Goal: Transaction & Acquisition: Purchase product/service

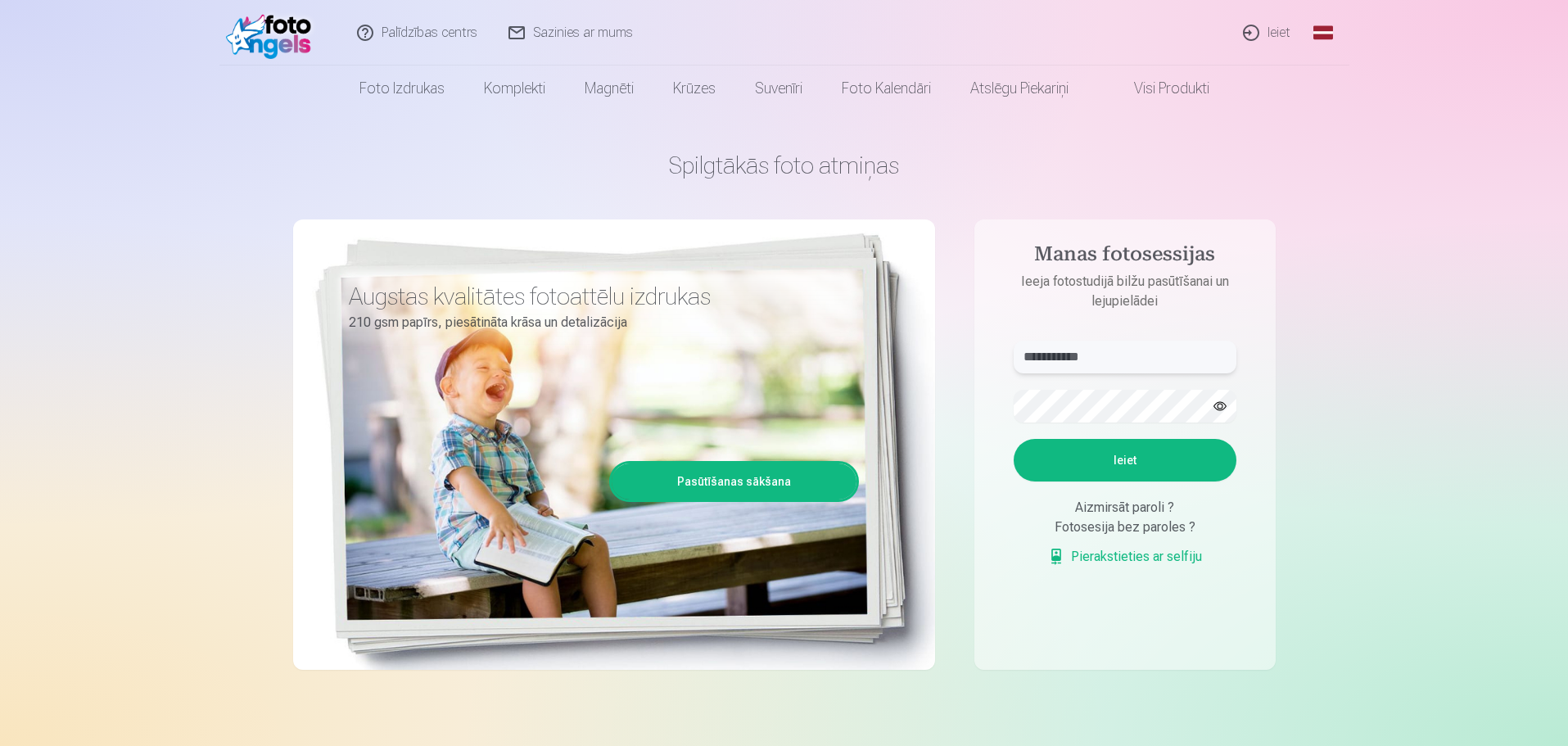
click at [1053, 366] on input "**********" at bounding box center [1125, 356] width 223 height 32
paste input "**********"
drag, startPoint x: 1195, startPoint y: 353, endPoint x: 800, endPoint y: 353, distance: 395.0
click at [800, 353] on div "**********" at bounding box center [784, 410] width 983 height 597
paste input "text"
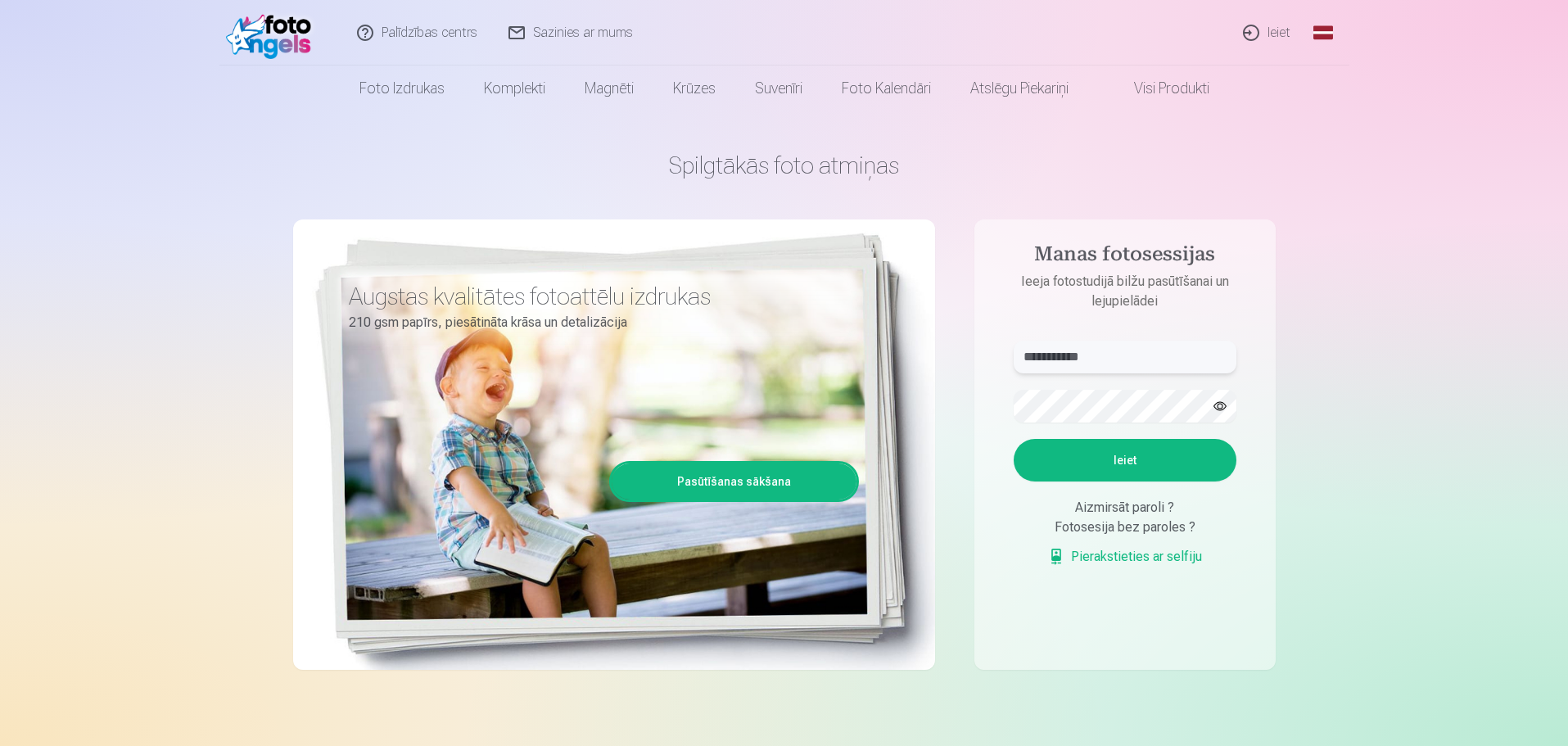
type input "**********"
click at [628, 376] on div "**********" at bounding box center [784, 410] width 983 height 597
click at [1049, 463] on button "Ieiet" at bounding box center [1125, 459] width 223 height 42
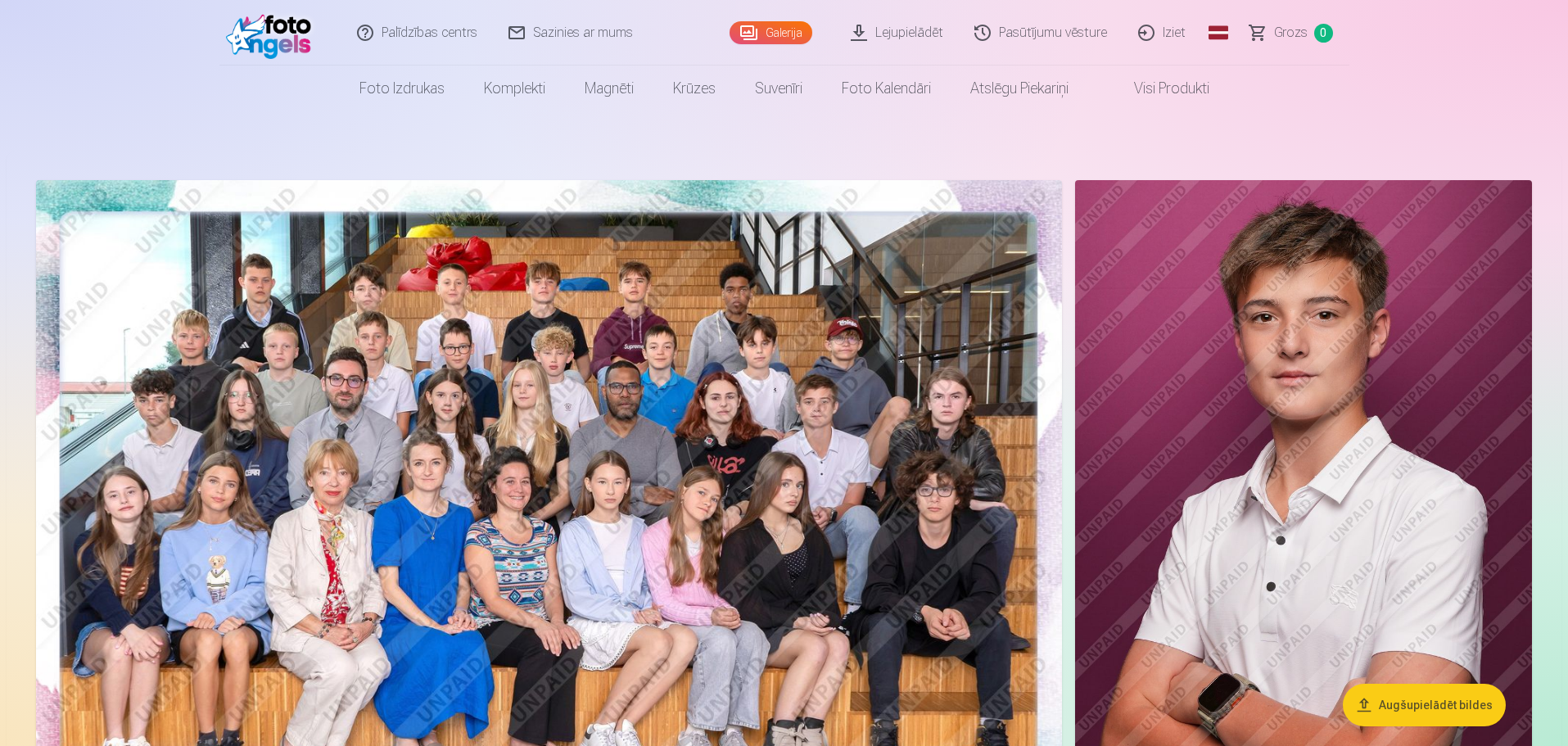
click at [1285, 327] on img at bounding box center [1303, 522] width 457 height 685
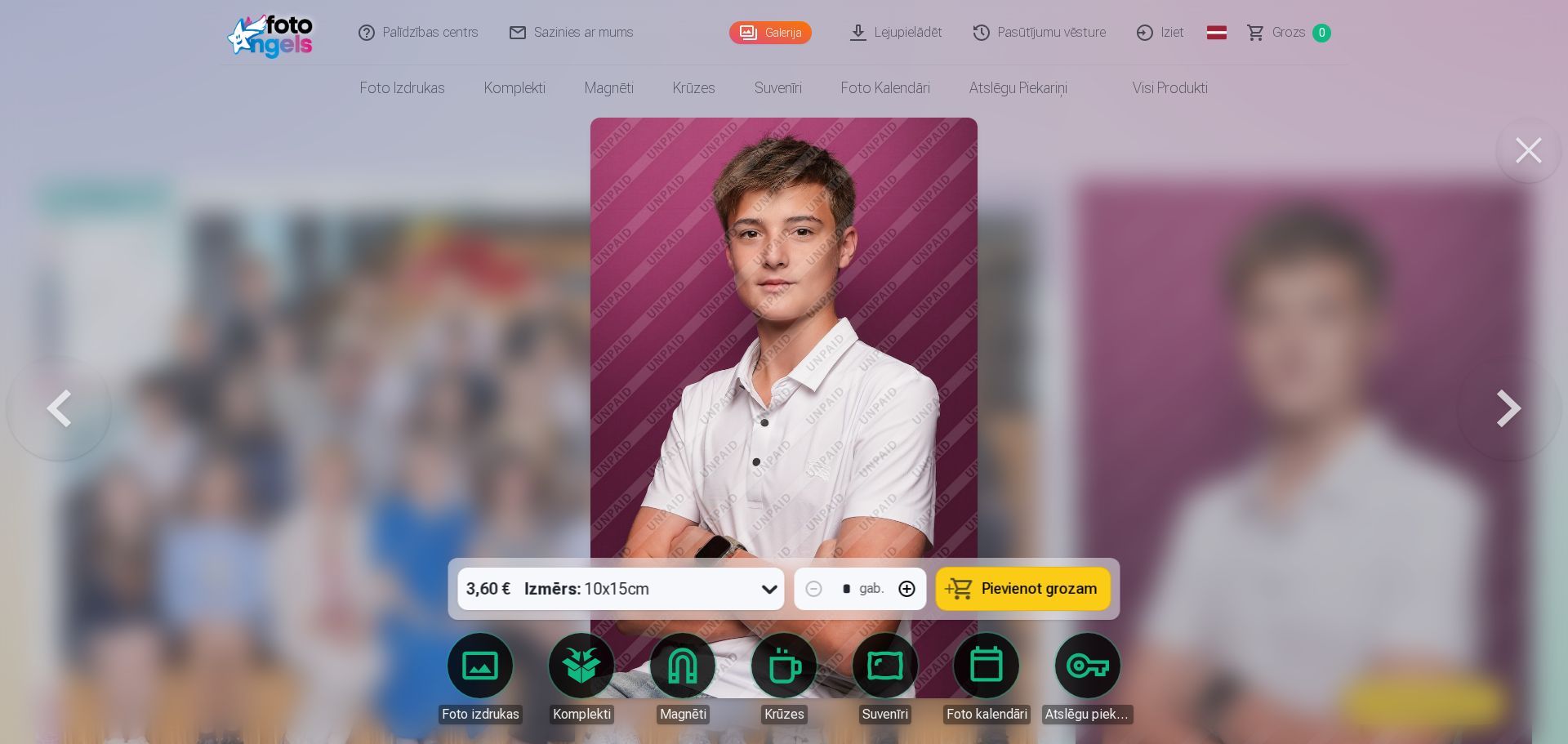
click at [761, 592] on icon at bounding box center [770, 589] width 26 height 26
click at [1204, 392] on div at bounding box center [784, 372] width 1568 height 744
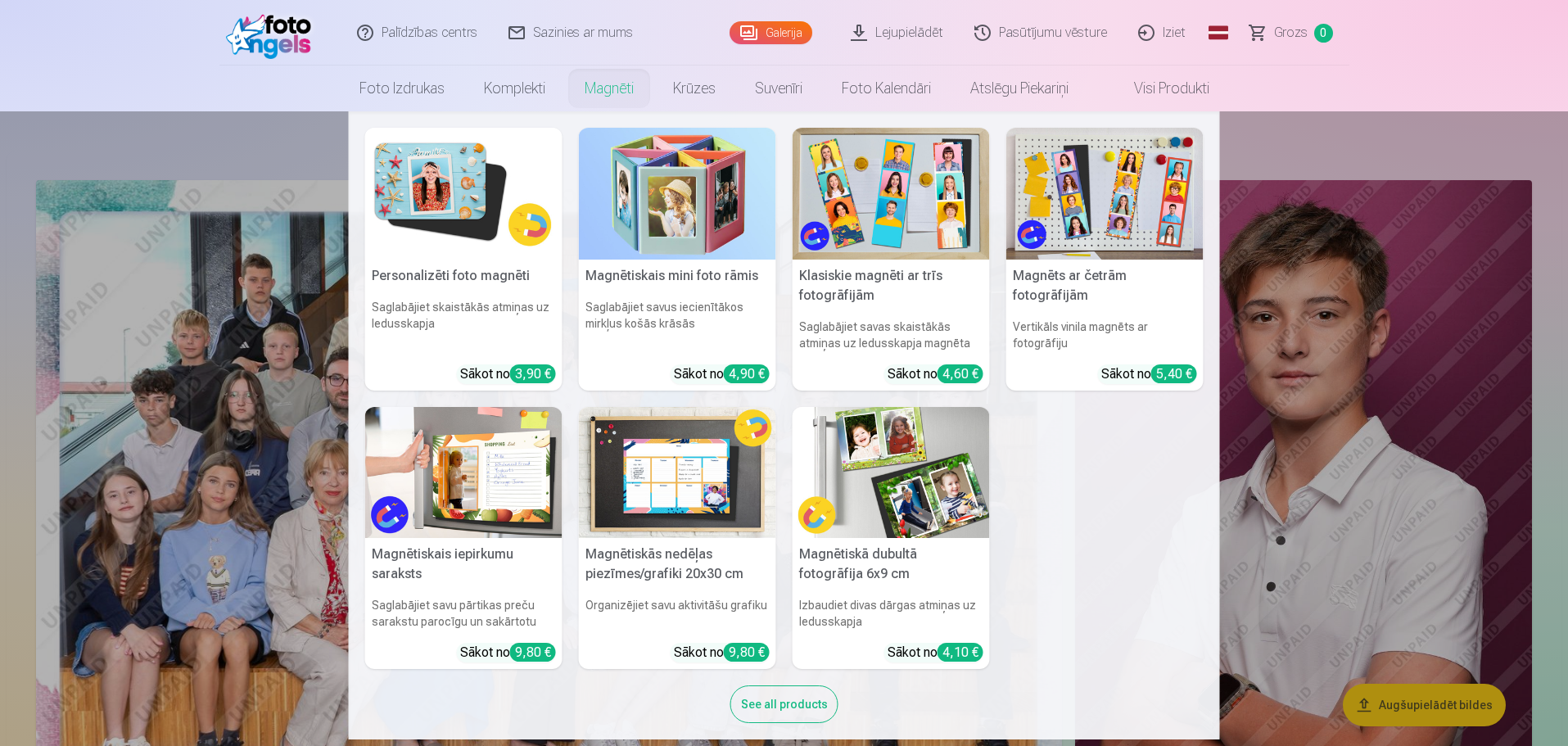
click at [582, 87] on link "Magnēti" at bounding box center [609, 88] width 88 height 46
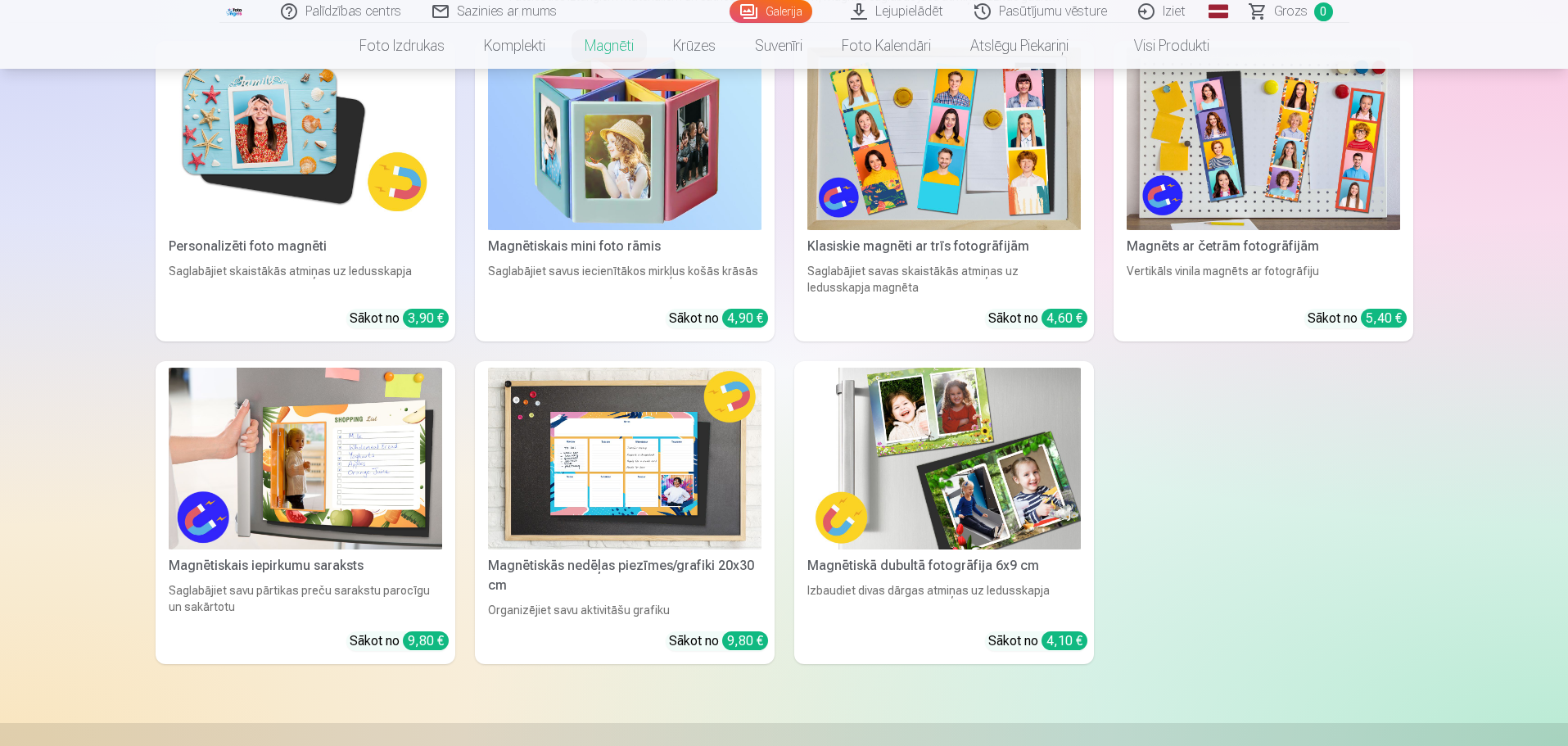
scroll to position [164, 0]
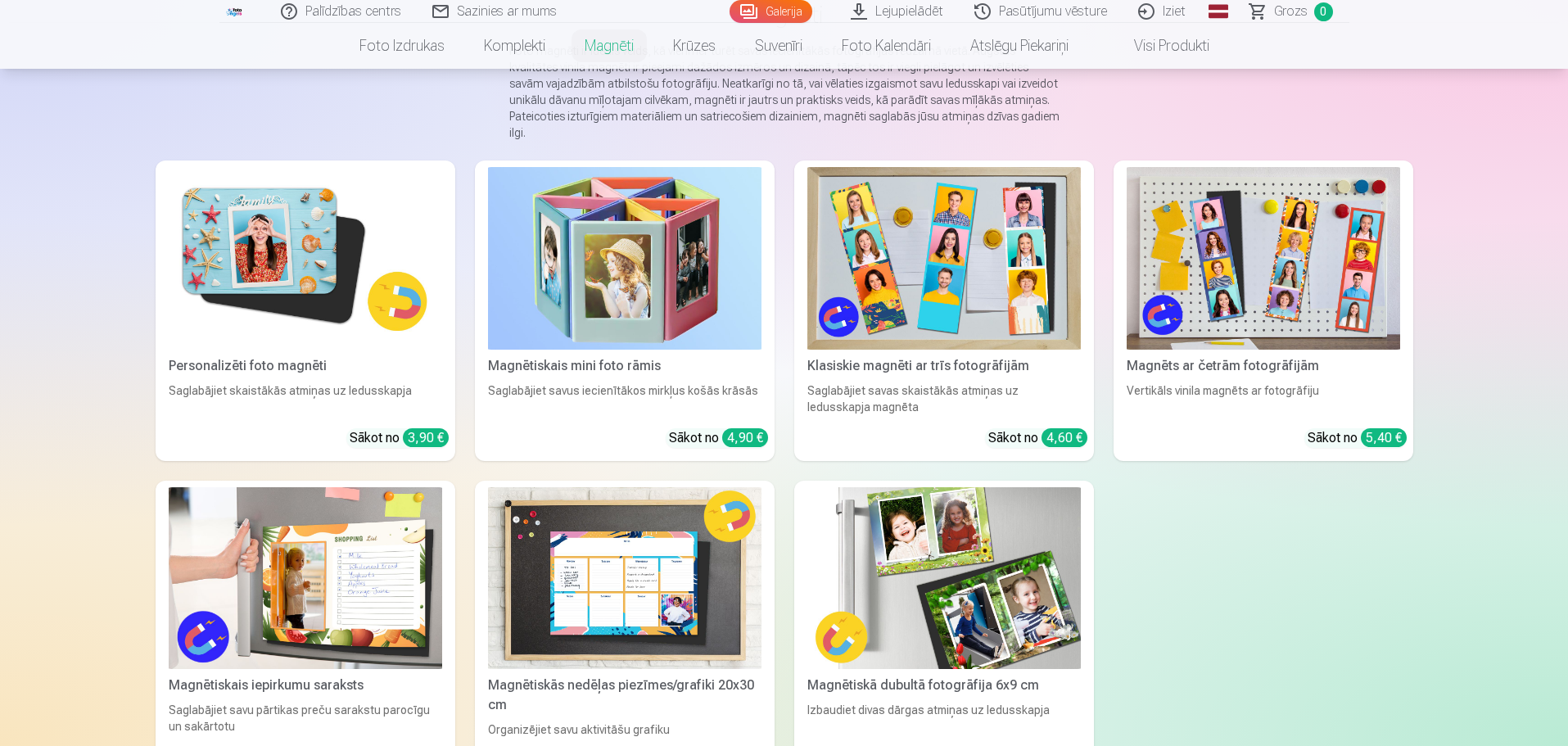
click at [345, 267] on img at bounding box center [305, 258] width 274 height 182
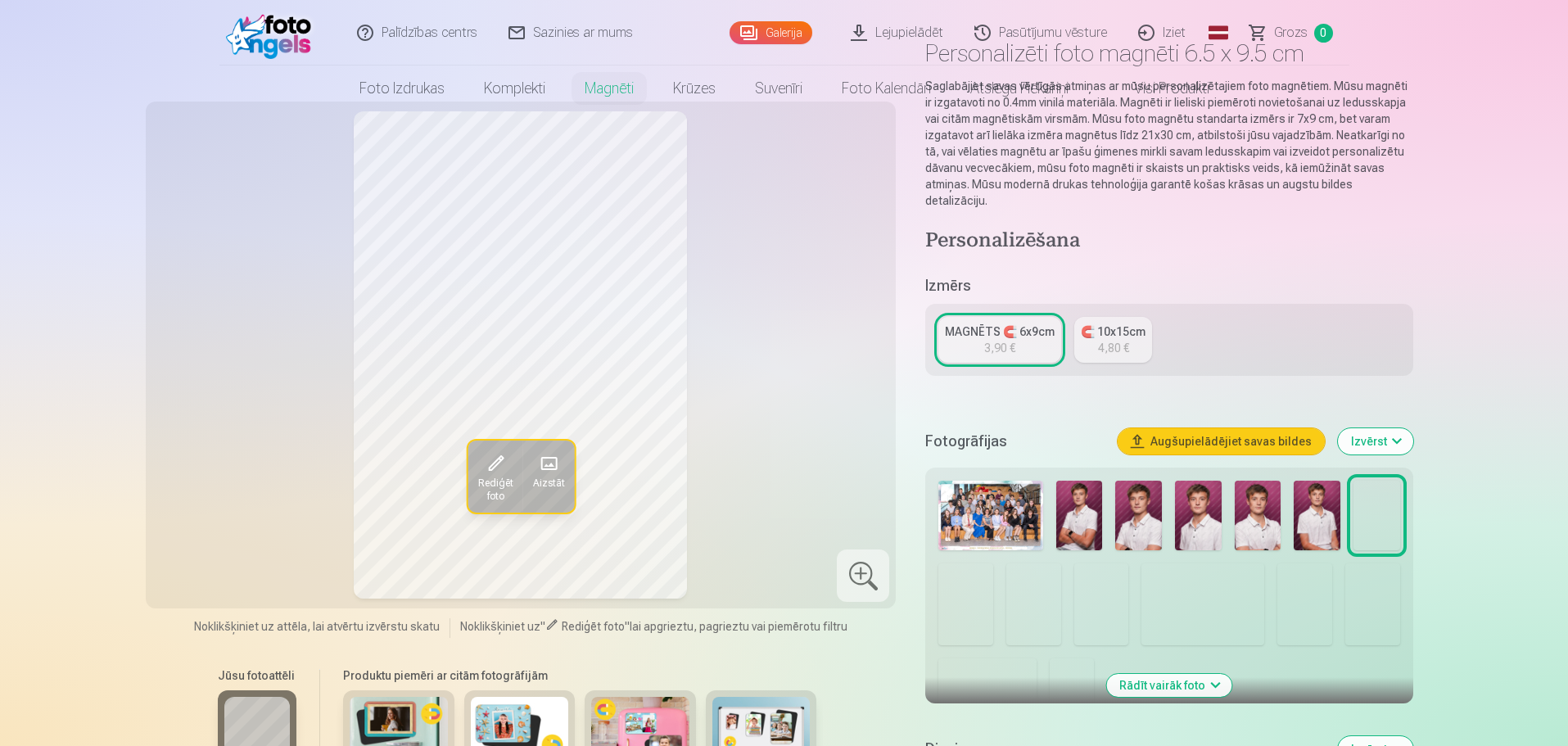
scroll to position [245, 0]
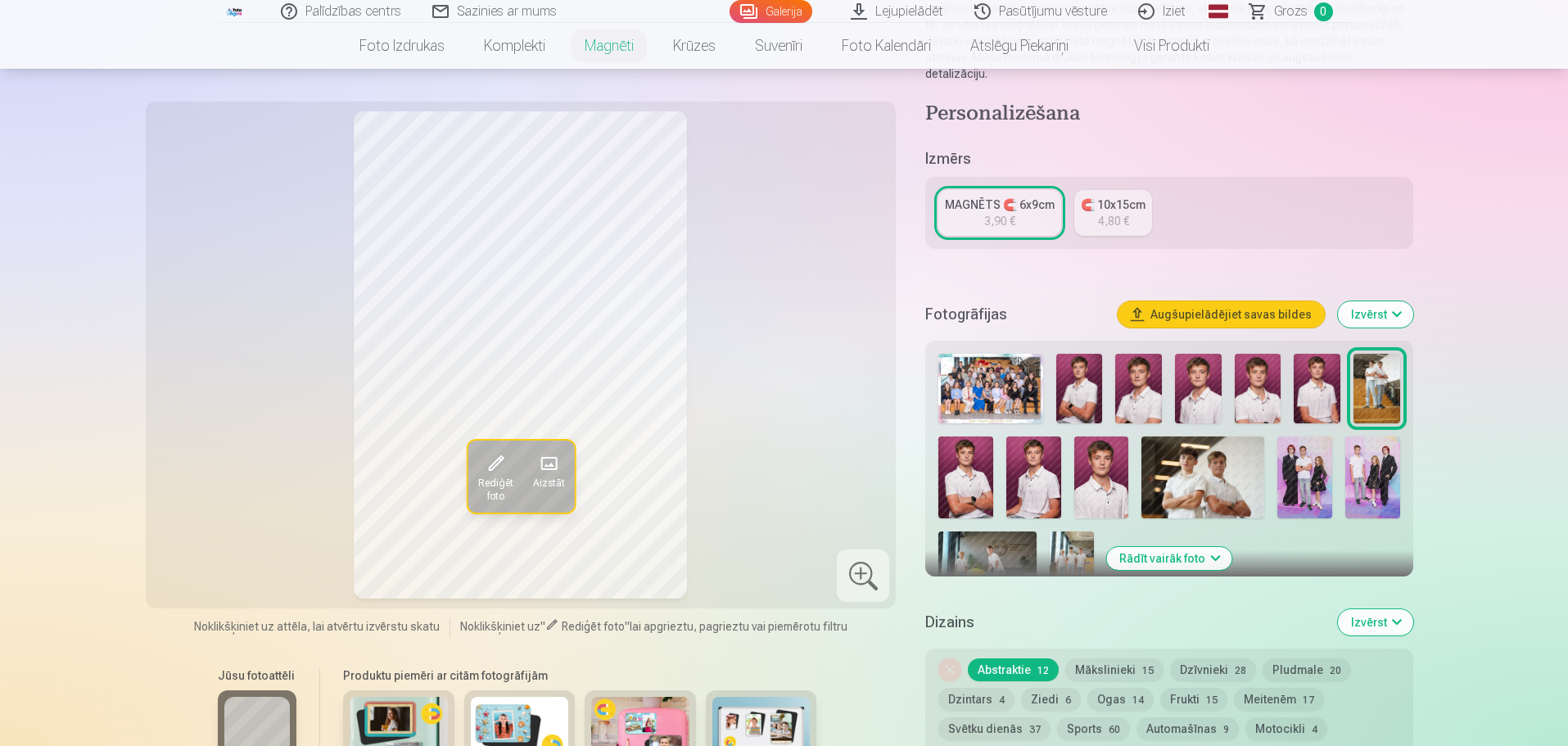
click at [1194, 462] on img at bounding box center [1202, 476] width 123 height 81
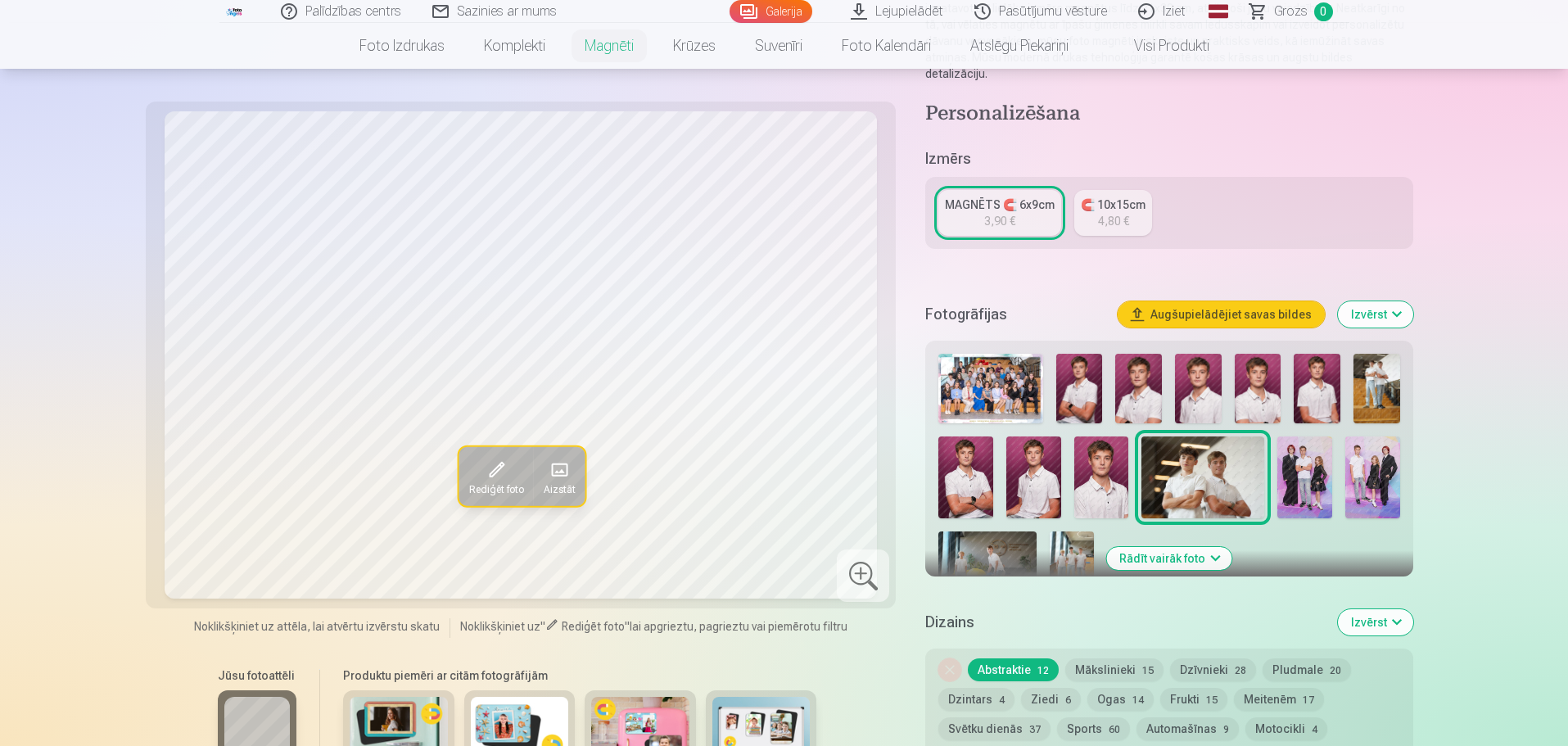
click at [1103, 213] on div "4,80 €" at bounding box center [1114, 221] width 31 height 17
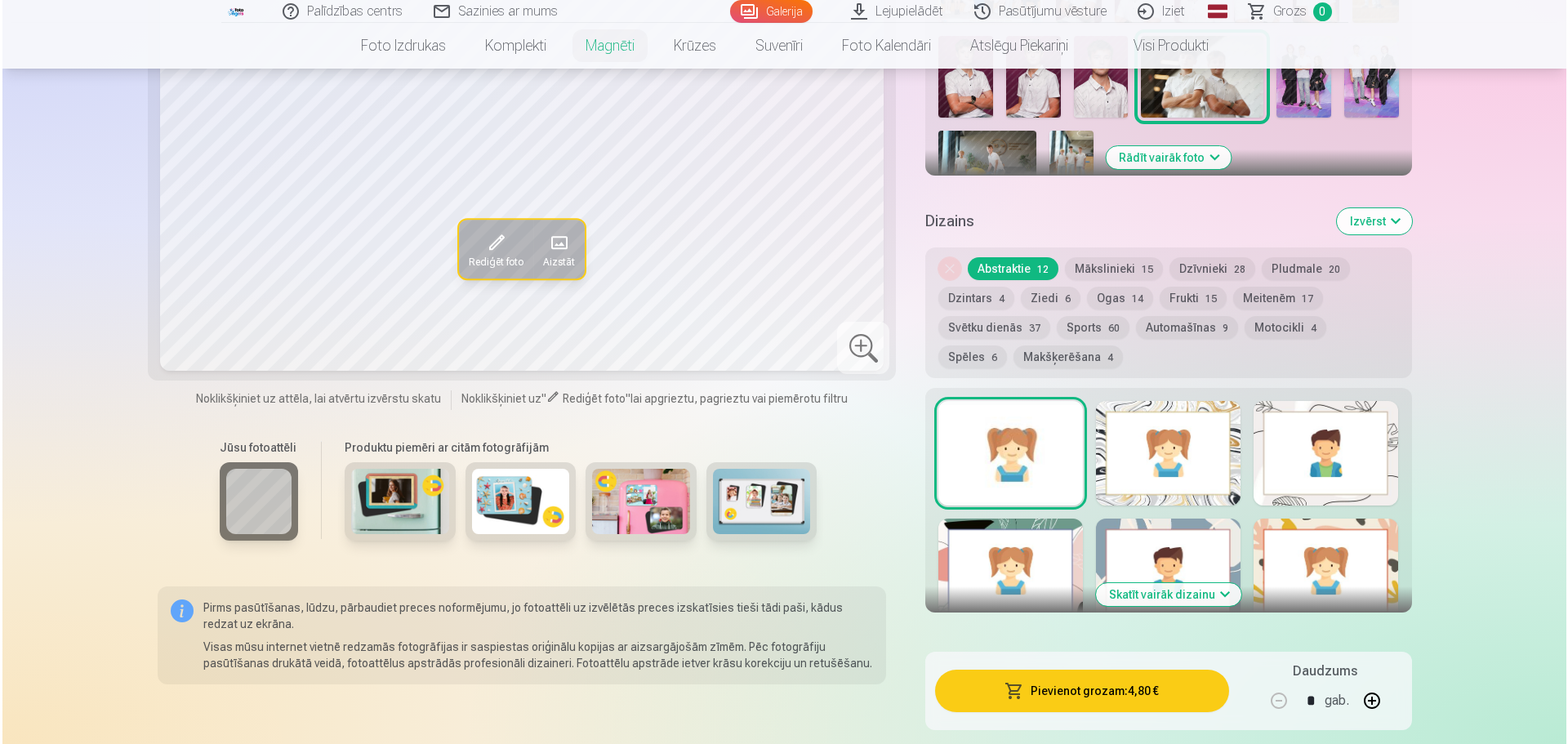
scroll to position [653, 0]
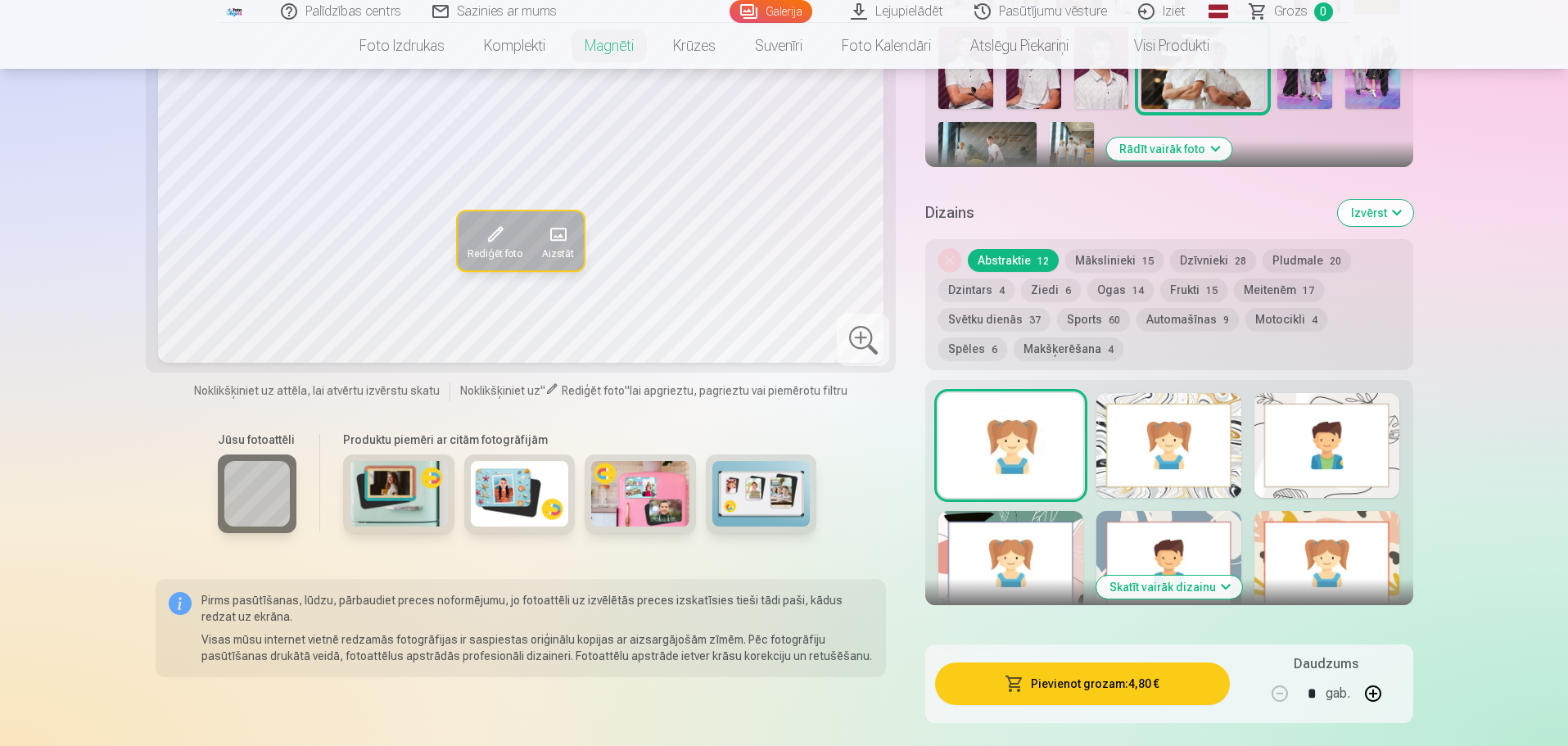
click at [1021, 435] on div at bounding box center [1011, 445] width 145 height 105
click at [1109, 662] on button "Pievienot grozam : 4,80 €" at bounding box center [1082, 682] width 294 height 42
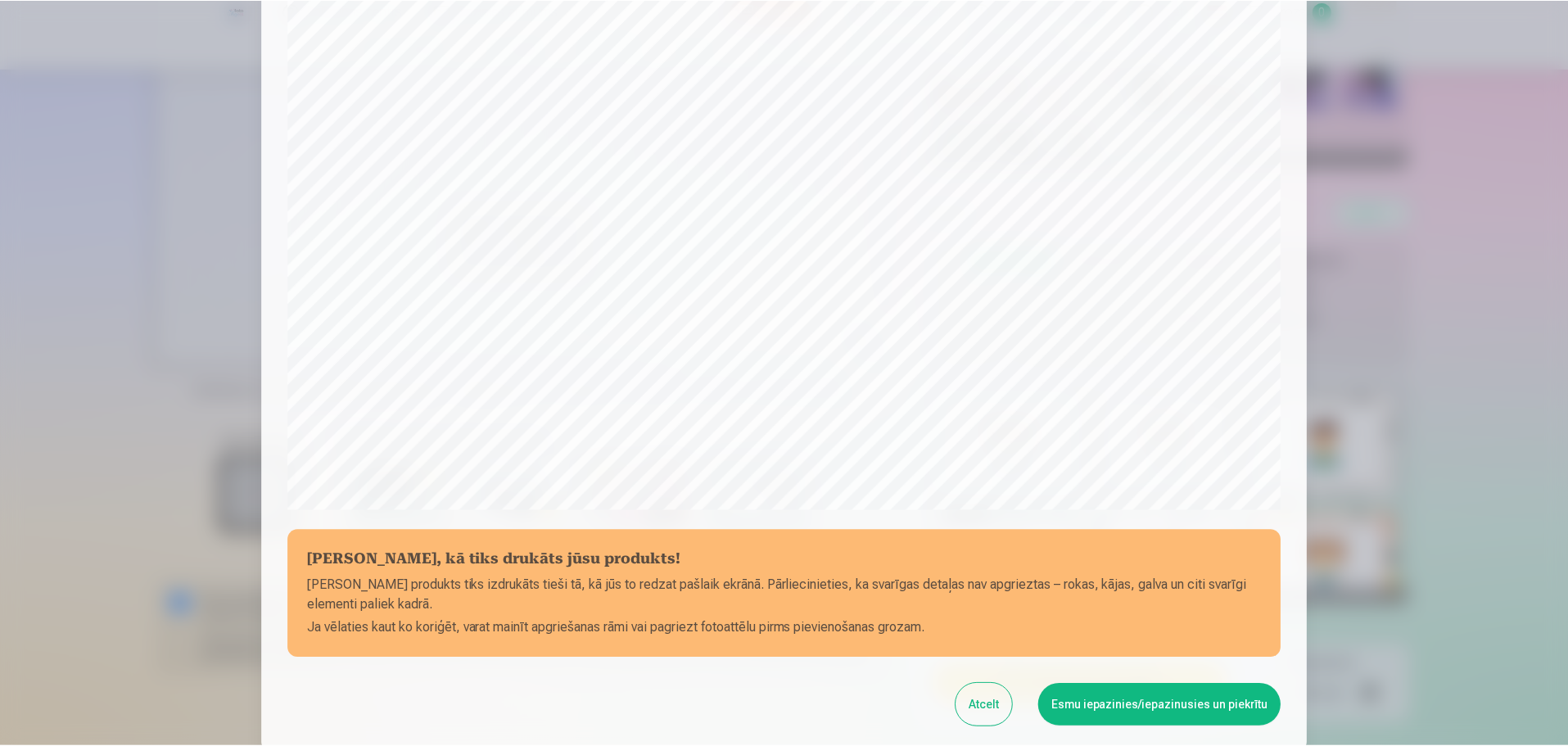
scroll to position [433, 0]
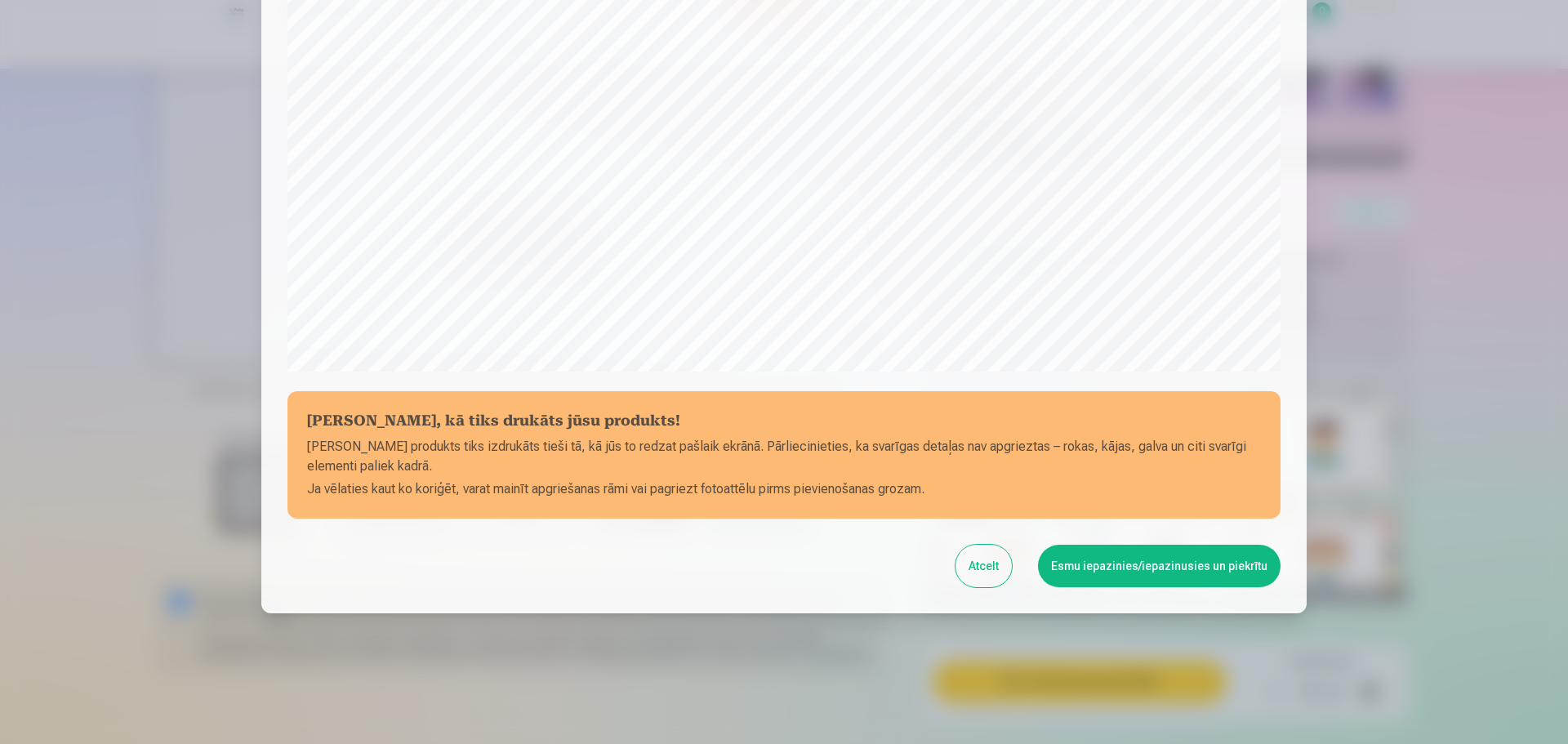
click at [1135, 560] on button "Esmu iepazinies/iepazinusies un piekrītu" at bounding box center [1159, 565] width 243 height 42
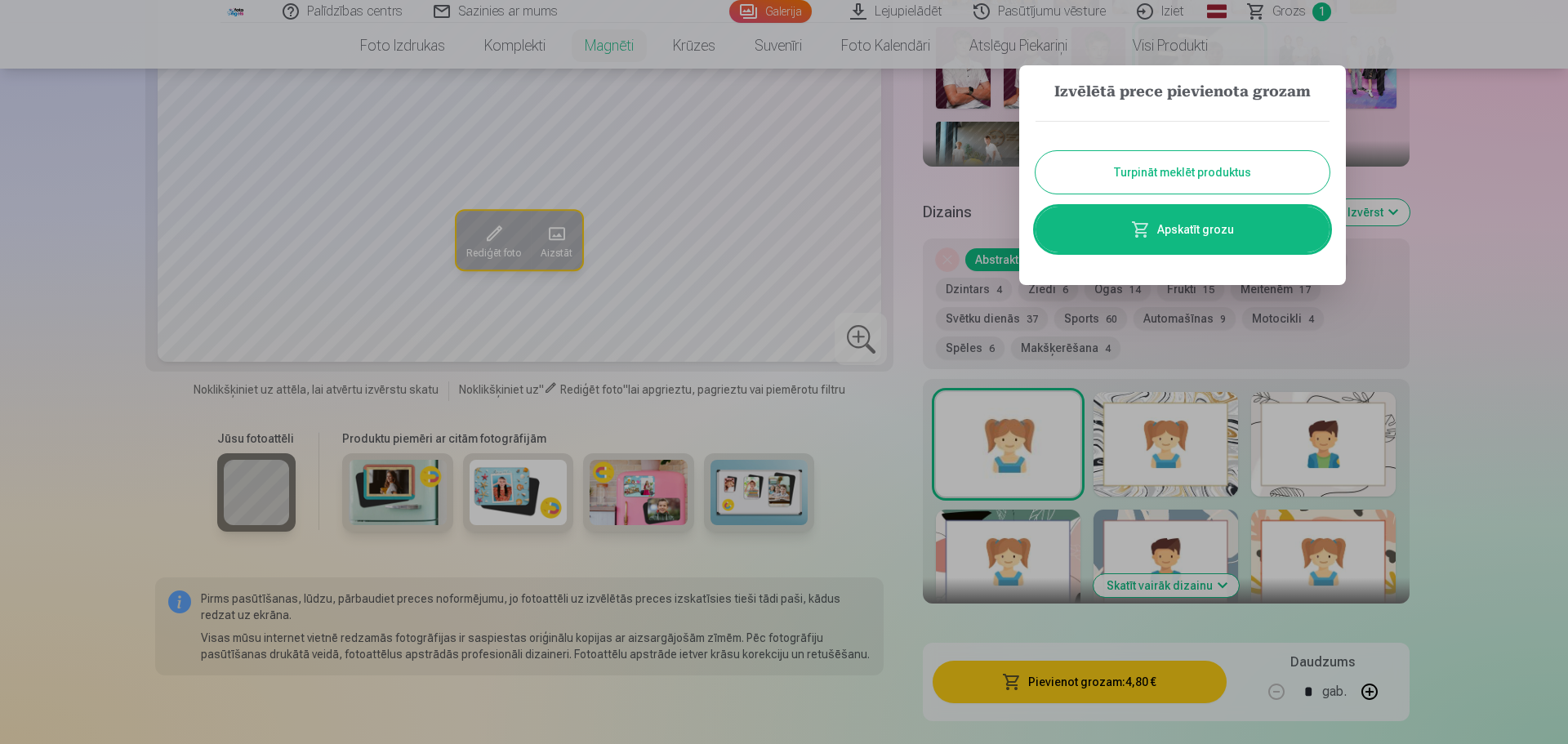
click at [1138, 162] on button "Turpināt meklēt produktus" at bounding box center [1183, 171] width 294 height 42
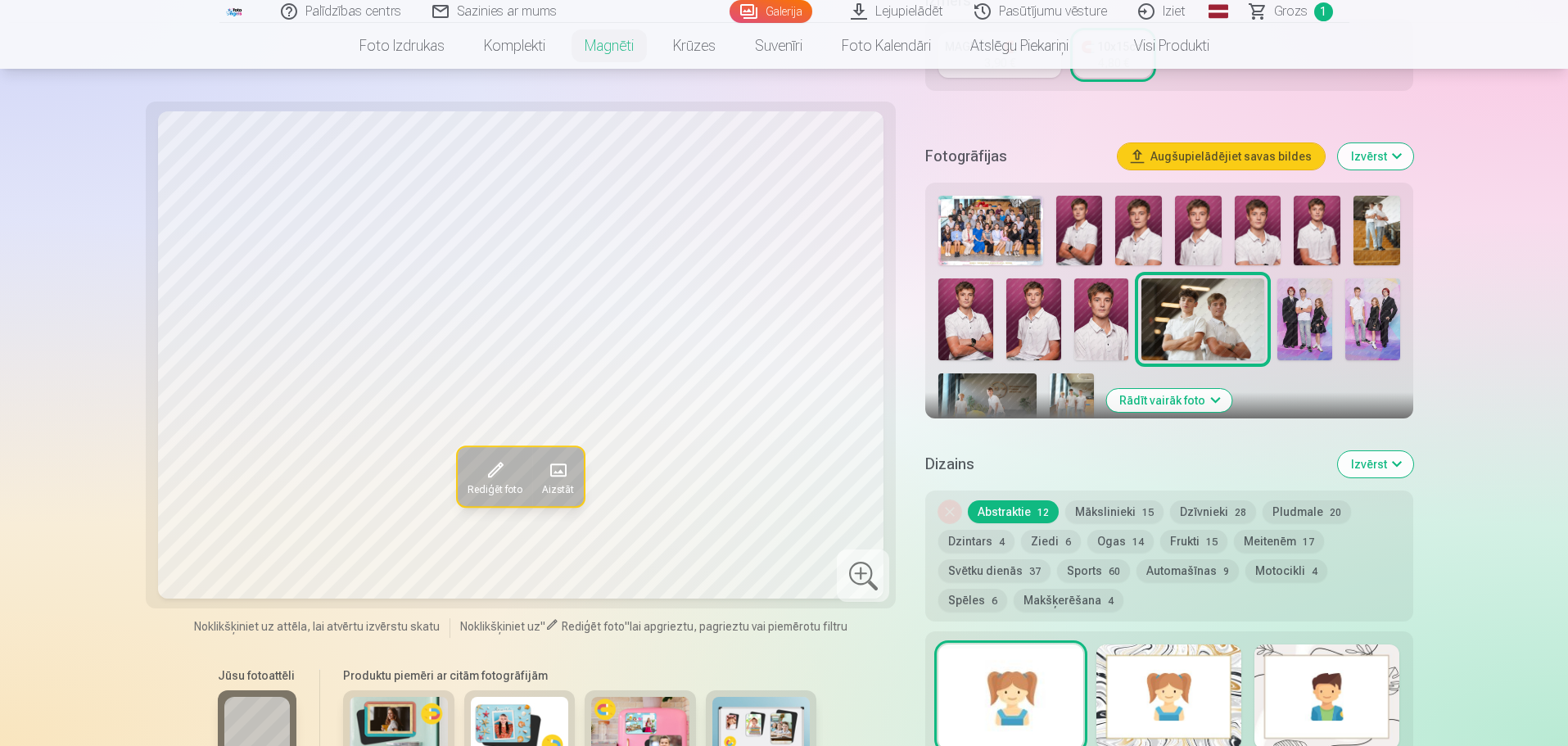
scroll to position [164, 0]
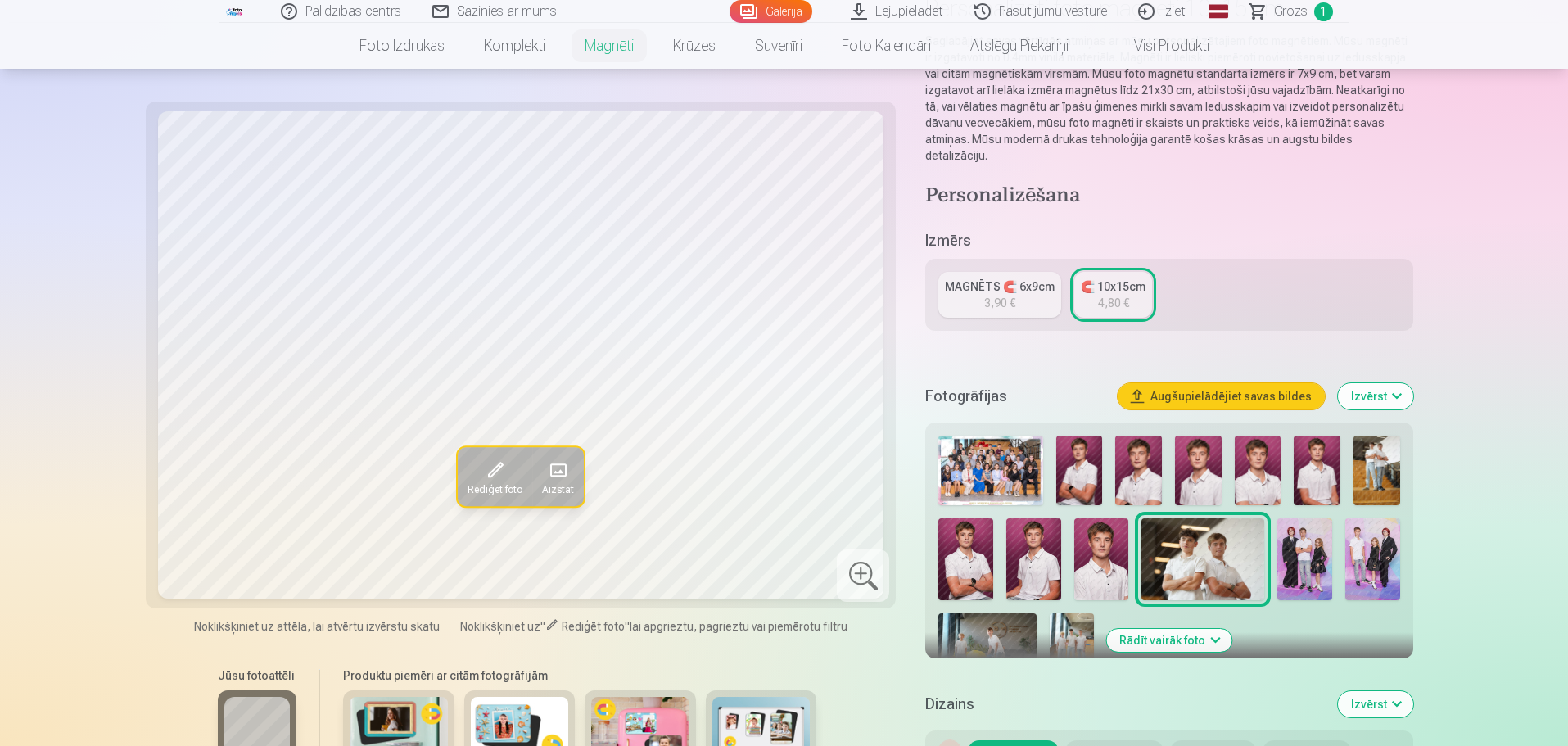
click at [1385, 538] on img at bounding box center [1373, 558] width 55 height 81
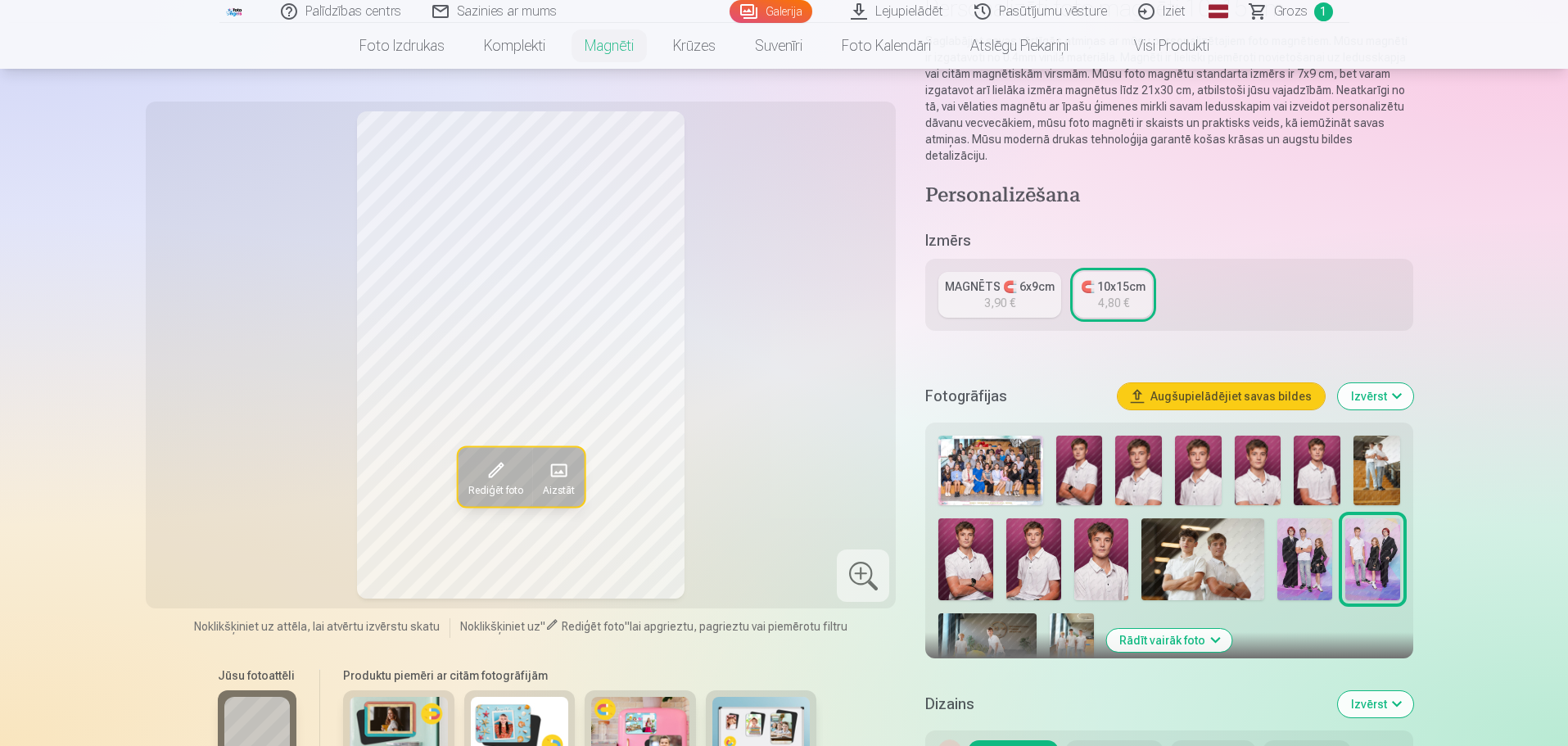
click at [1297, 546] on img at bounding box center [1304, 558] width 55 height 81
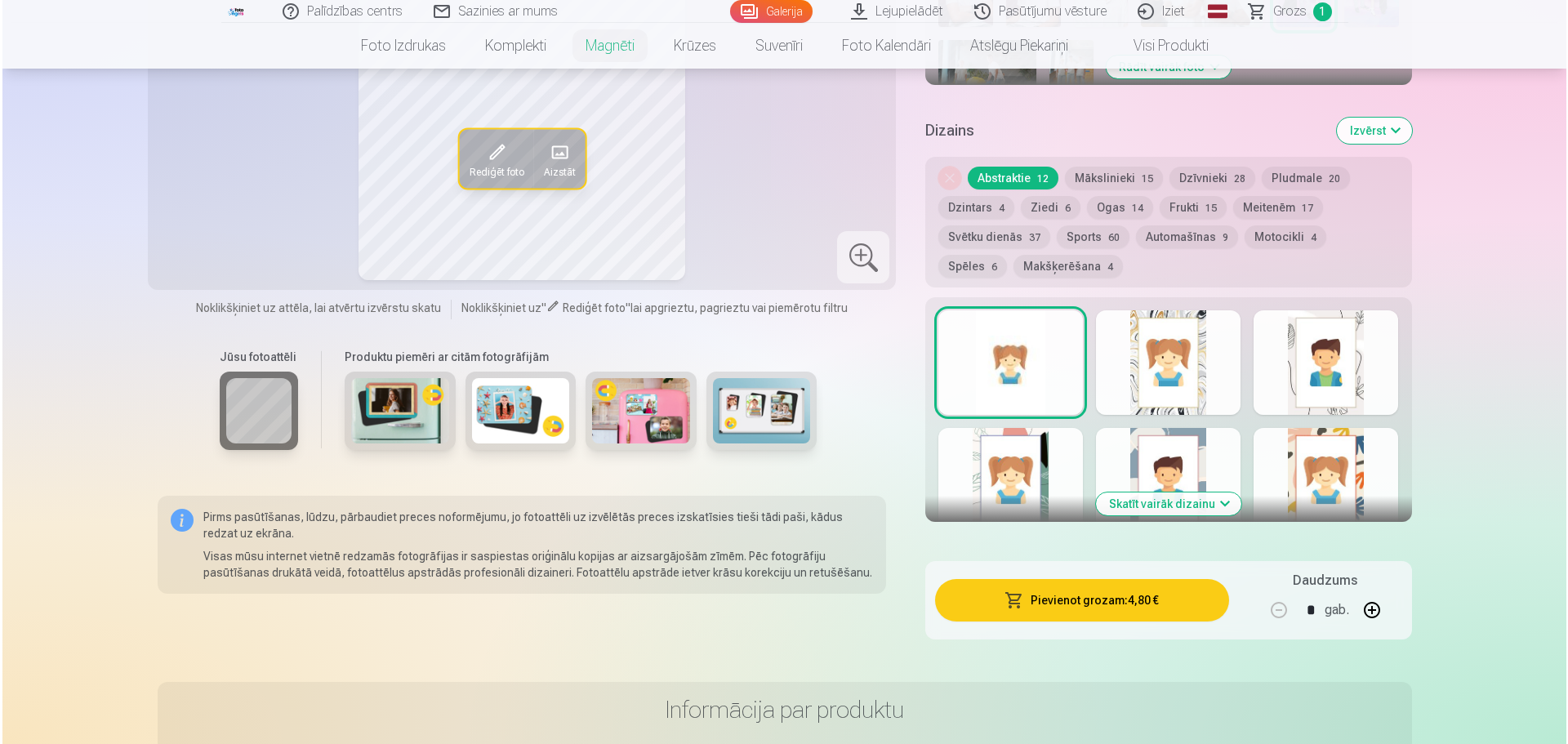
scroll to position [980, 0]
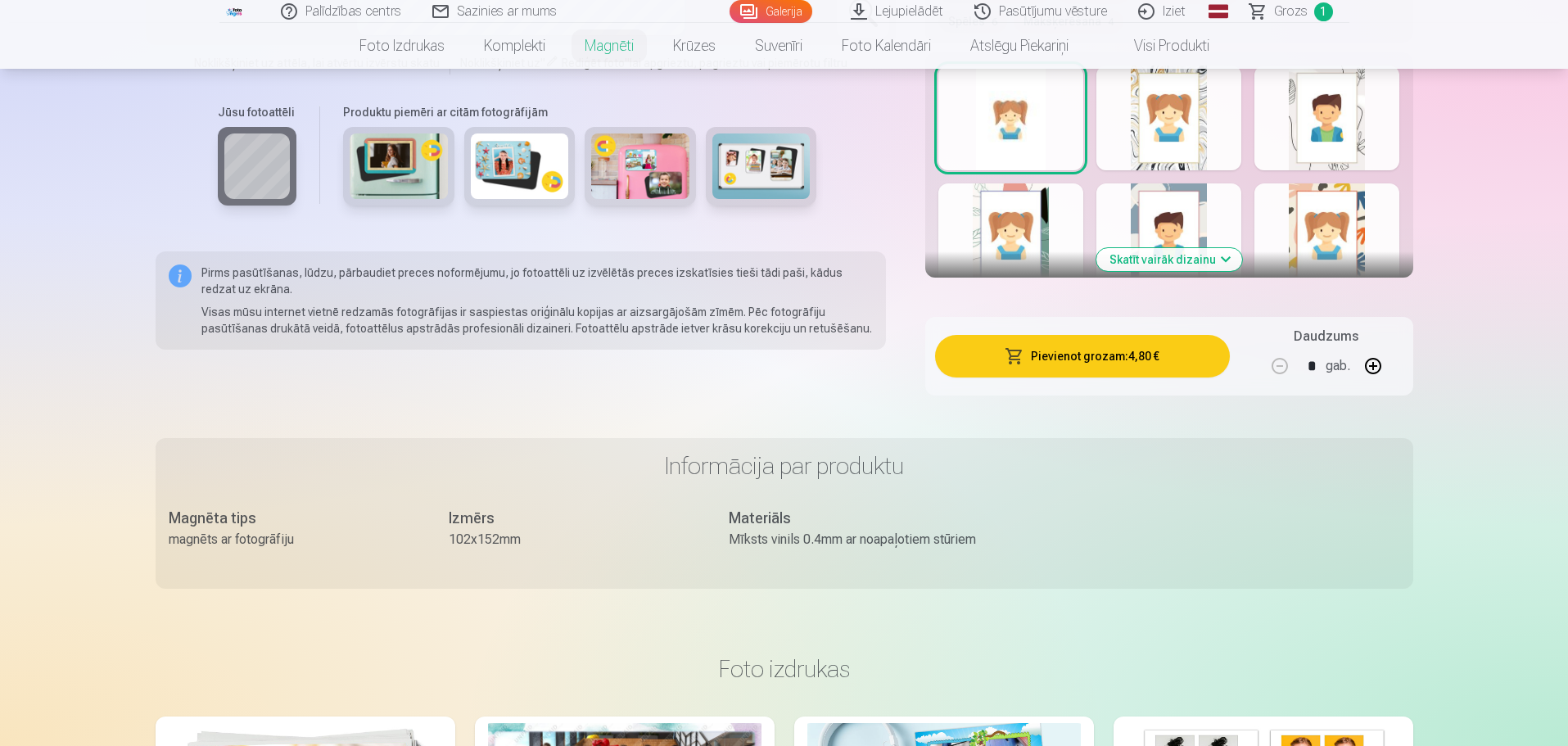
click at [1062, 342] on button "Pievienot grozam : 4,80 €" at bounding box center [1082, 355] width 294 height 42
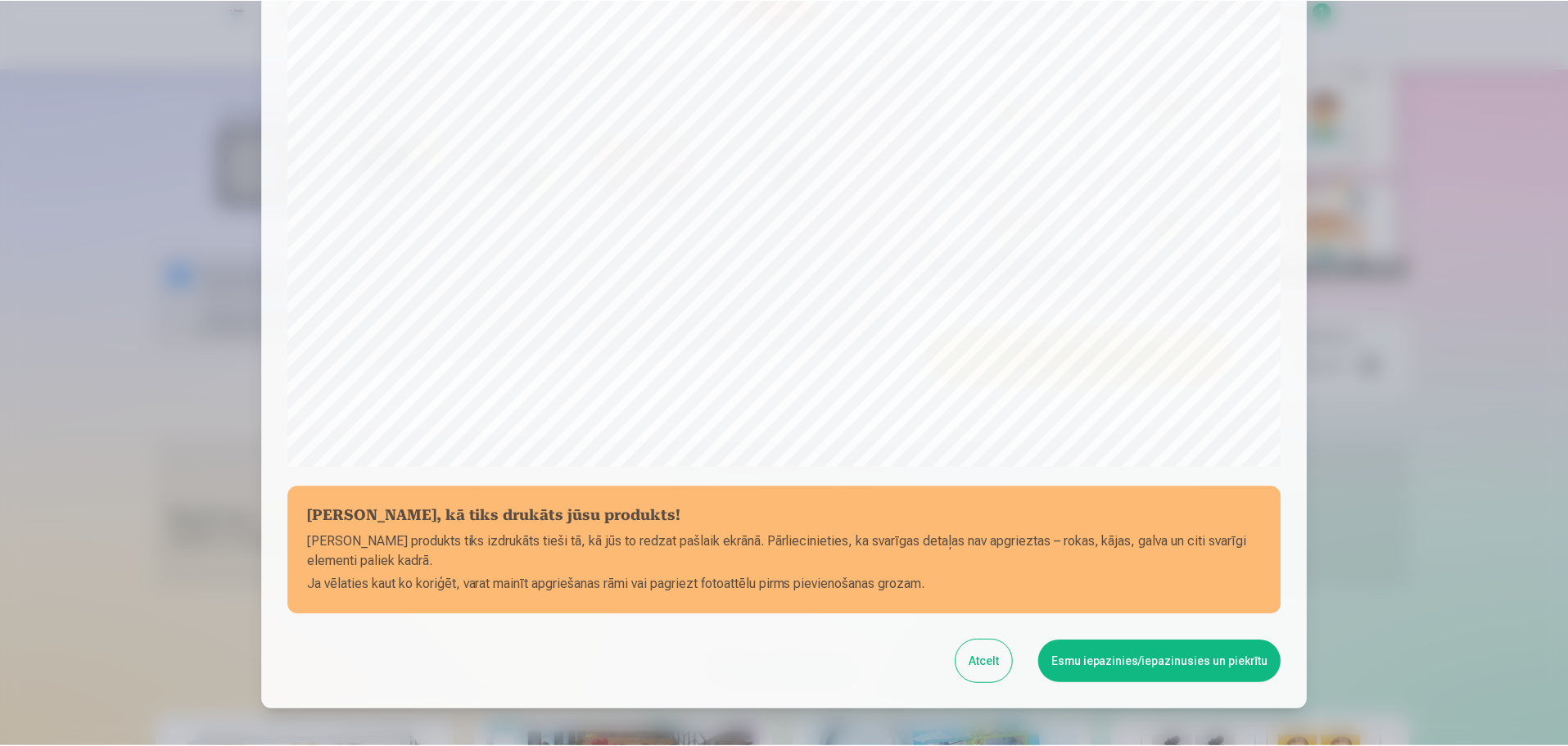
scroll to position [106, 0]
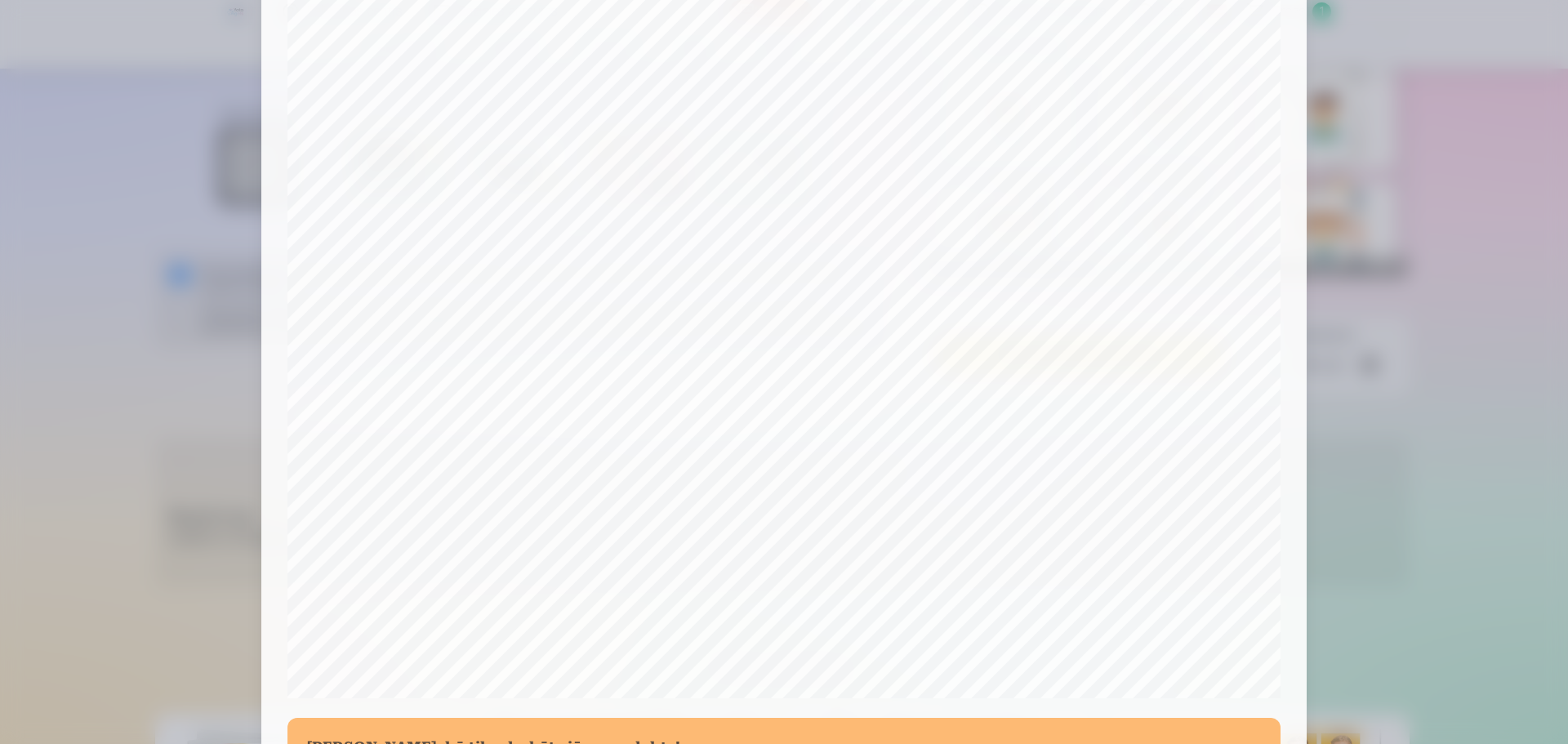
click at [1418, 400] on div at bounding box center [784, 372] width 1568 height 744
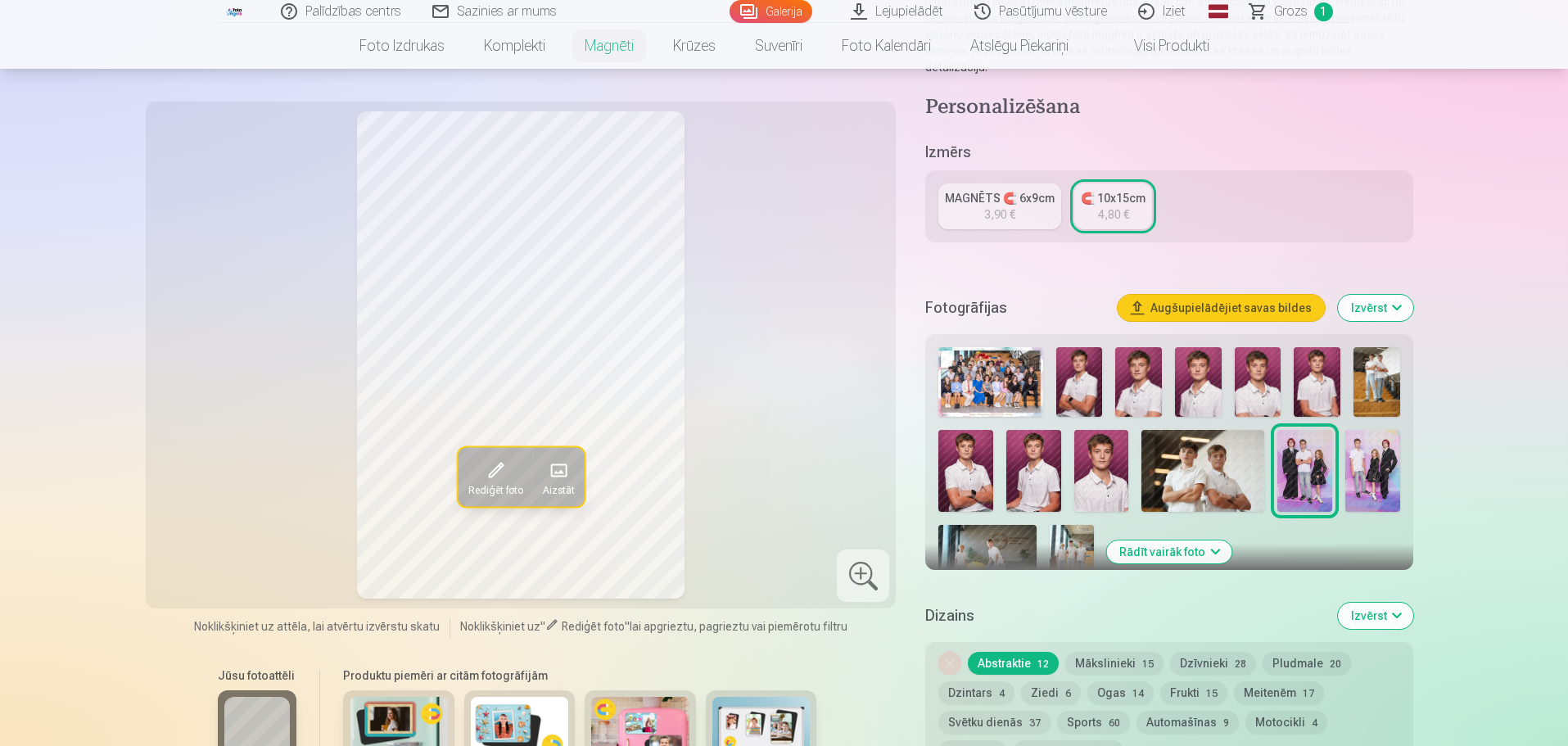
scroll to position [245, 0]
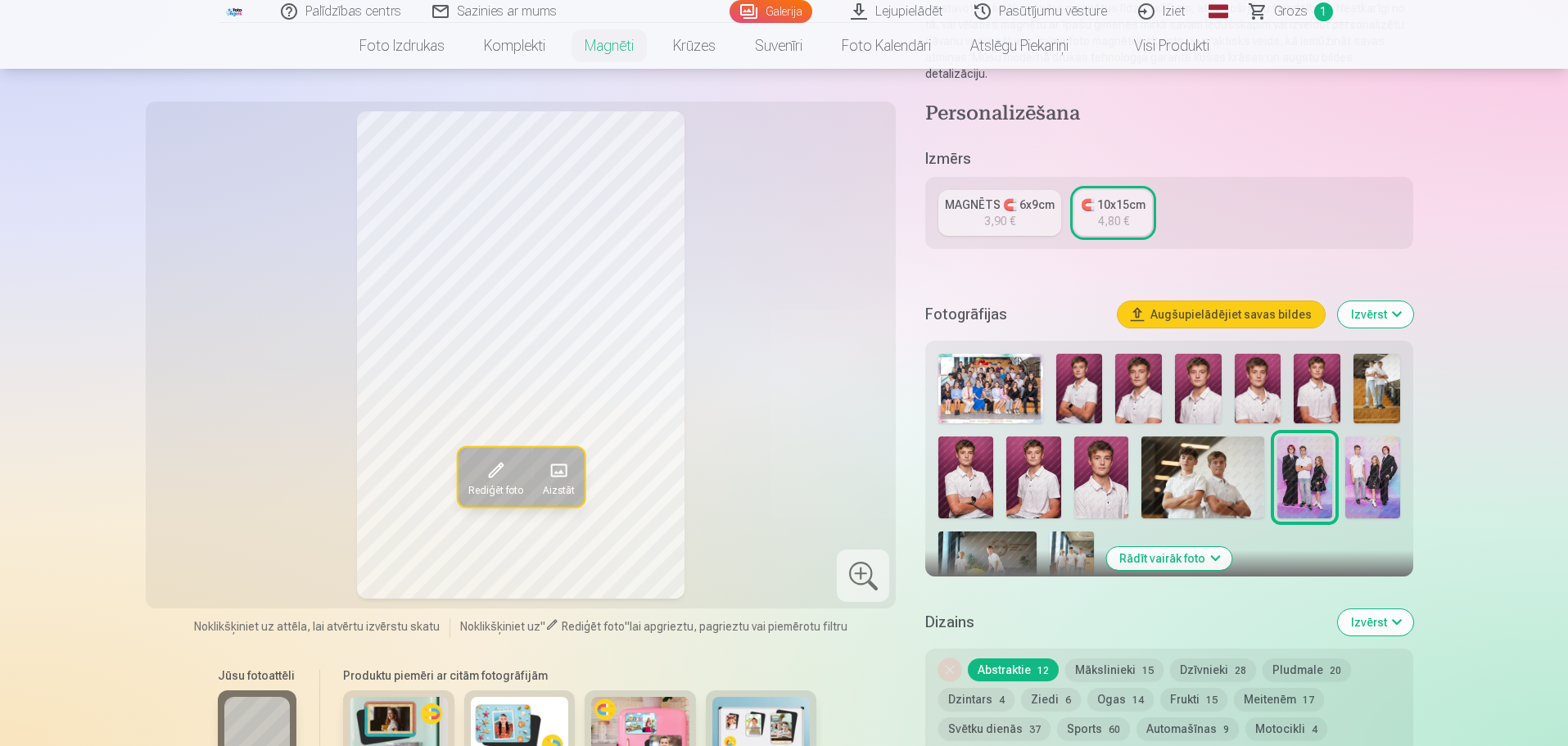
click at [1375, 468] on img at bounding box center [1373, 476] width 55 height 81
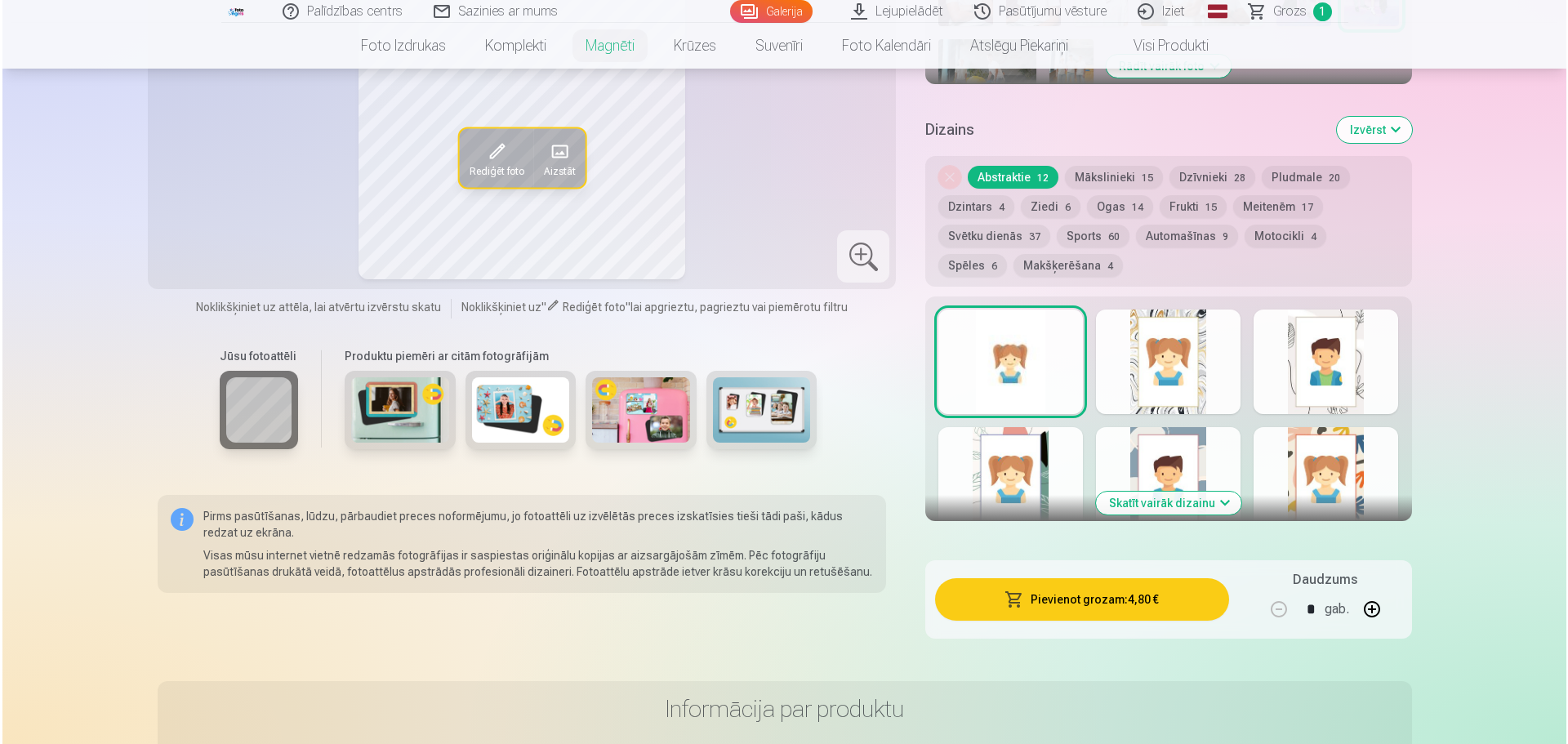
scroll to position [897, 0]
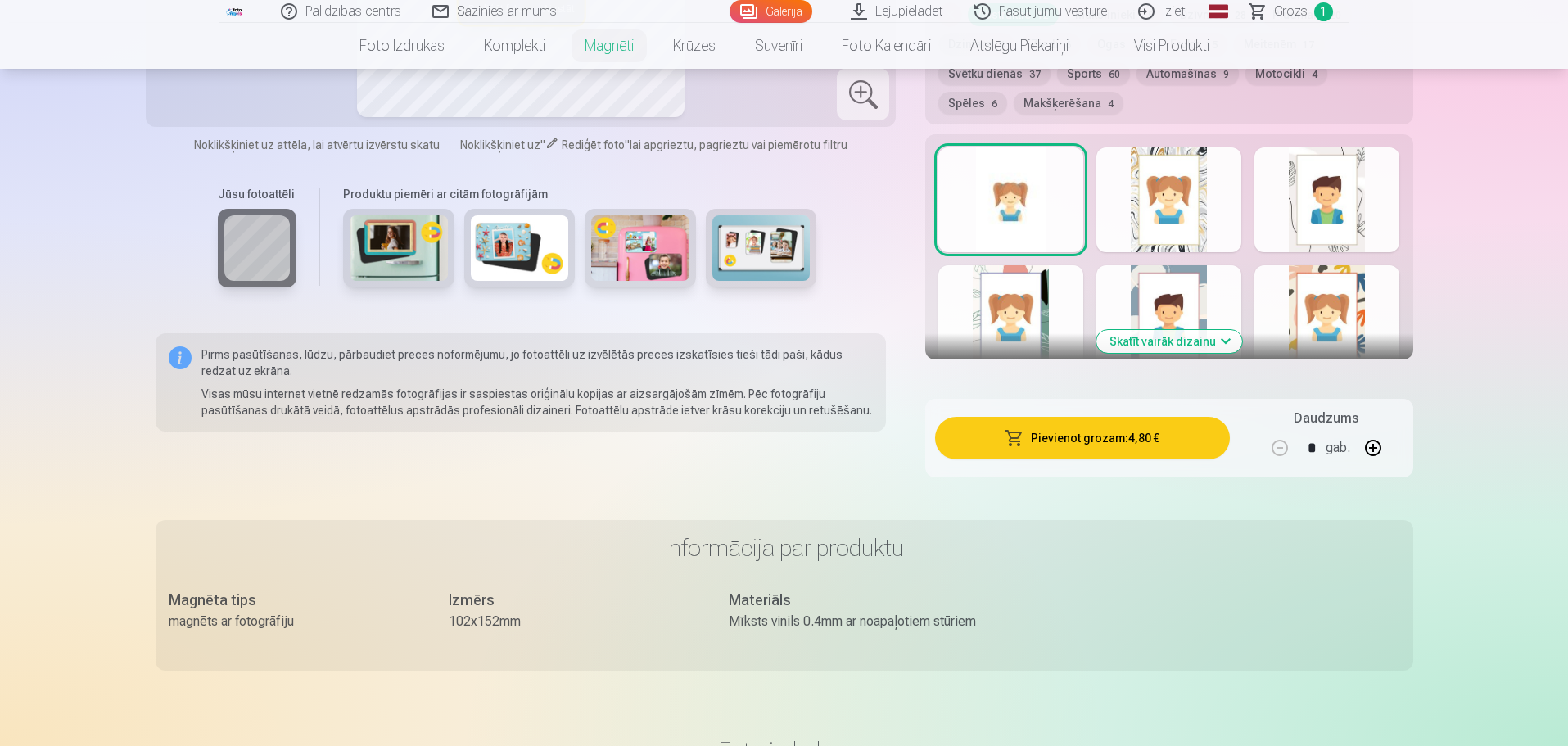
click at [1085, 432] on button "Pievienot grozam : 4,80 €" at bounding box center [1082, 437] width 294 height 42
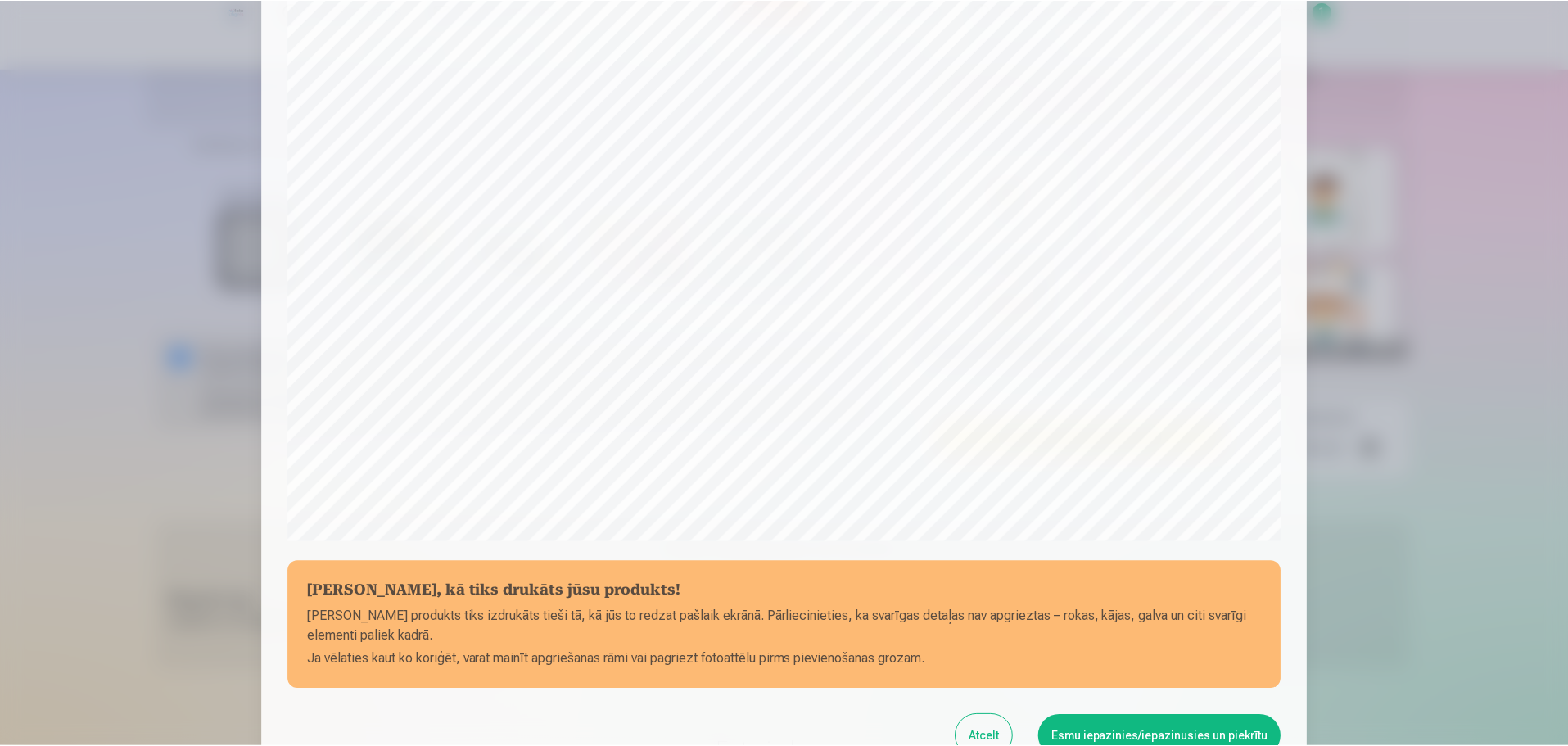
scroll to position [433, 0]
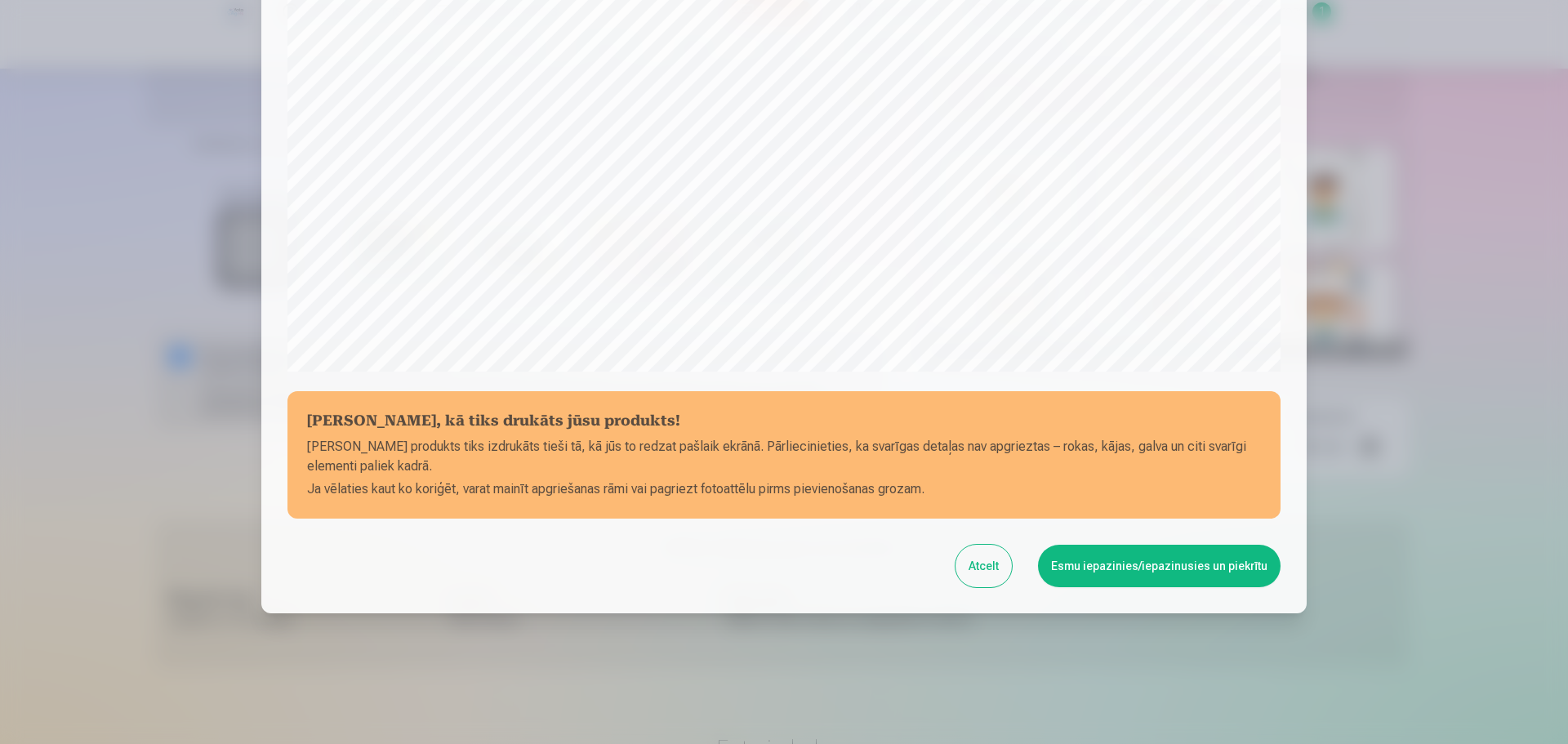
click at [1140, 564] on button "Esmu iepazinies/iepazinusies un piekrītu" at bounding box center [1159, 565] width 243 height 42
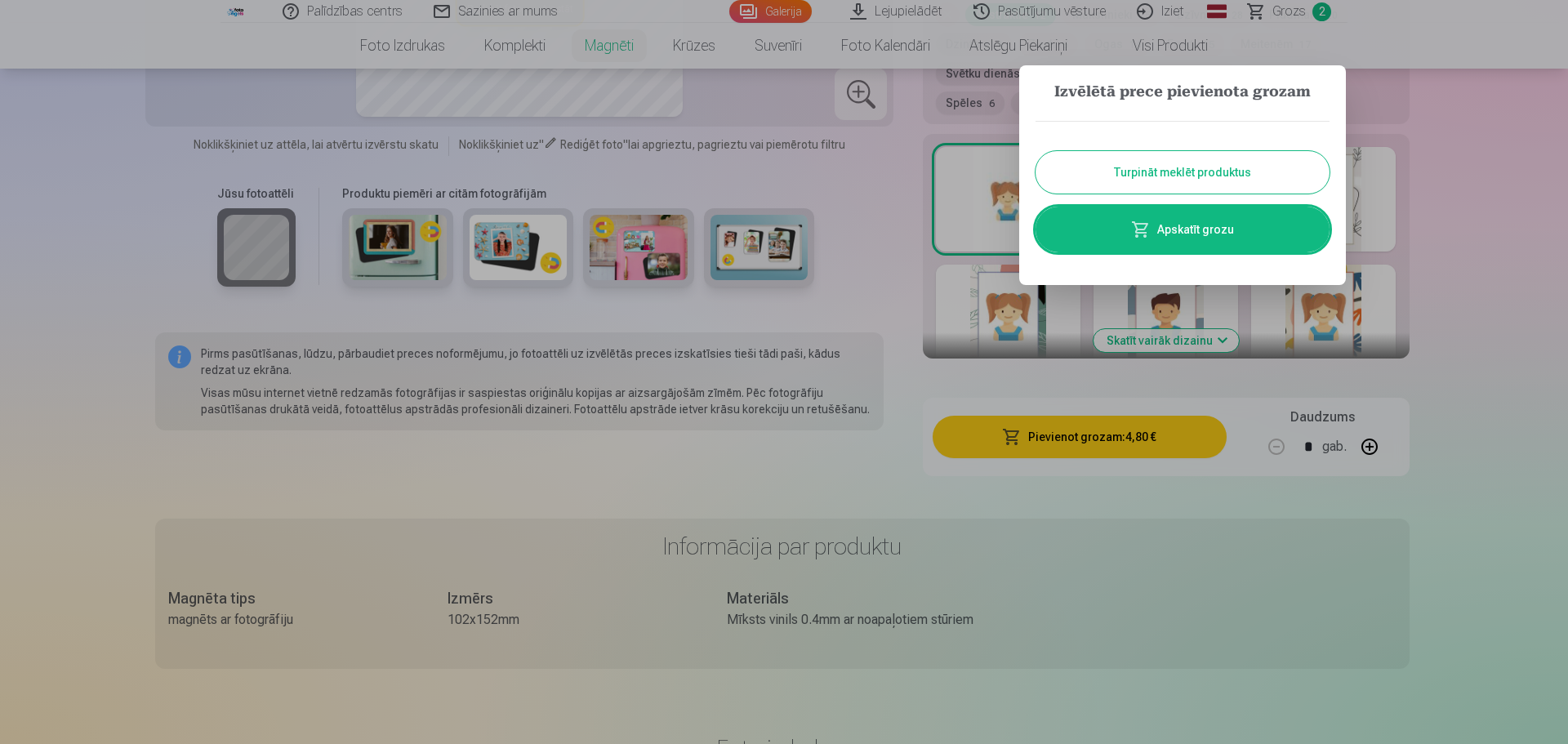
click at [861, 205] on div at bounding box center [784, 372] width 1568 height 744
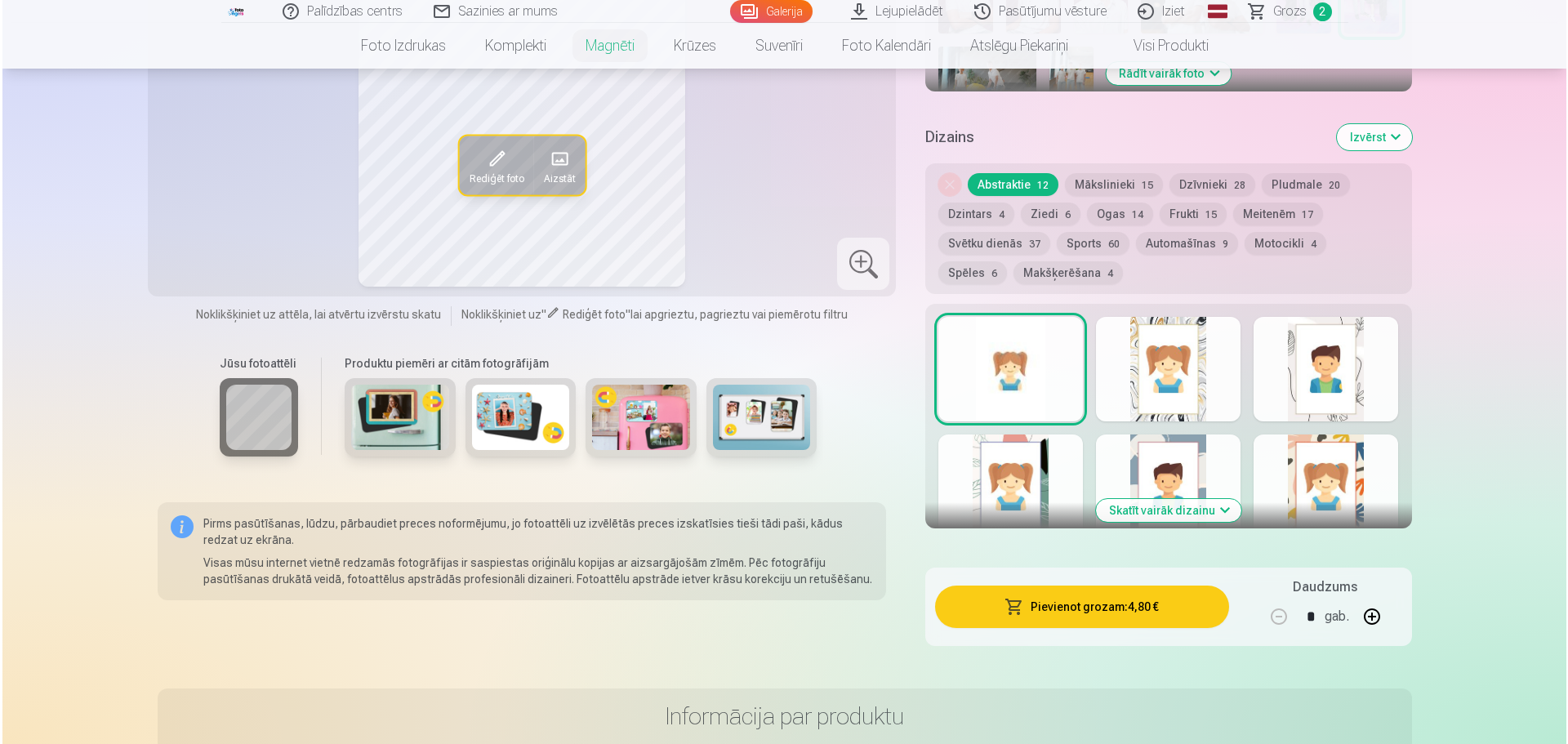
scroll to position [816, 0]
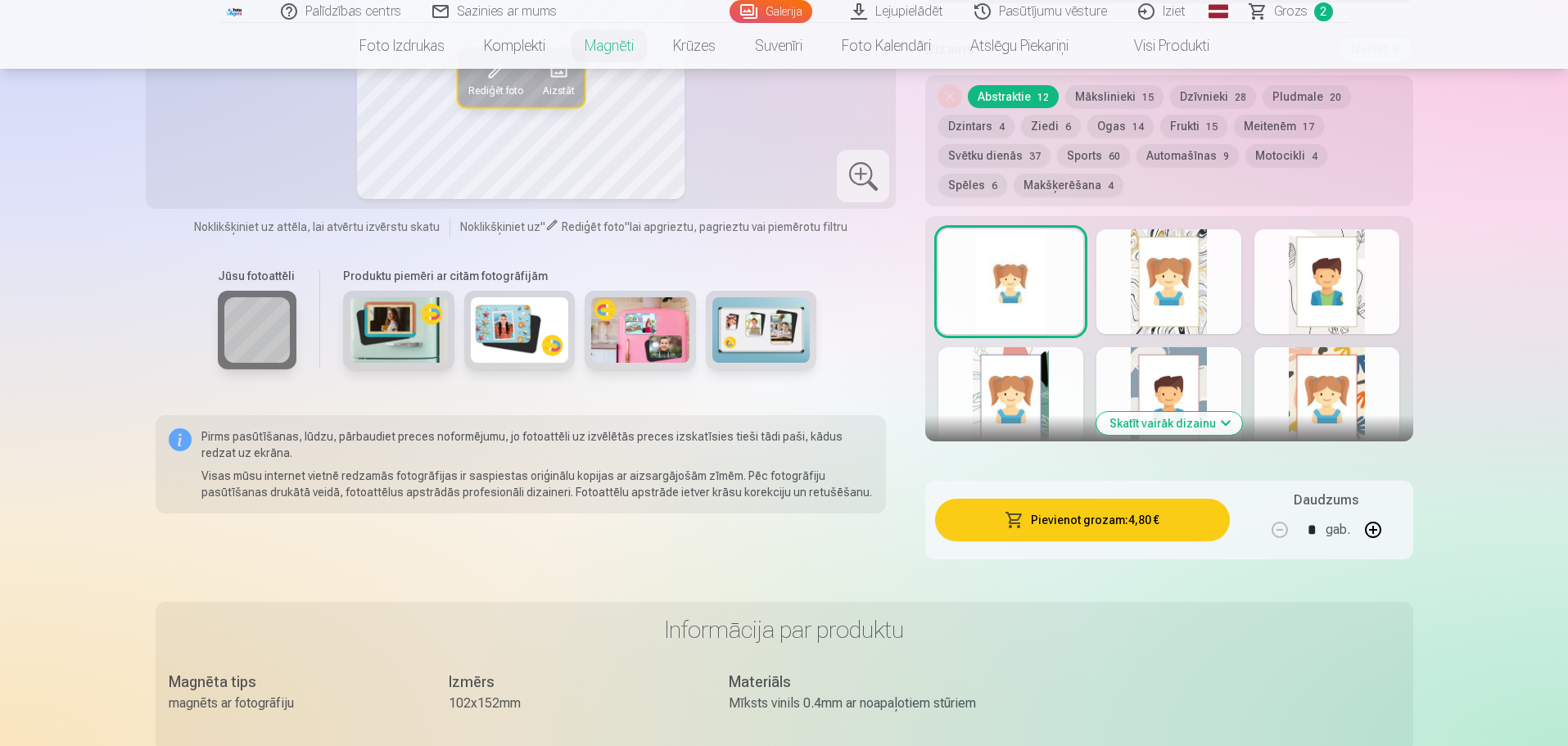
click at [1092, 500] on button "Pievienot grozam : 4,80 €" at bounding box center [1082, 519] width 294 height 42
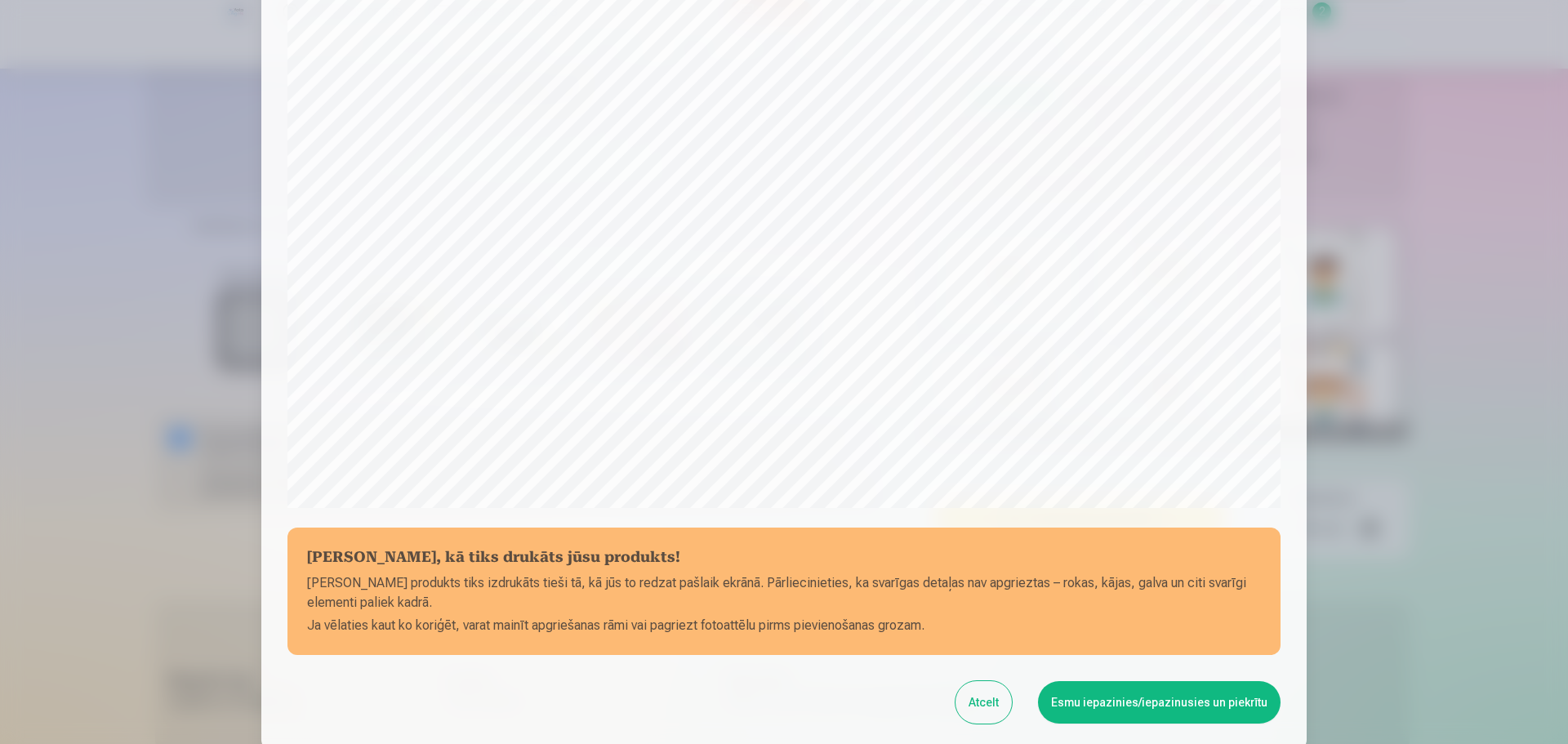
scroll to position [432, 0]
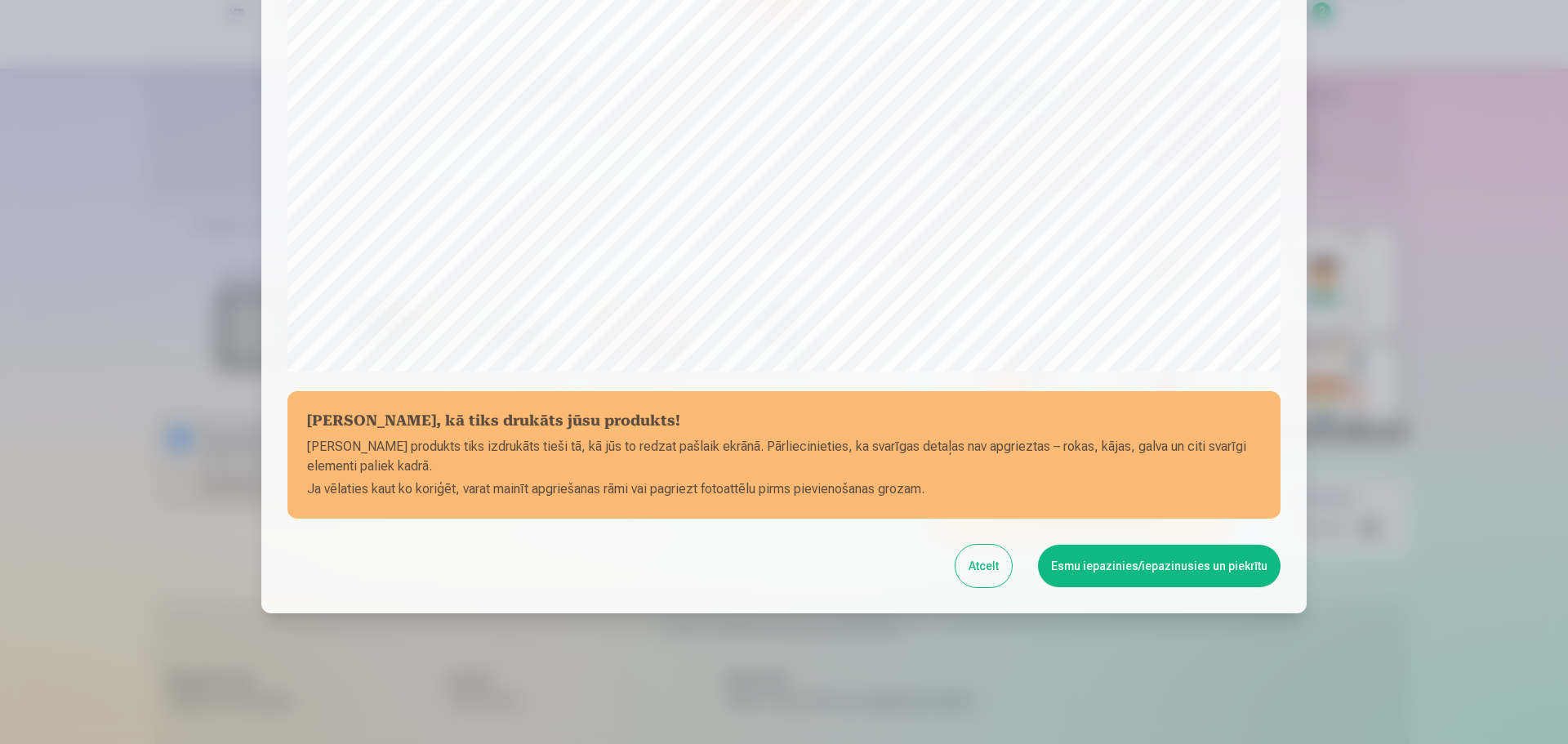
click at [1078, 569] on button "Esmu iepazinies/iepazinusies un piekrītu" at bounding box center [1159, 565] width 243 height 42
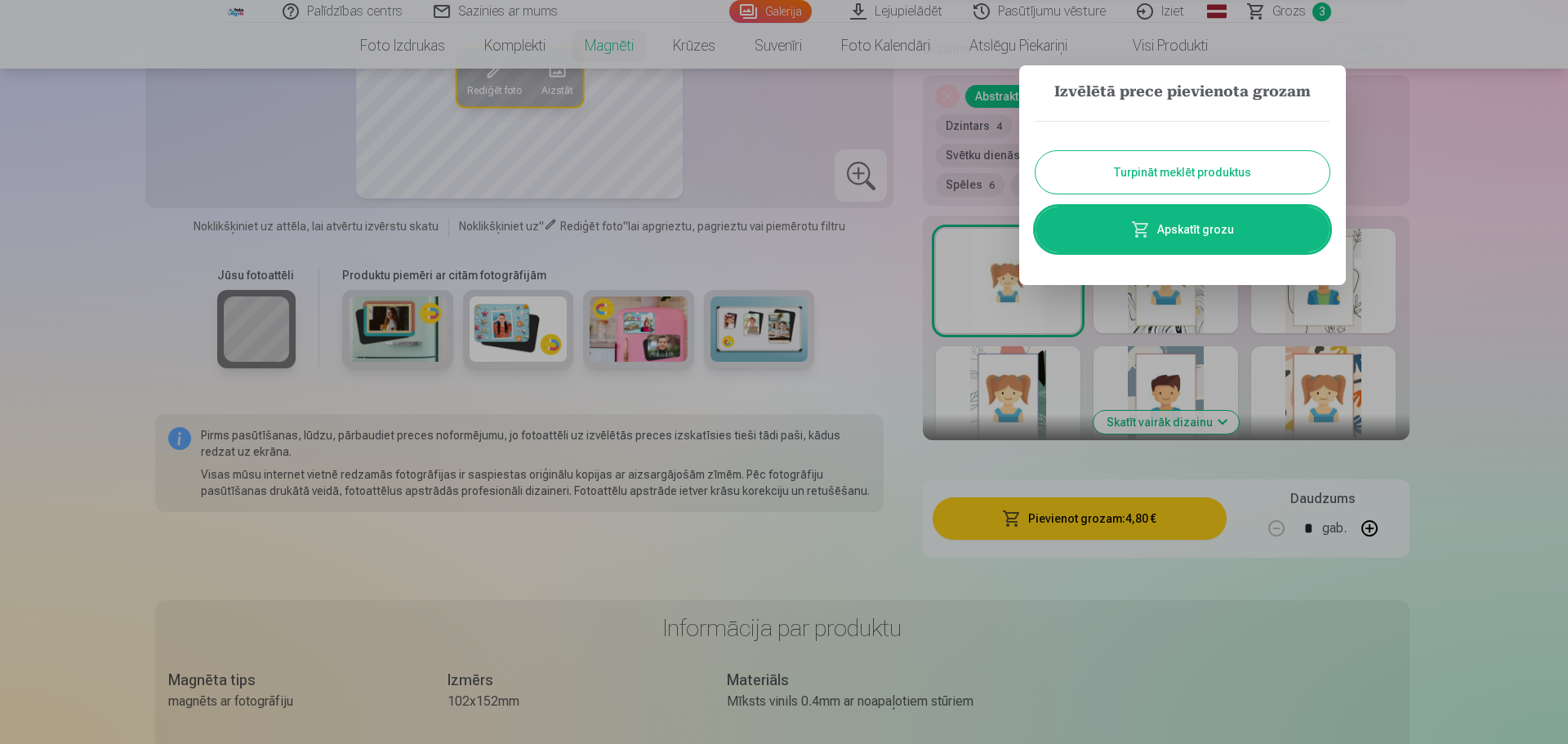
click at [1199, 231] on link "Apskatīt grozu" at bounding box center [1183, 229] width 294 height 46
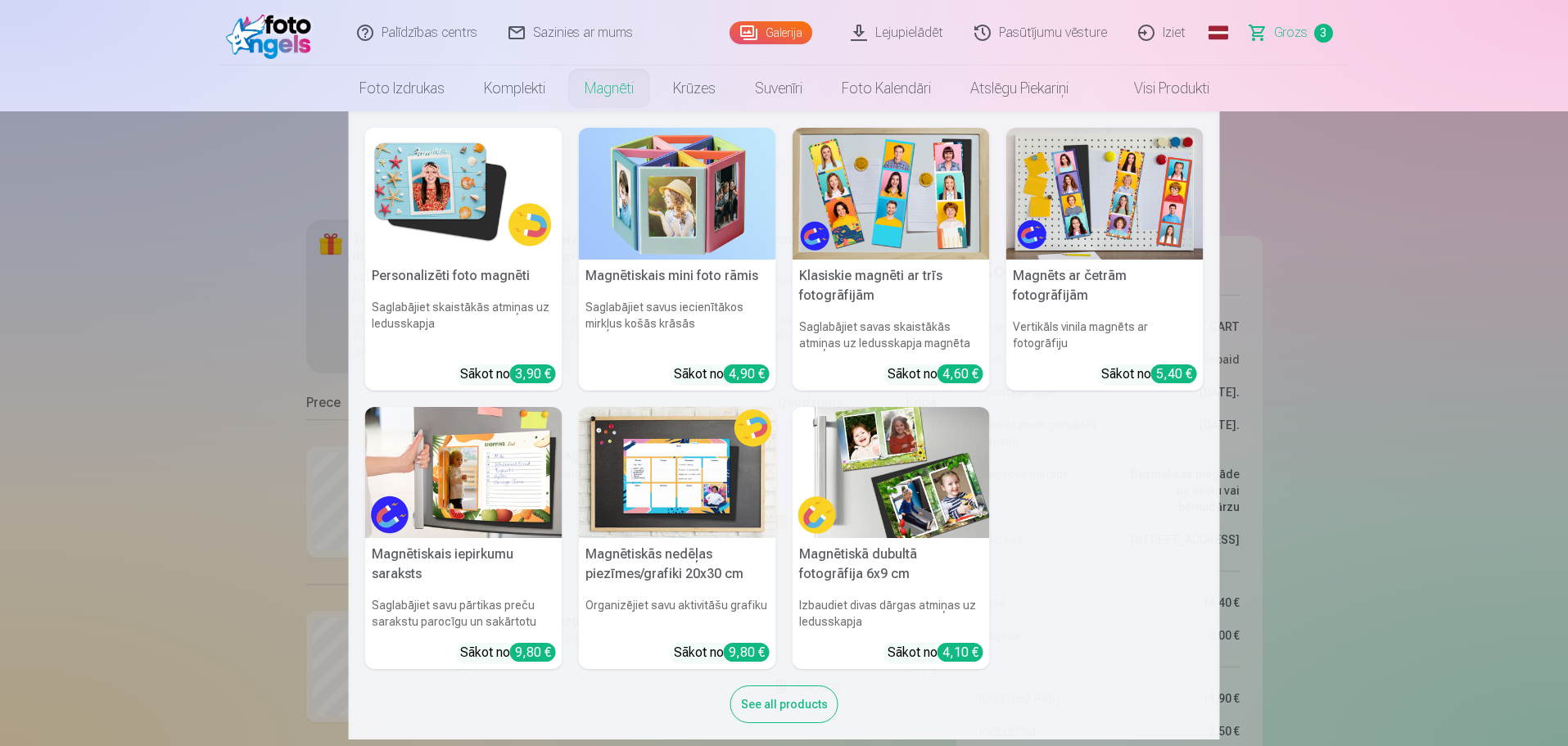
click at [587, 91] on link "Magnēti" at bounding box center [609, 88] width 88 height 46
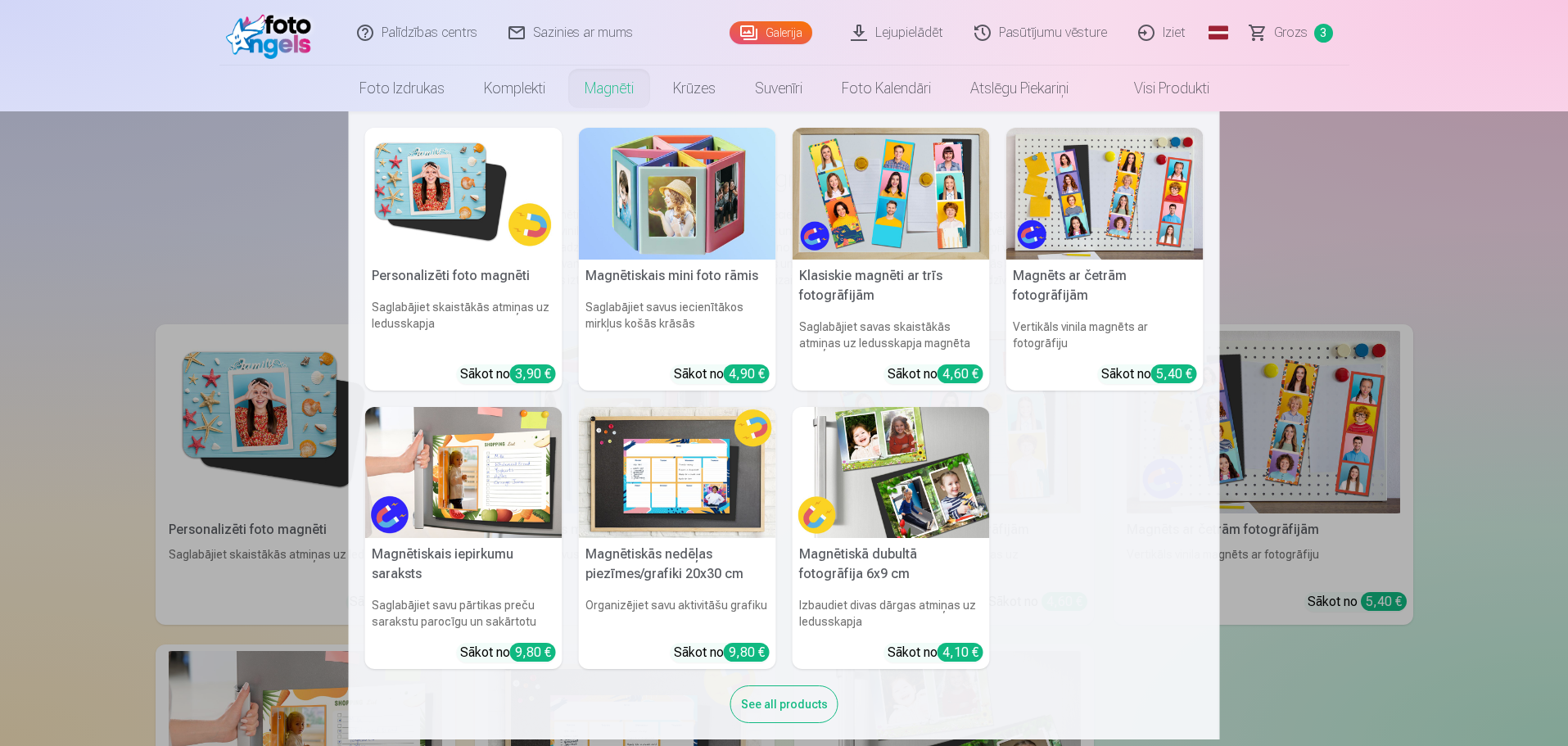
click at [611, 85] on link "Magnēti" at bounding box center [609, 88] width 88 height 46
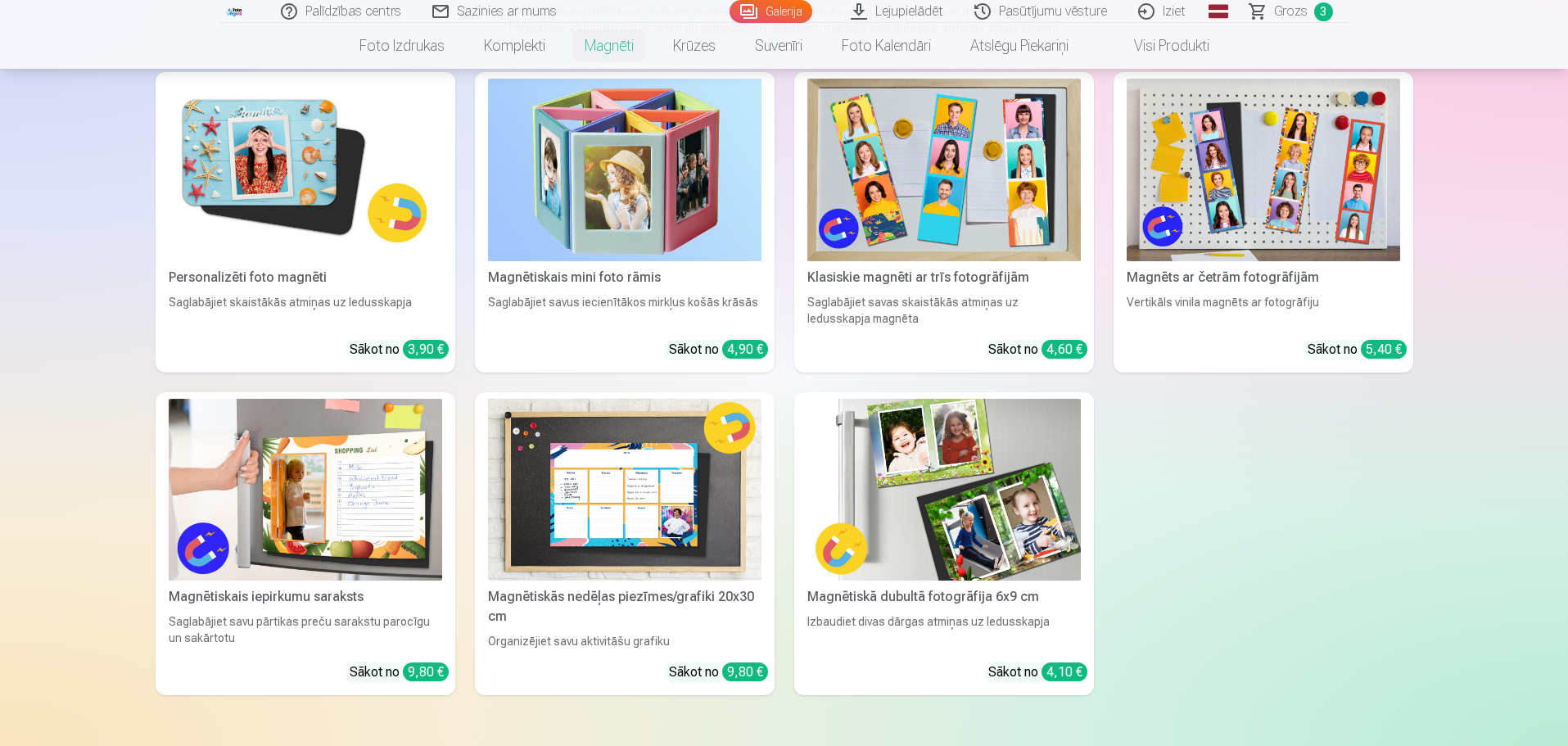
scroll to position [245, 0]
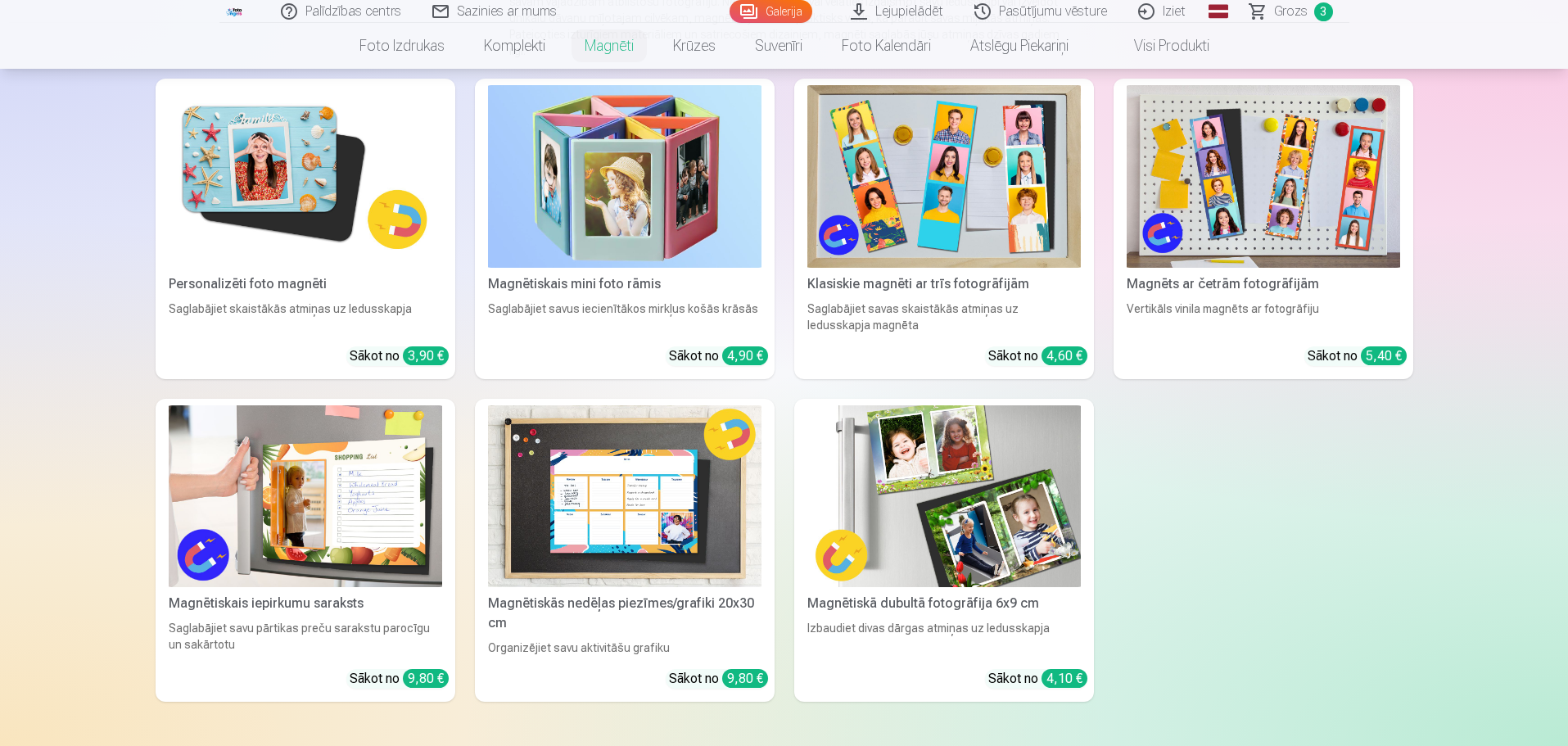
click at [255, 186] on img at bounding box center [305, 176] width 274 height 182
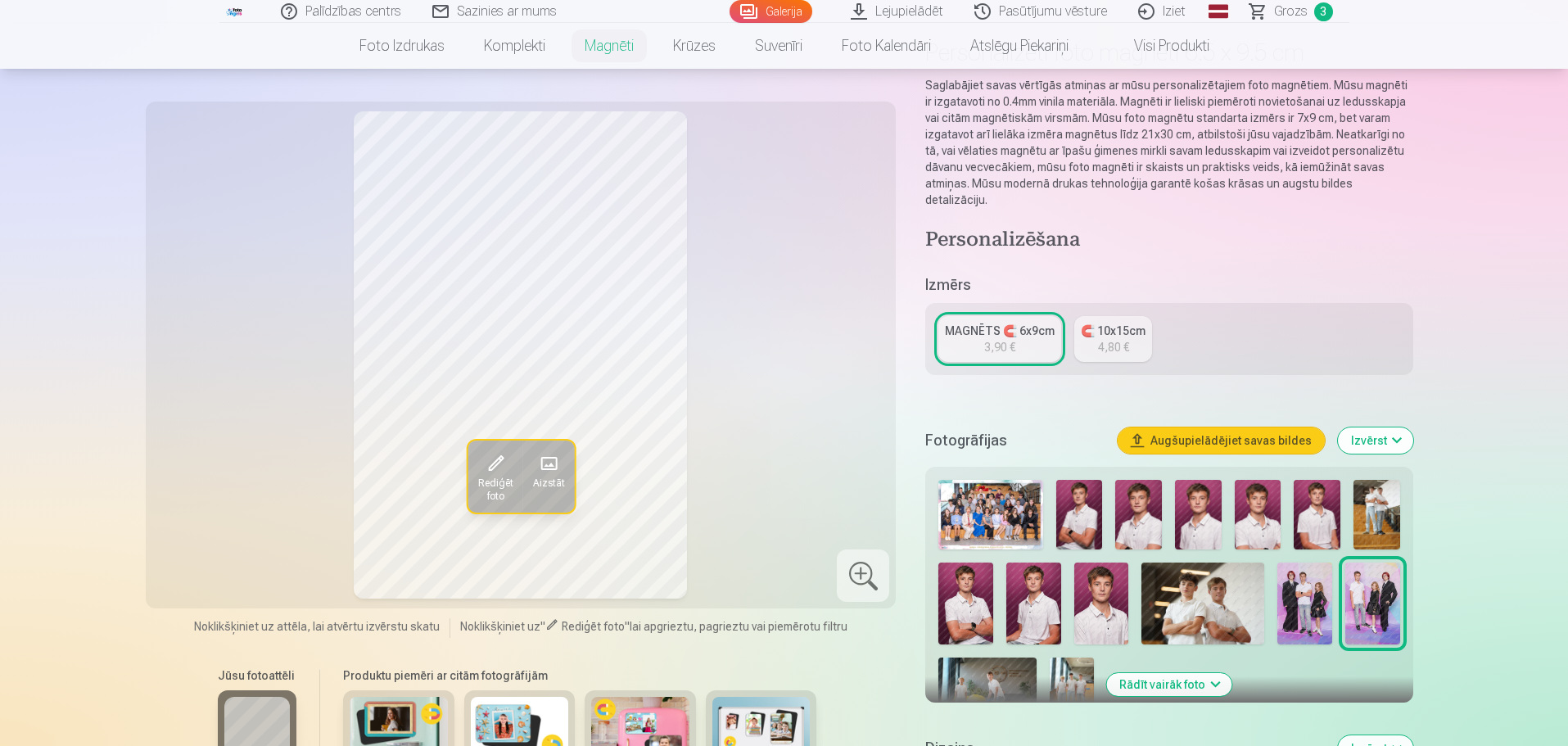
scroll to position [245, 0]
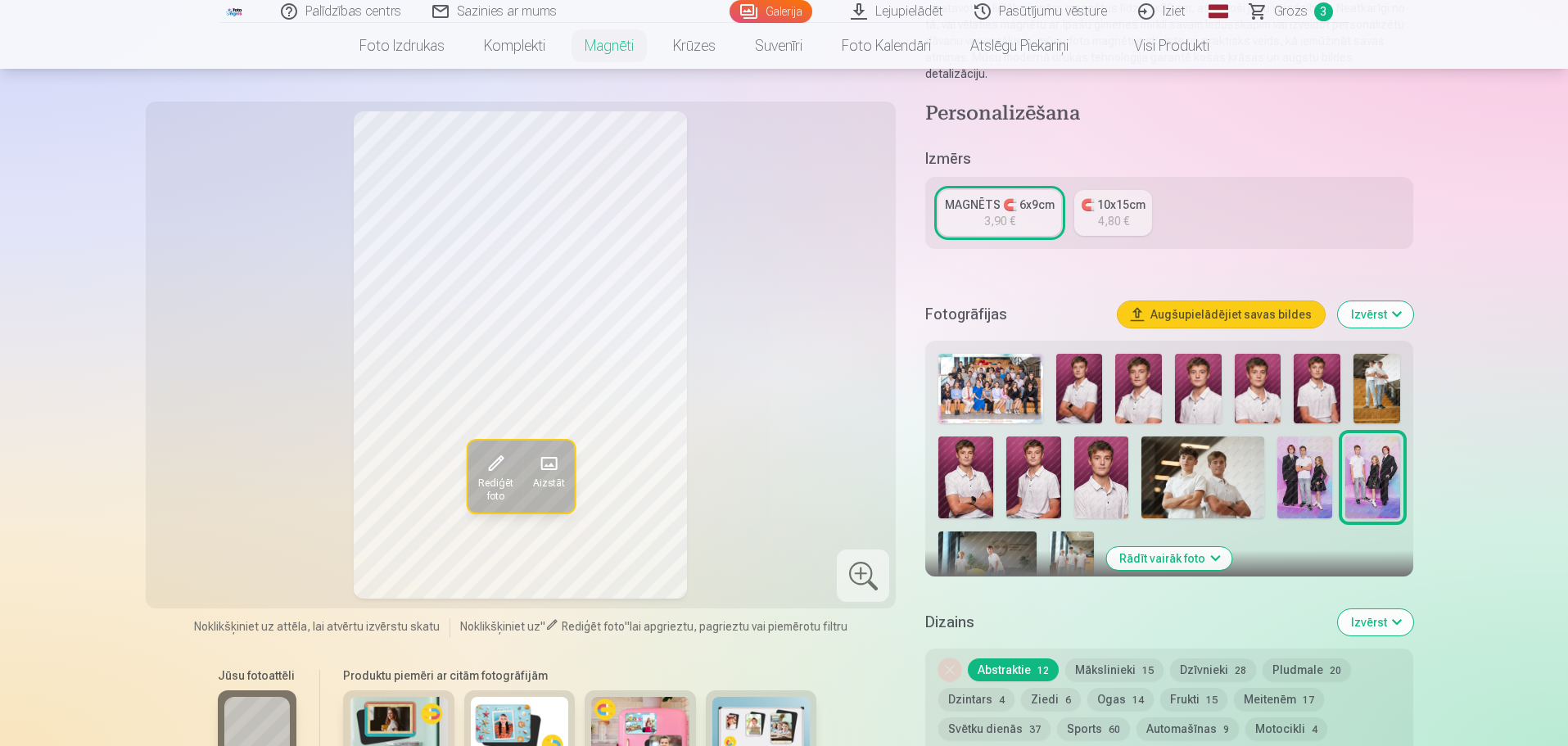
click at [1069, 374] on img at bounding box center [1080, 388] width 47 height 70
click at [1138, 371] on img at bounding box center [1138, 388] width 47 height 70
click at [1202, 375] on img at bounding box center [1198, 388] width 47 height 70
click at [1262, 389] on img at bounding box center [1258, 388] width 47 height 70
click at [1306, 388] on img at bounding box center [1317, 388] width 47 height 70
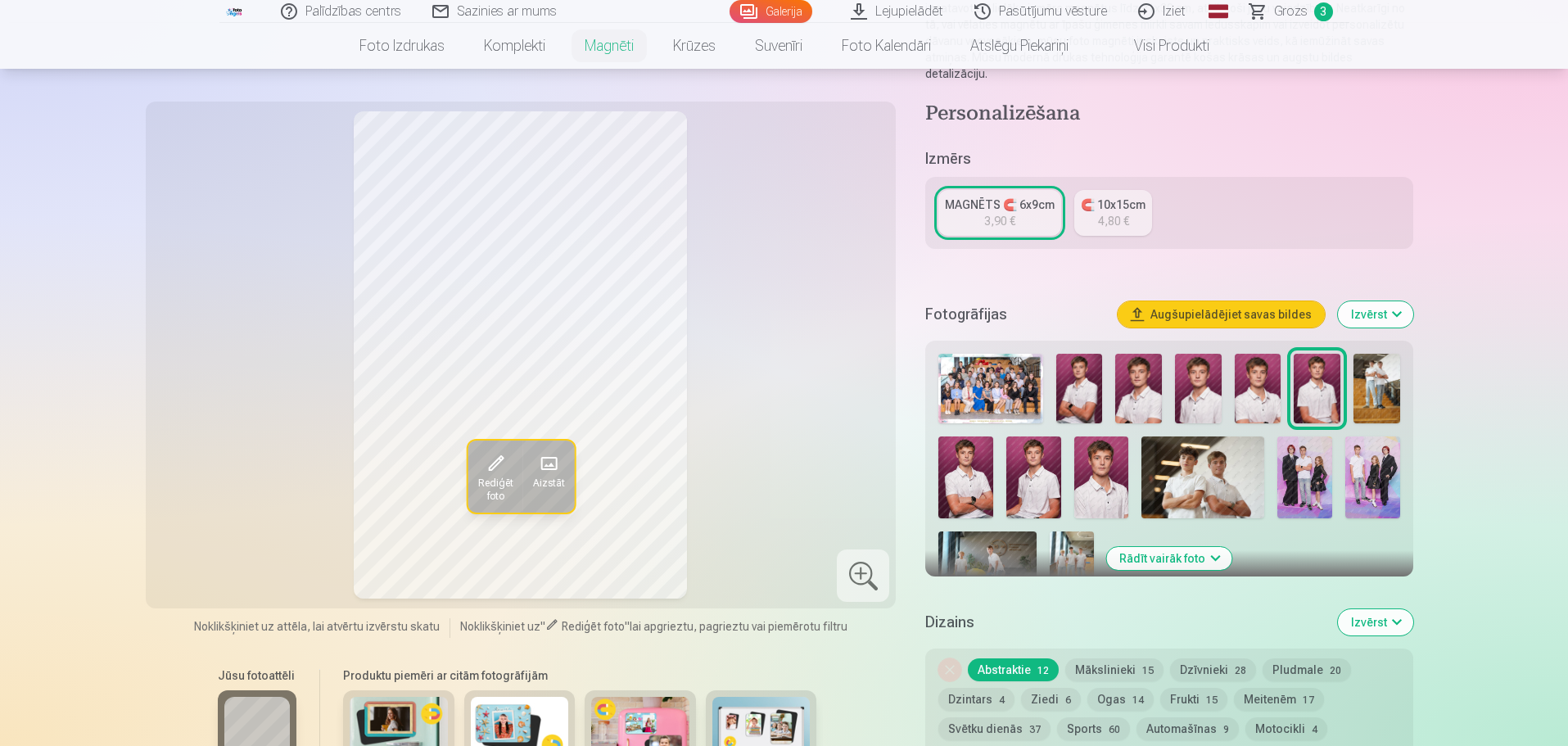
click at [1385, 354] on img at bounding box center [1377, 388] width 47 height 70
click at [954, 472] on img at bounding box center [966, 476] width 55 height 81
click at [1050, 483] on img at bounding box center [1034, 476] width 55 height 81
click at [1088, 481] on img at bounding box center [1101, 476] width 55 height 81
click at [926, 527] on div "Rādīt vairāk foto" at bounding box center [1168, 458] width 487 height 235
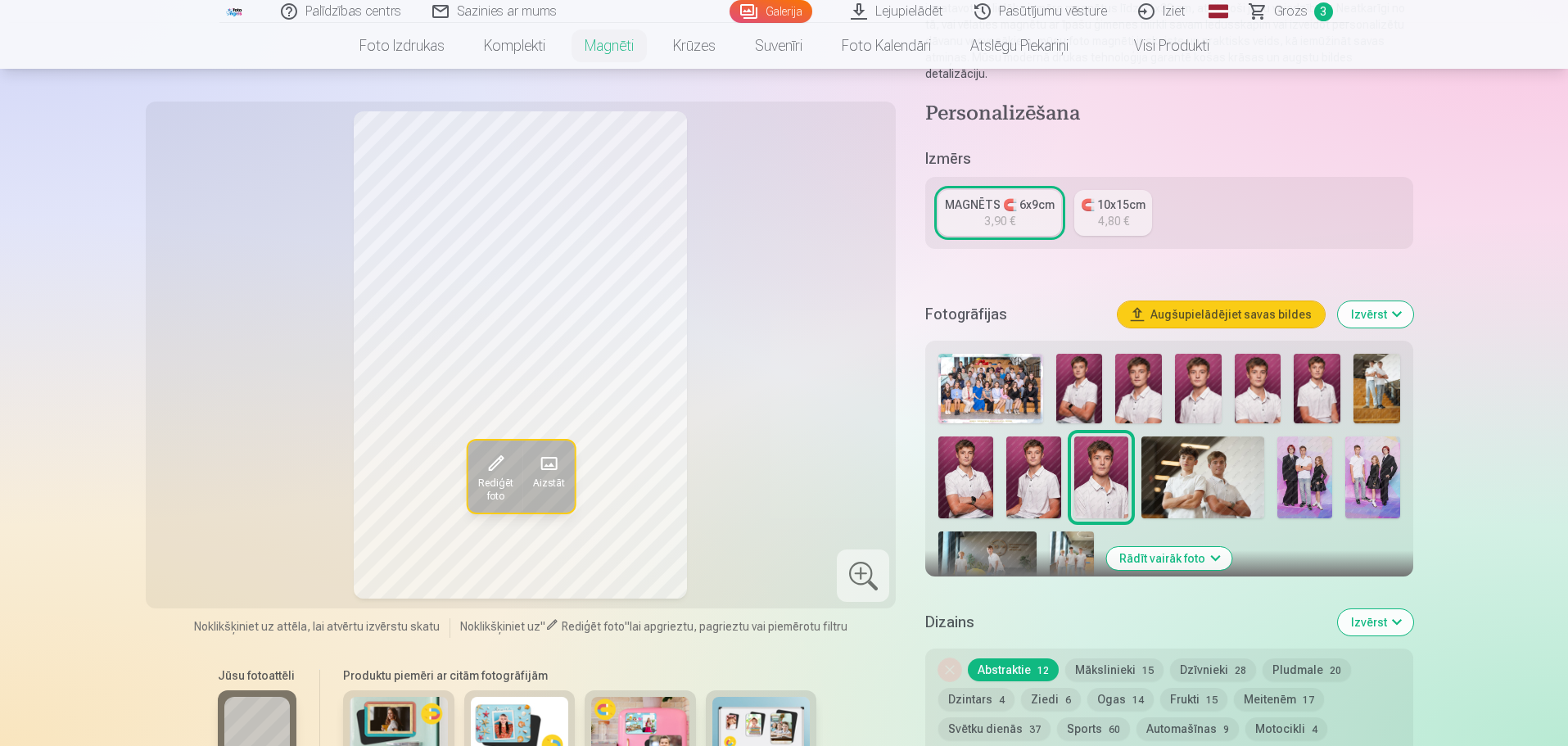
click at [993, 531] on img at bounding box center [987, 564] width 98 height 66
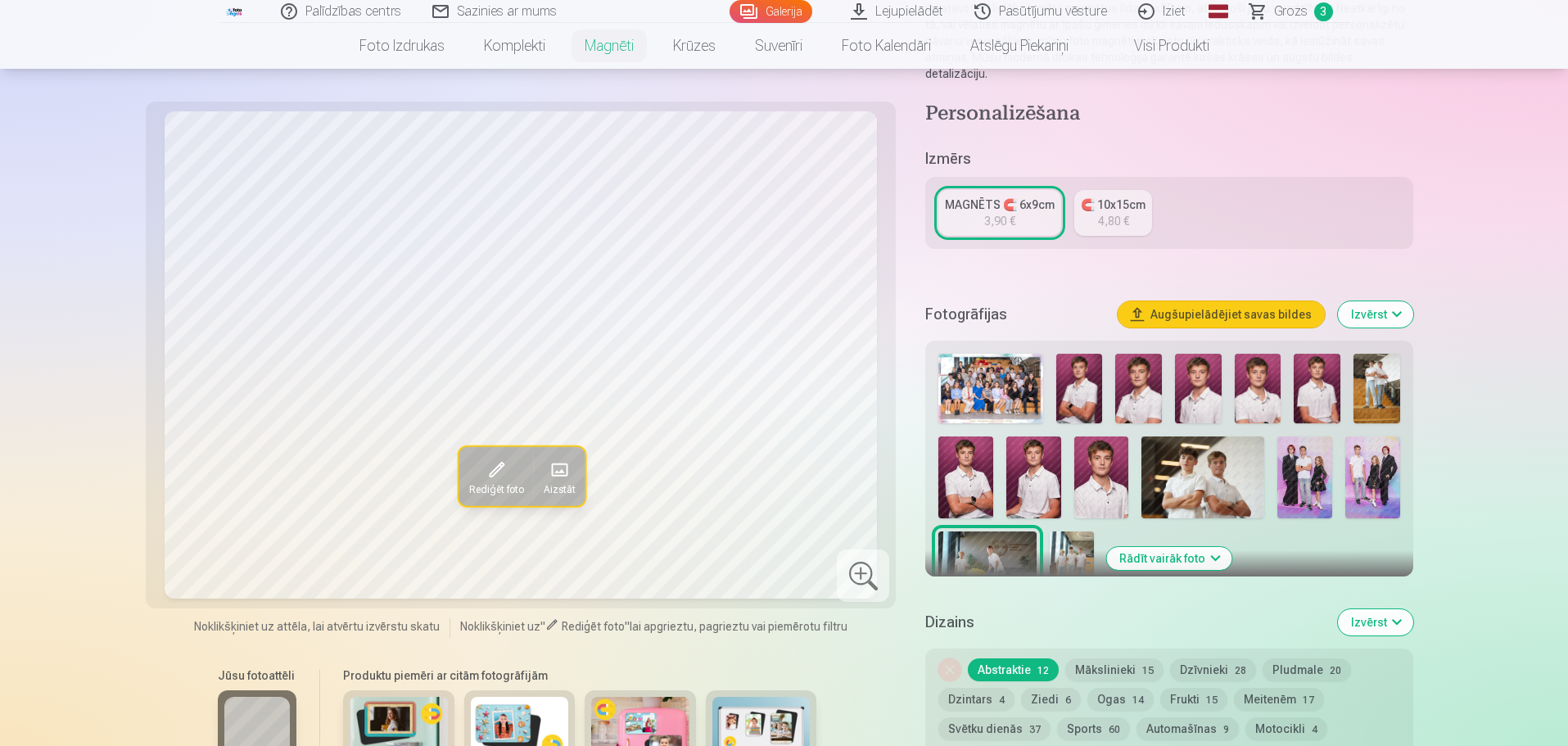
click at [1059, 532] on img at bounding box center [1071, 564] width 43 height 66
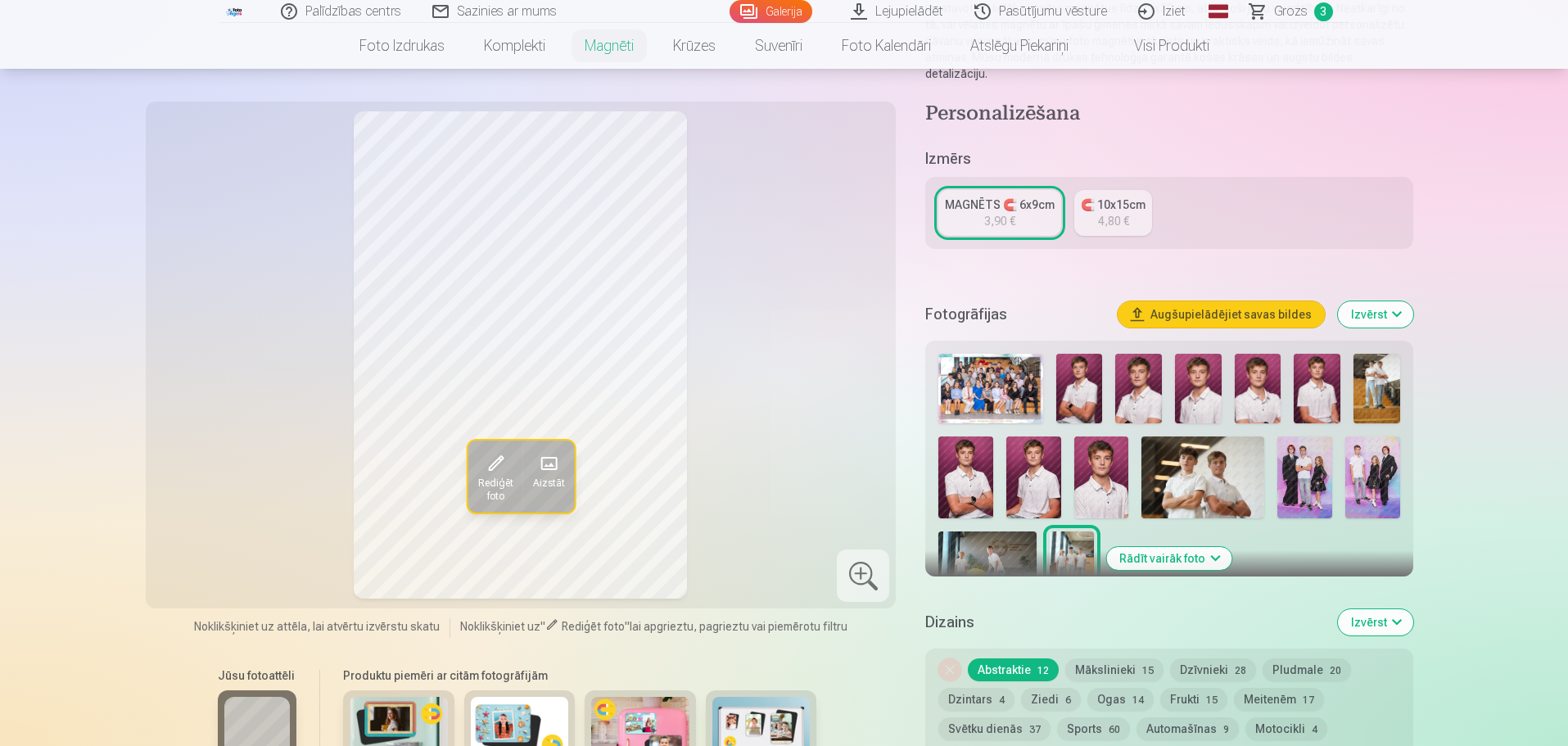
click at [1074, 383] on img at bounding box center [1080, 388] width 47 height 70
click at [1128, 382] on img at bounding box center [1138, 388] width 47 height 70
click at [1212, 386] on img at bounding box center [1198, 388] width 47 height 70
click at [1254, 374] on img at bounding box center [1258, 388] width 47 height 70
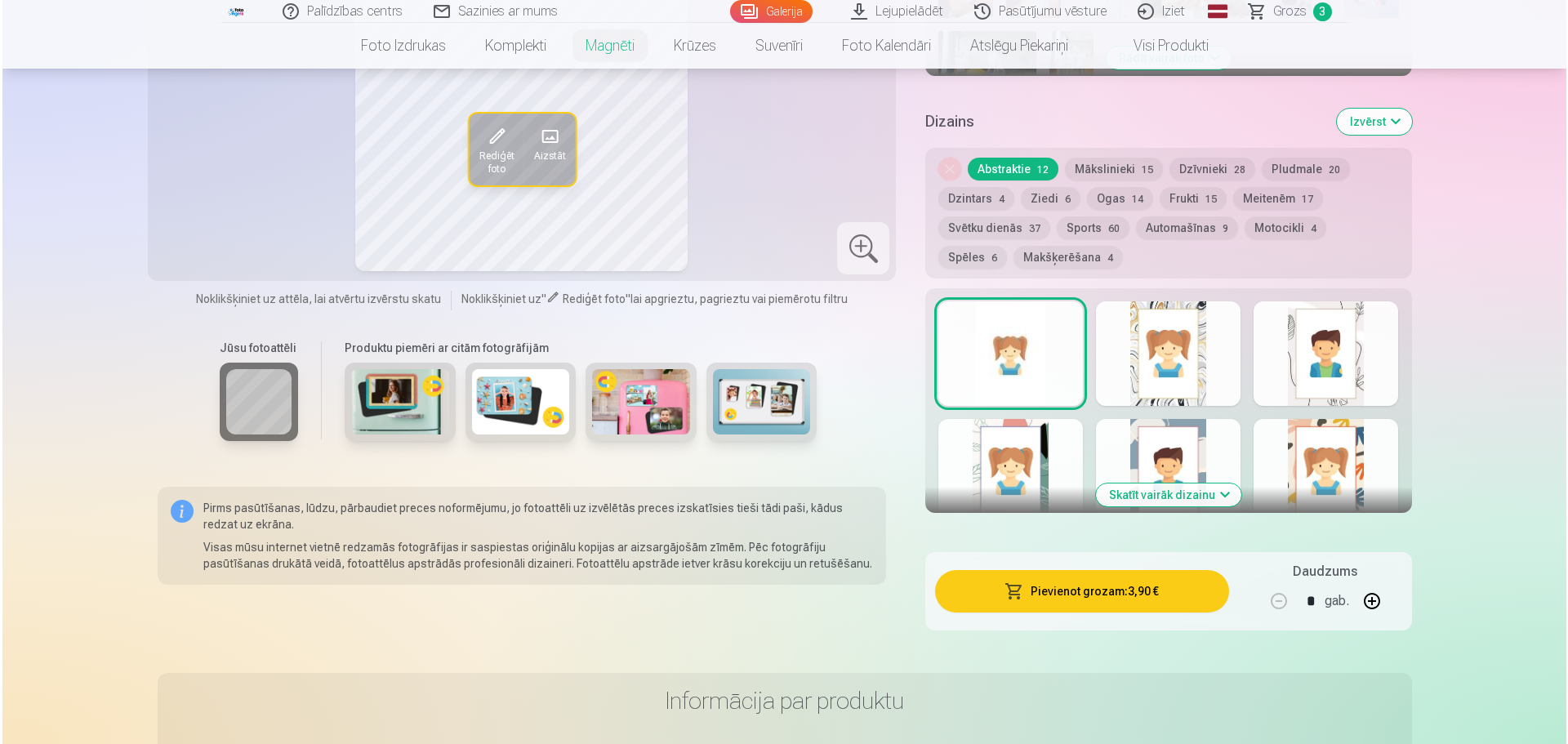
scroll to position [897, 0]
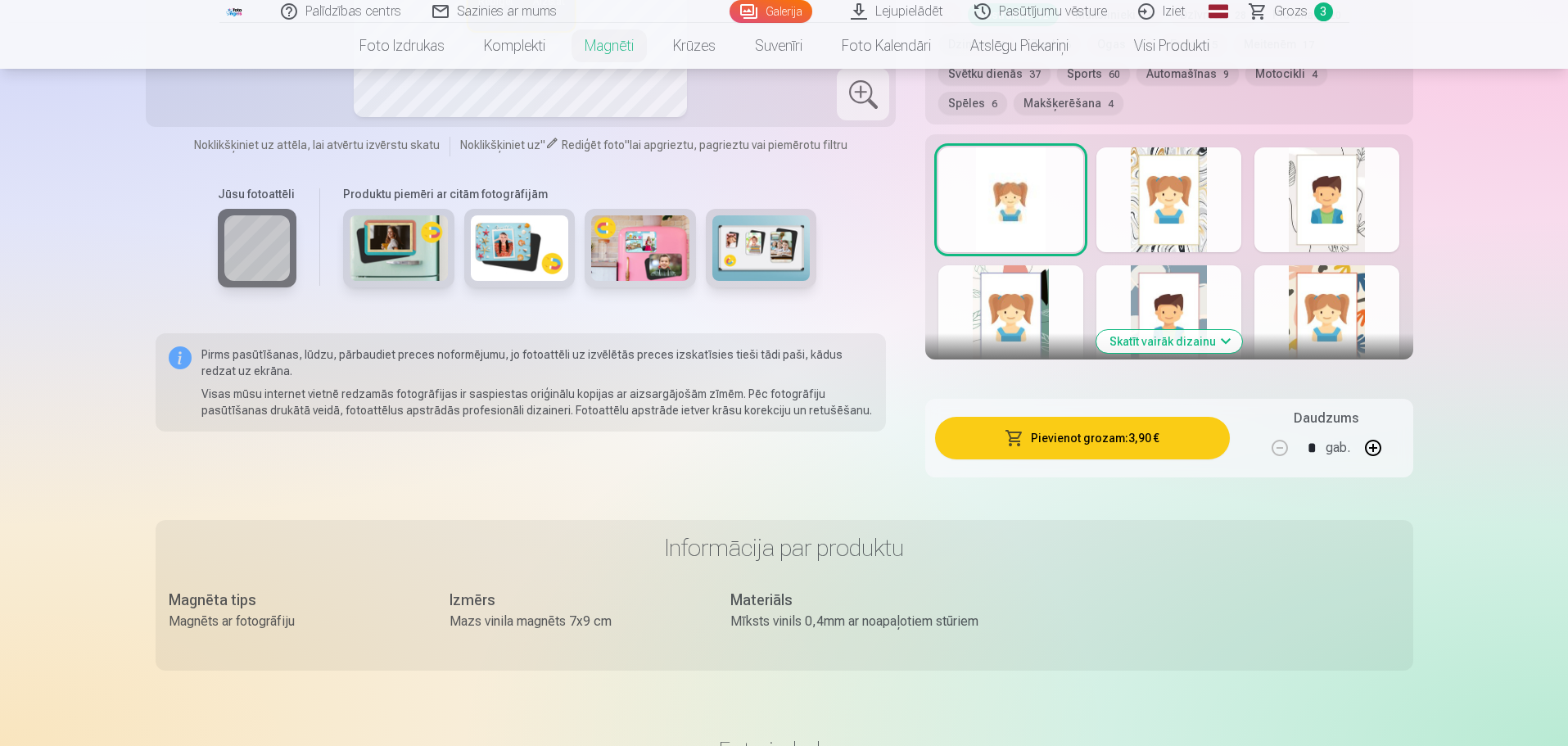
click at [1122, 428] on button "Pievienot grozam : 3,90 €" at bounding box center [1082, 437] width 294 height 42
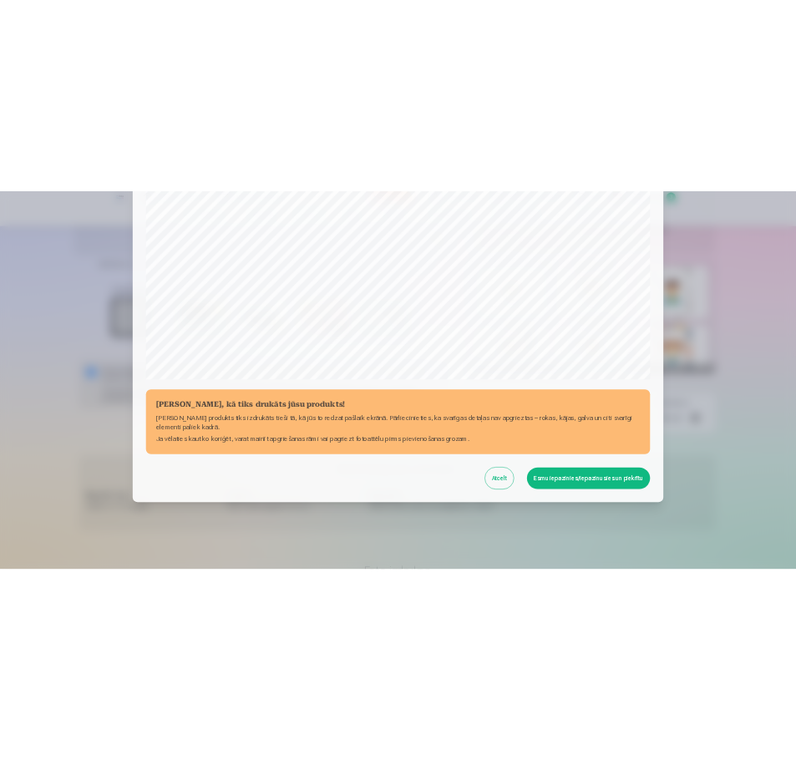
scroll to position [0, 0]
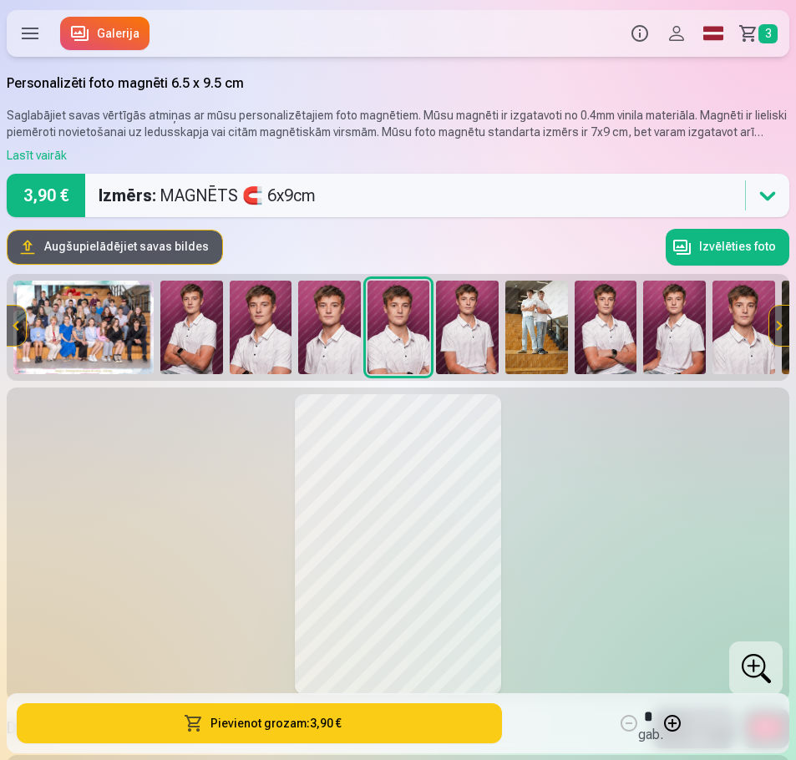
click at [761, 183] on icon at bounding box center [767, 195] width 27 height 27
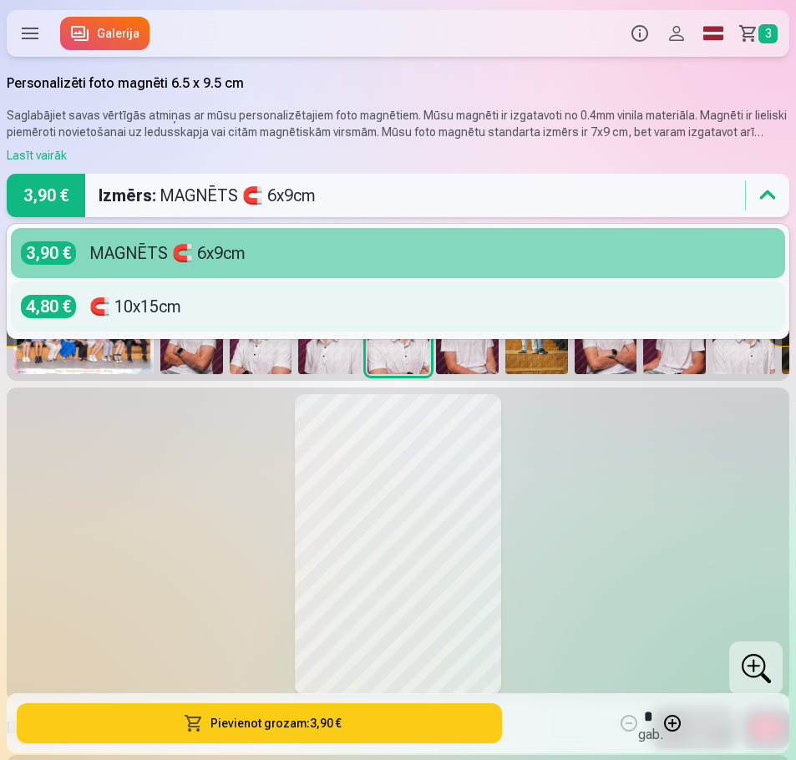
click at [109, 311] on div "🧲 10x15cm" at bounding box center [135, 306] width 92 height 23
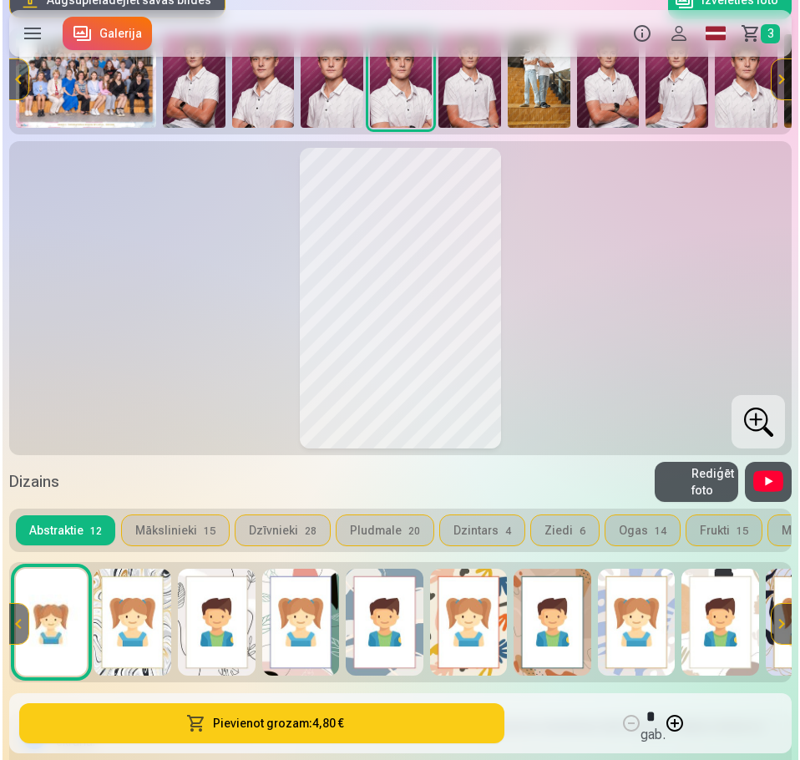
scroll to position [417, 0]
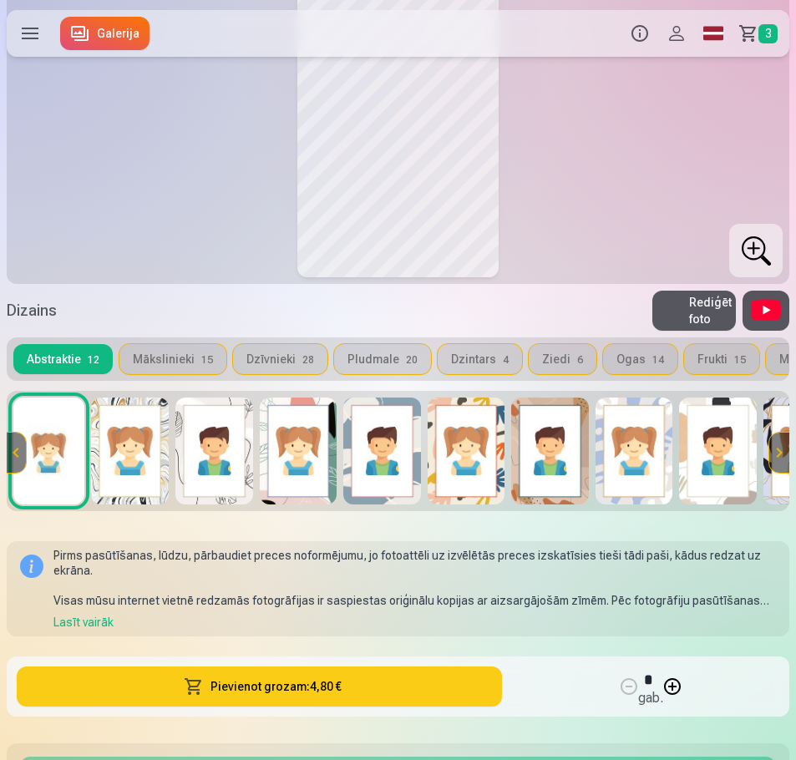
click at [244, 693] on button "Pievienot grozam : 4,80 €" at bounding box center [259, 686] width 485 height 40
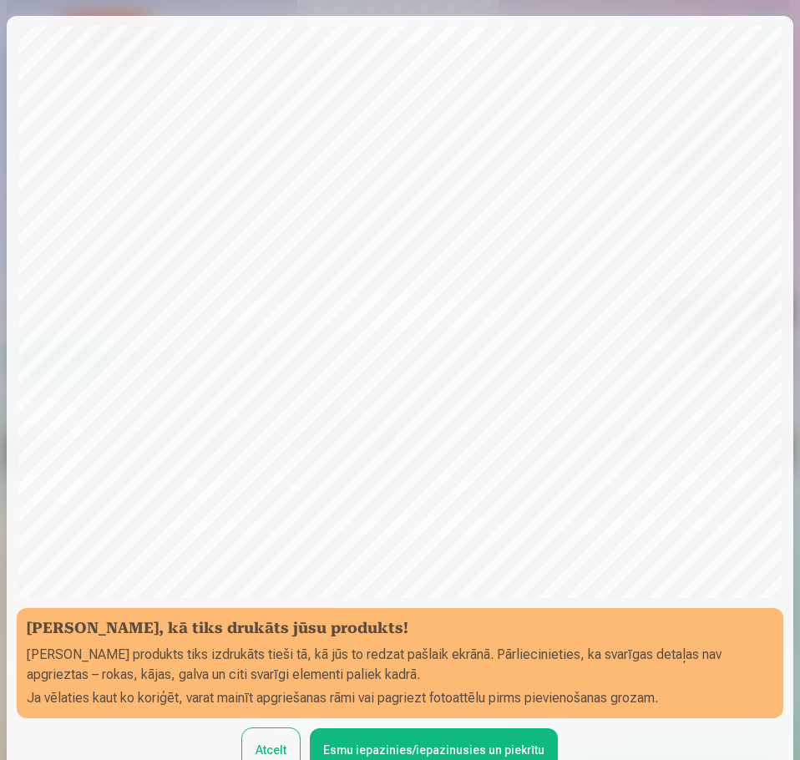
scroll to position [0, 0]
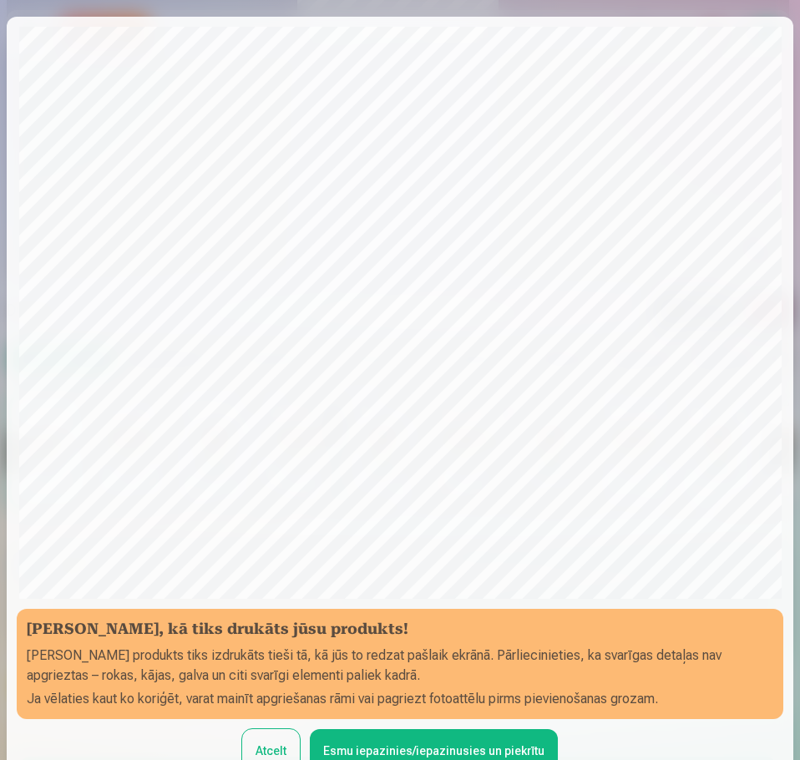
click at [434, 747] on button "Esmu iepazinies/iepazinusies un piekrītu" at bounding box center [434, 750] width 248 height 43
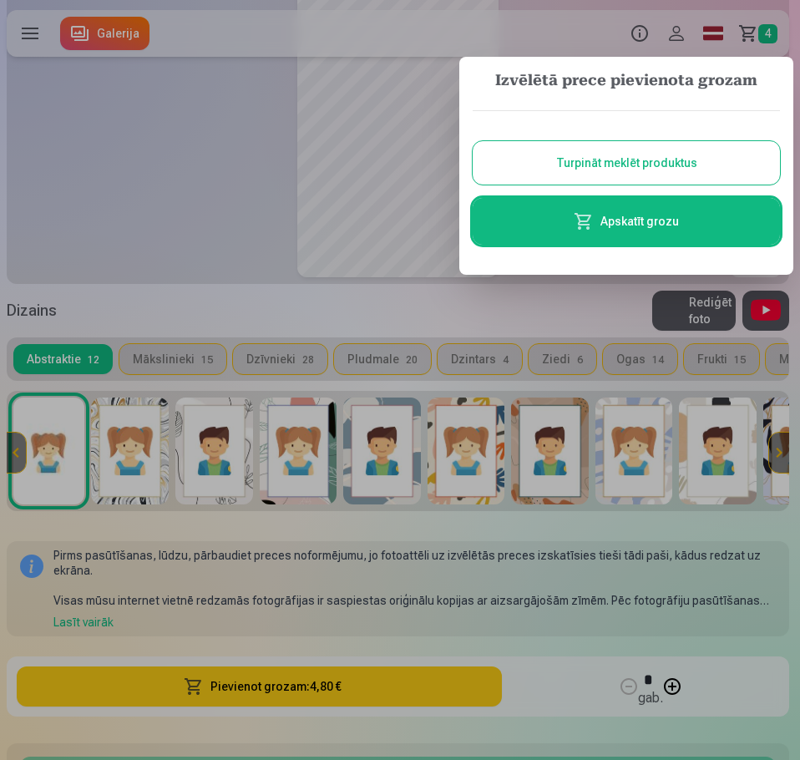
click at [636, 232] on link "Apskatīt grozu" at bounding box center [626, 221] width 307 height 47
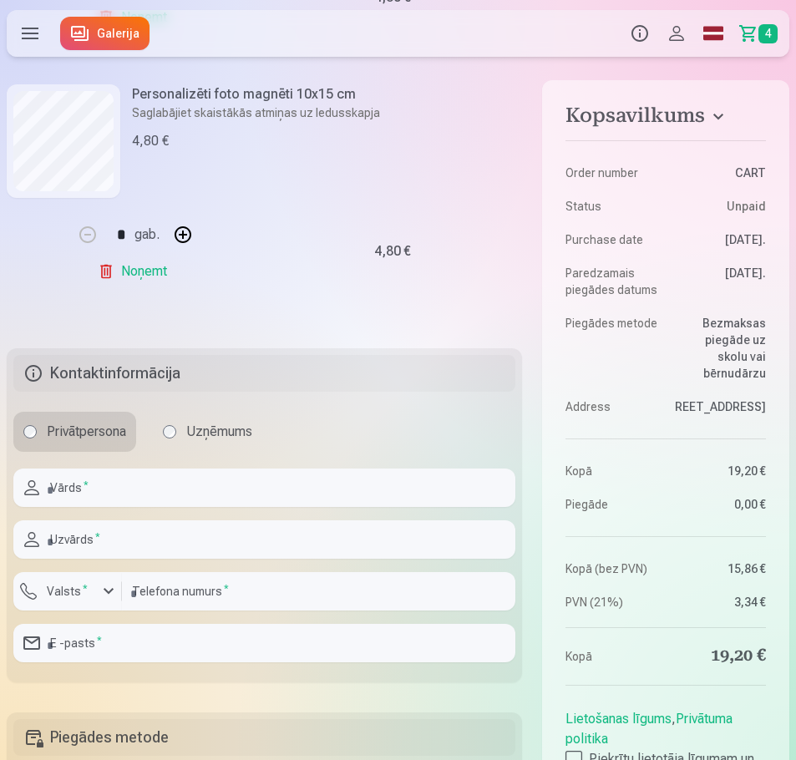
scroll to position [1002, 0]
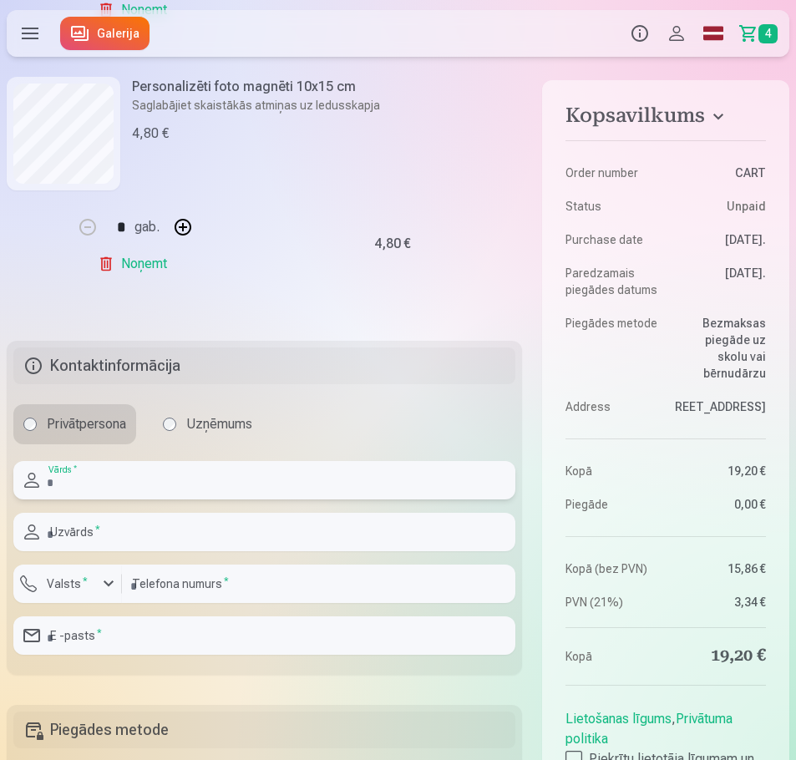
click at [81, 481] on input "text" at bounding box center [264, 480] width 502 height 38
type input "********"
type input "*********"
type input "********"
type input "**********"
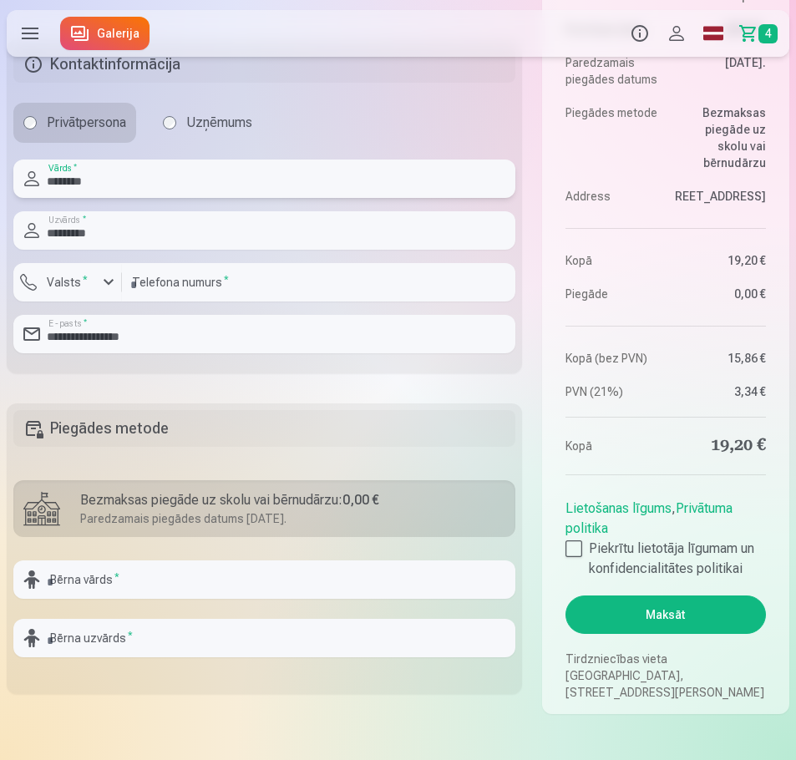
scroll to position [1336, 0]
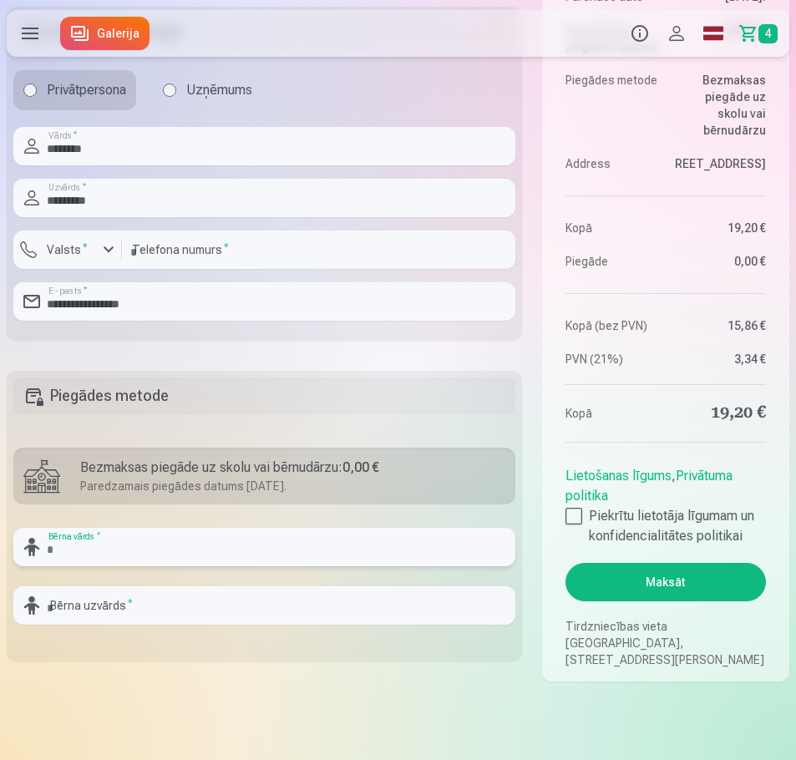
click at [94, 550] on input "text" at bounding box center [264, 547] width 502 height 38
type input "*"
type input "*******"
click at [90, 608] on input "text" at bounding box center [264, 605] width 502 height 38
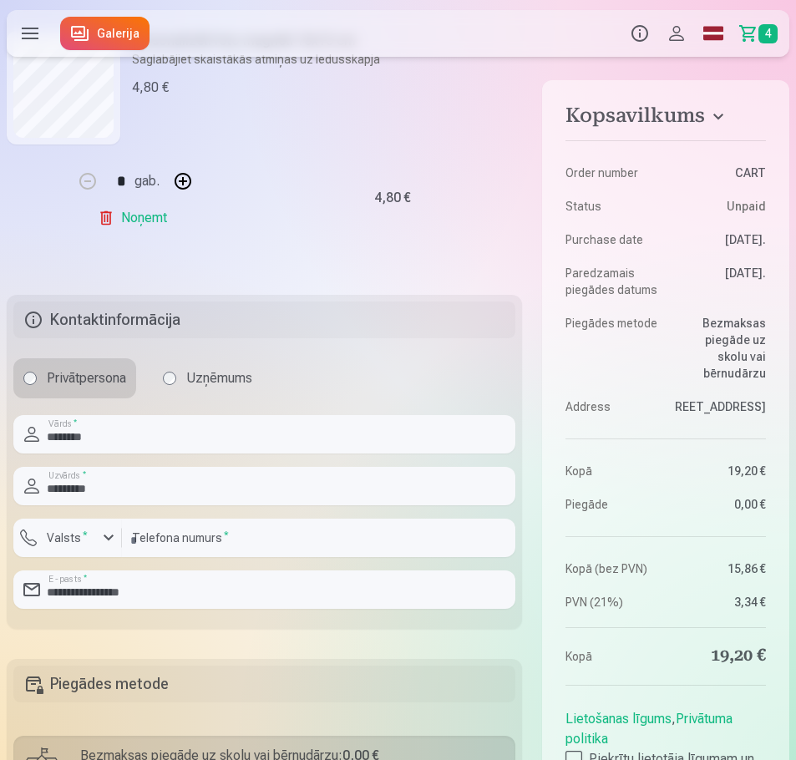
scroll to position [1085, 0]
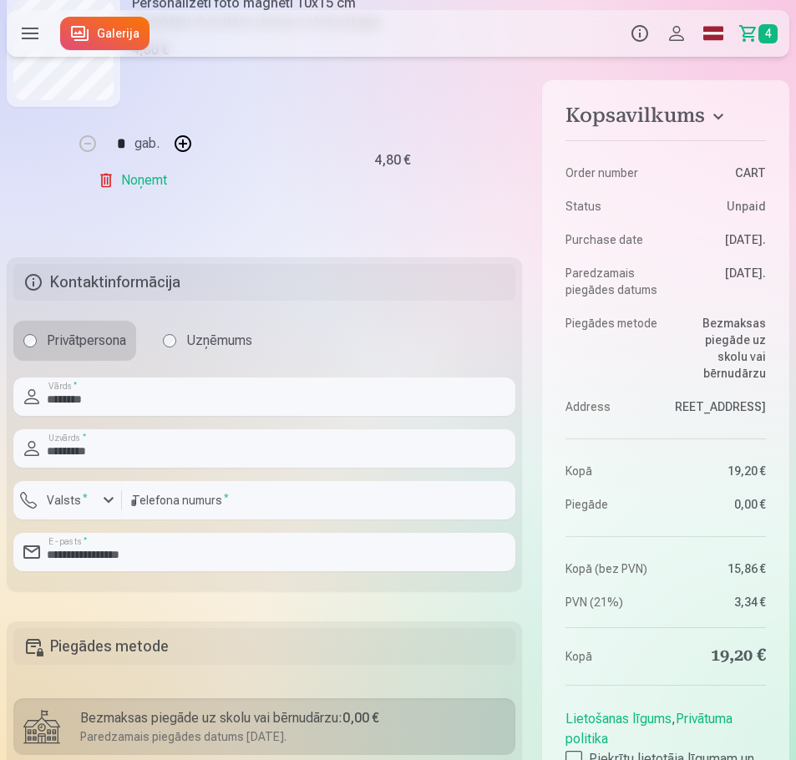
type input "**********"
drag, startPoint x: 577, startPoint y: 756, endPoint x: 598, endPoint y: 750, distance: 21.7
click at [577, 756] on div at bounding box center [573, 759] width 17 height 17
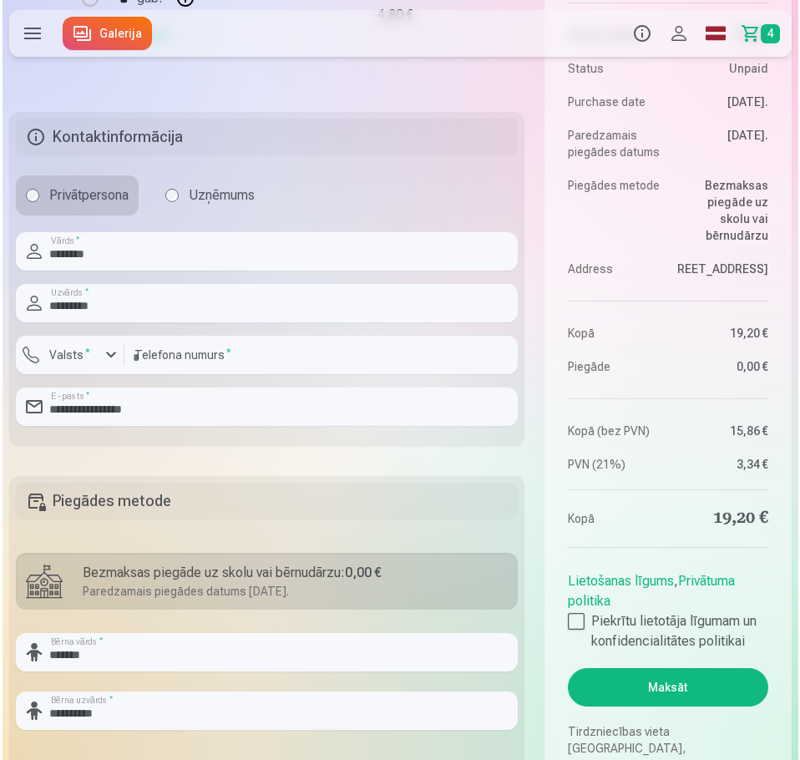
scroll to position [1419, 0]
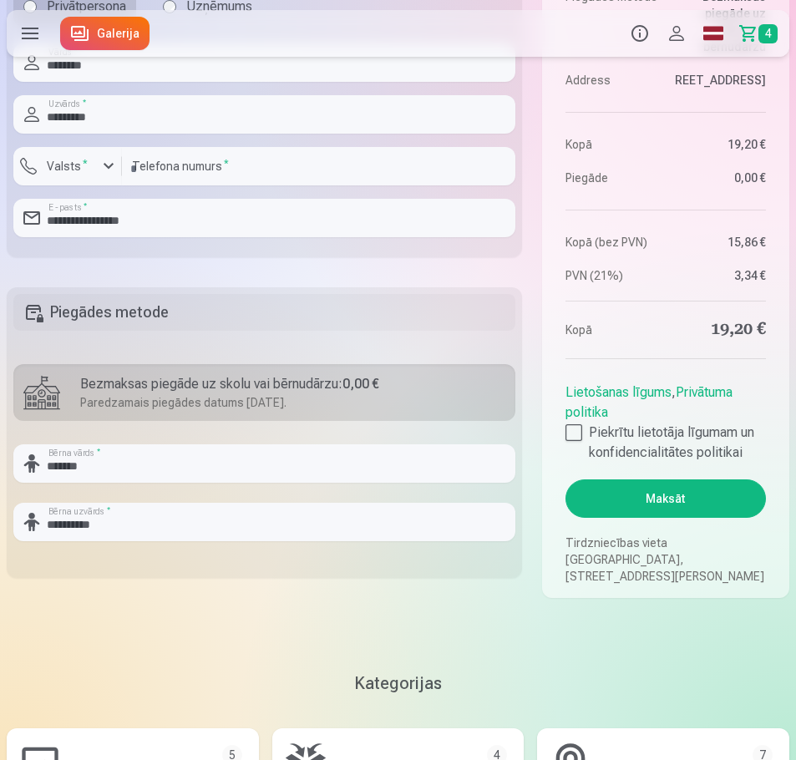
click at [660, 517] on button "Maksāt" at bounding box center [665, 498] width 200 height 38
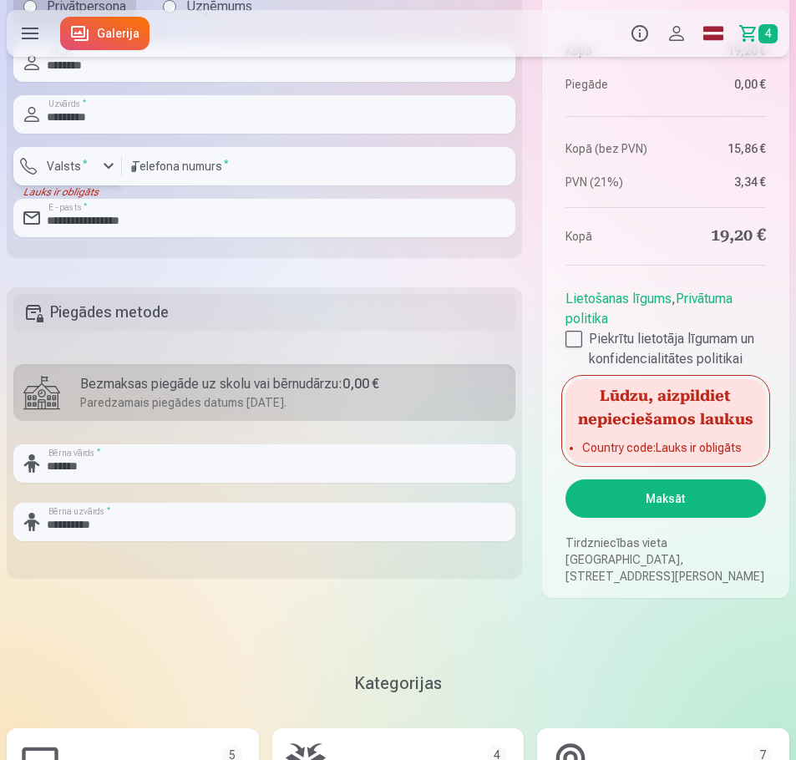
click at [104, 164] on div "button" at bounding box center [109, 166] width 20 height 20
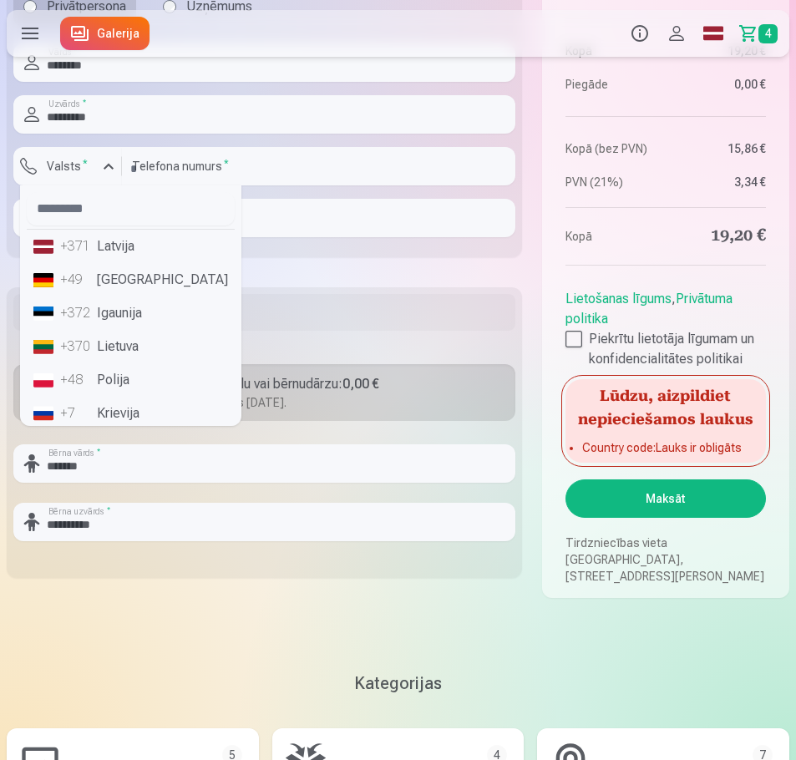
click at [119, 256] on li "+371 Latvija" at bounding box center [131, 246] width 208 height 33
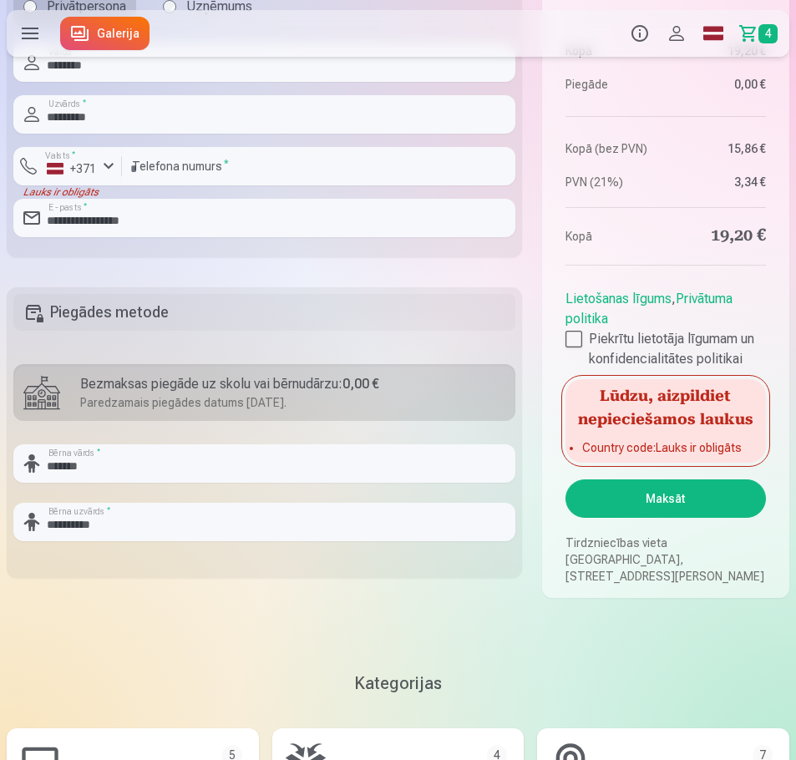
click at [646, 506] on button "Maksāt" at bounding box center [665, 498] width 200 height 38
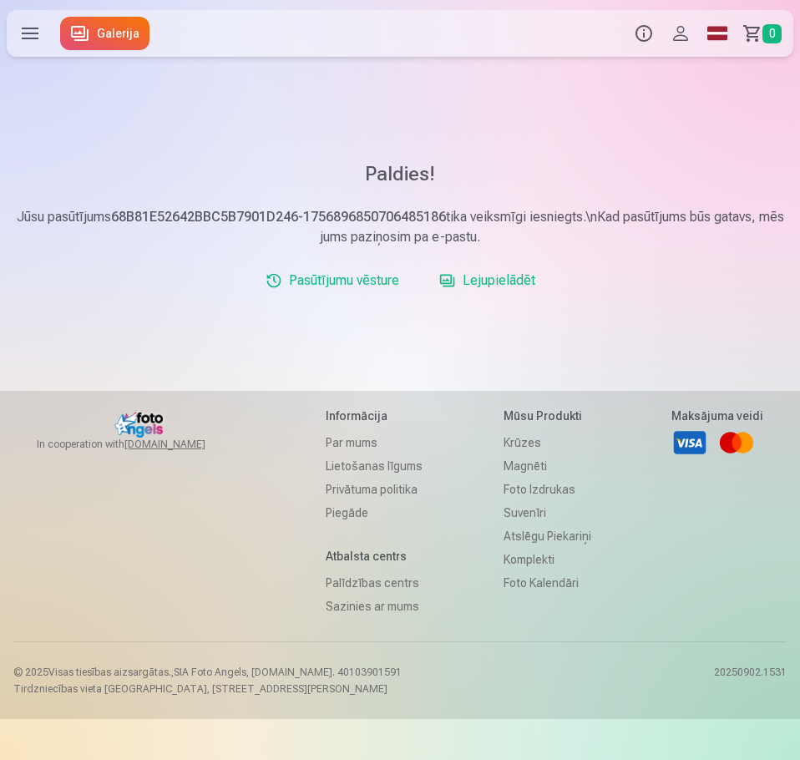
click at [488, 280] on link "Lejupielādēt" at bounding box center [486, 280] width 109 height 33
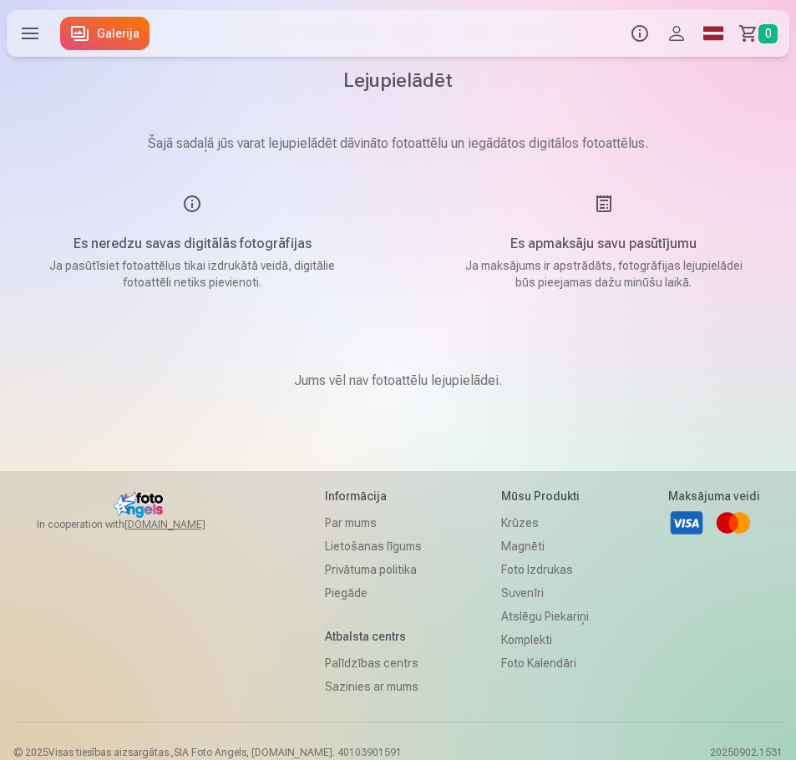
click at [149, 29] on div "Produkti Info Profils Foto izdrukas 5 Magnēti 7 Krūzes 9 Suvenīri 9 Foto kalend…" at bounding box center [398, 33] width 796 height 53
click at [97, 28] on link "Galerija" at bounding box center [104, 33] width 89 height 33
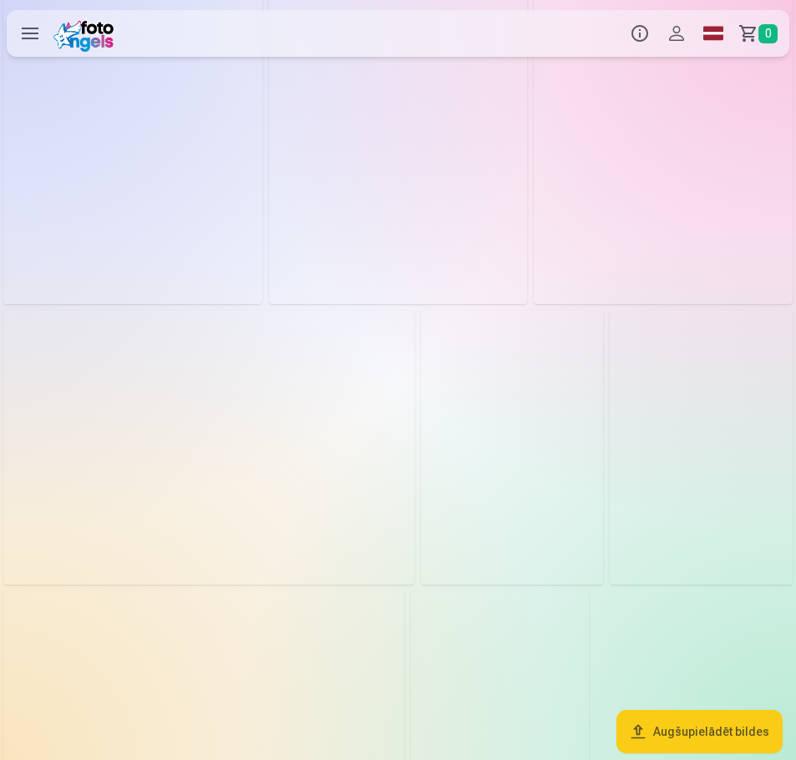
scroll to position [751, 0]
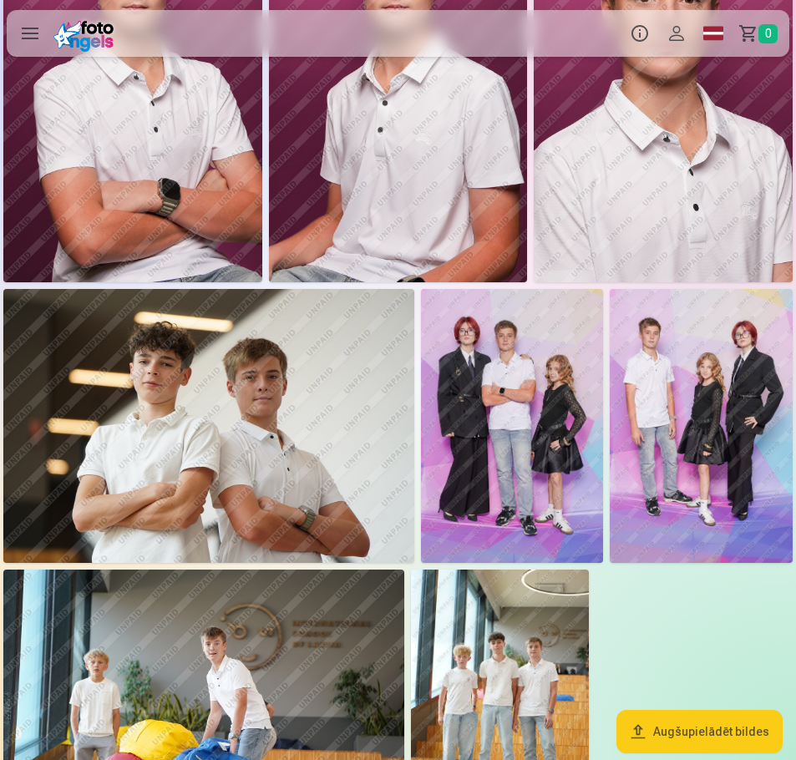
click at [741, 726] on button "Augšupielādēt bildes" at bounding box center [699, 731] width 166 height 43
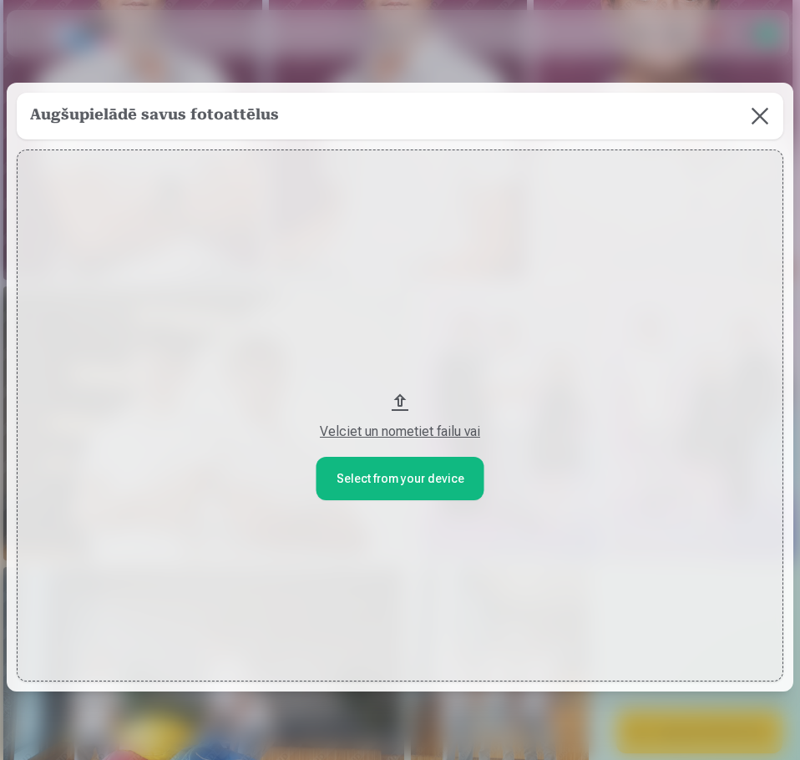
click at [402, 487] on button "Velciet un nometiet failu vai" at bounding box center [400, 415] width 766 height 532
click at [757, 114] on button at bounding box center [759, 116] width 47 height 47
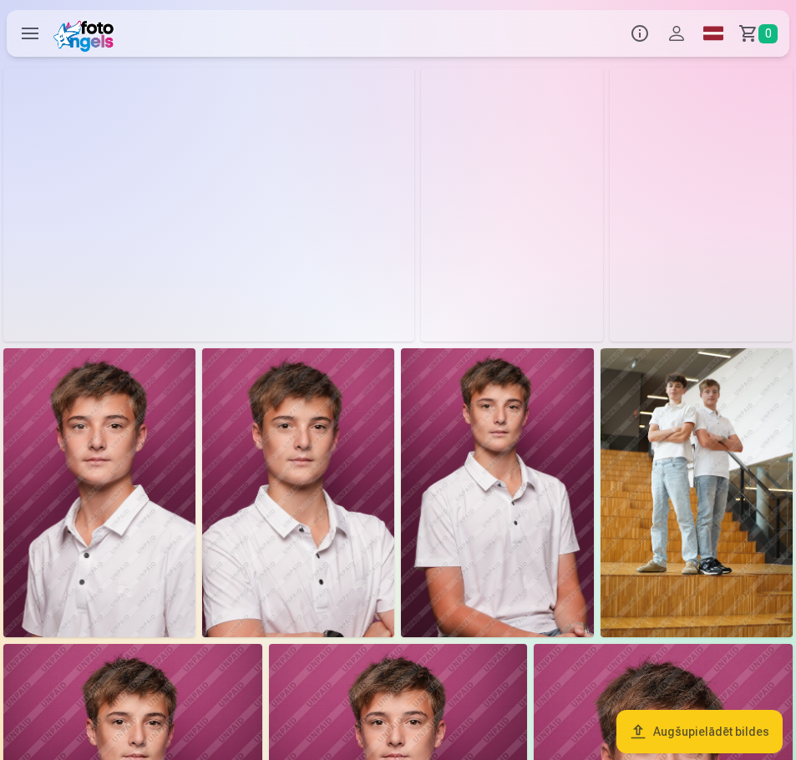
scroll to position [0, 0]
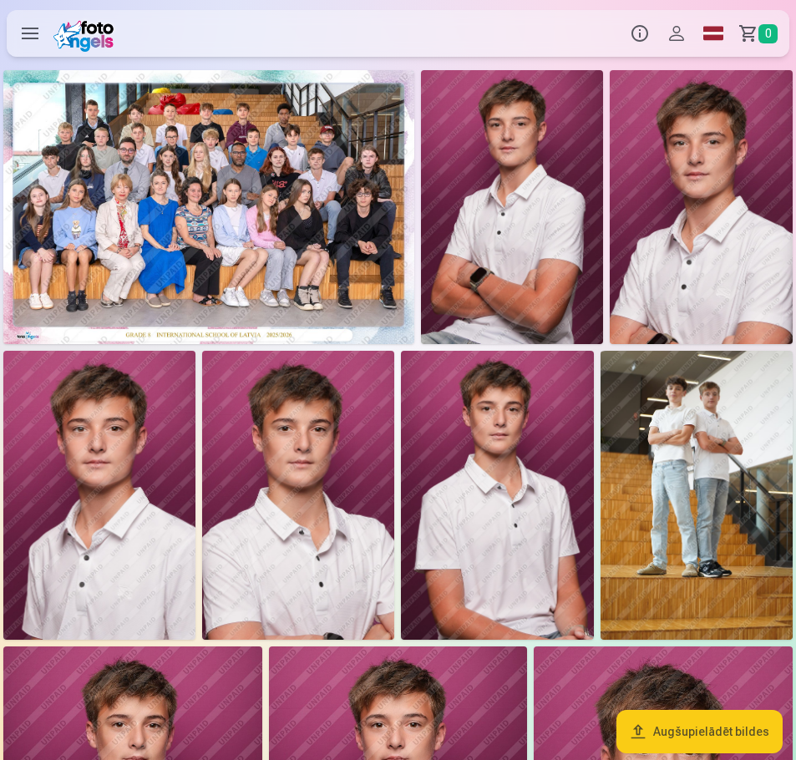
click at [26, 35] on label at bounding box center [30, 33] width 47 height 47
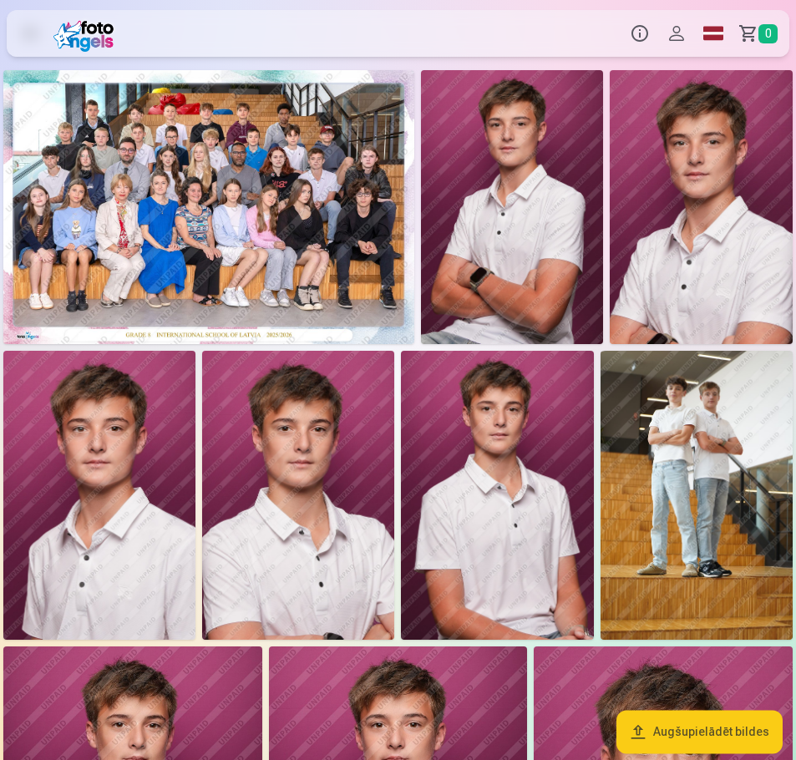
click at [766, 32] on span "0" at bounding box center [767, 33] width 19 height 19
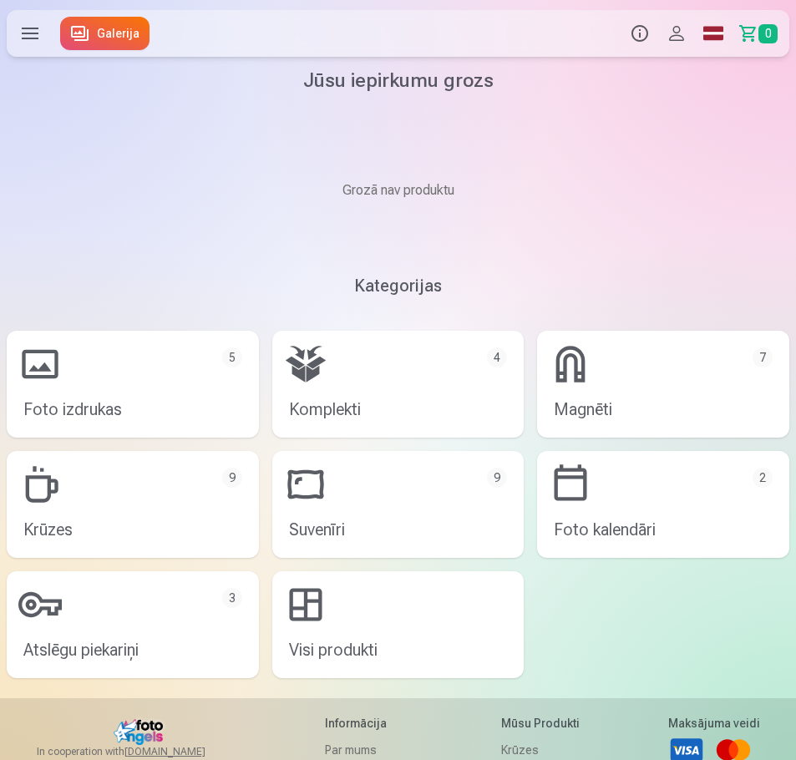
click at [614, 401] on link "Magnēti 7" at bounding box center [663, 384] width 252 height 107
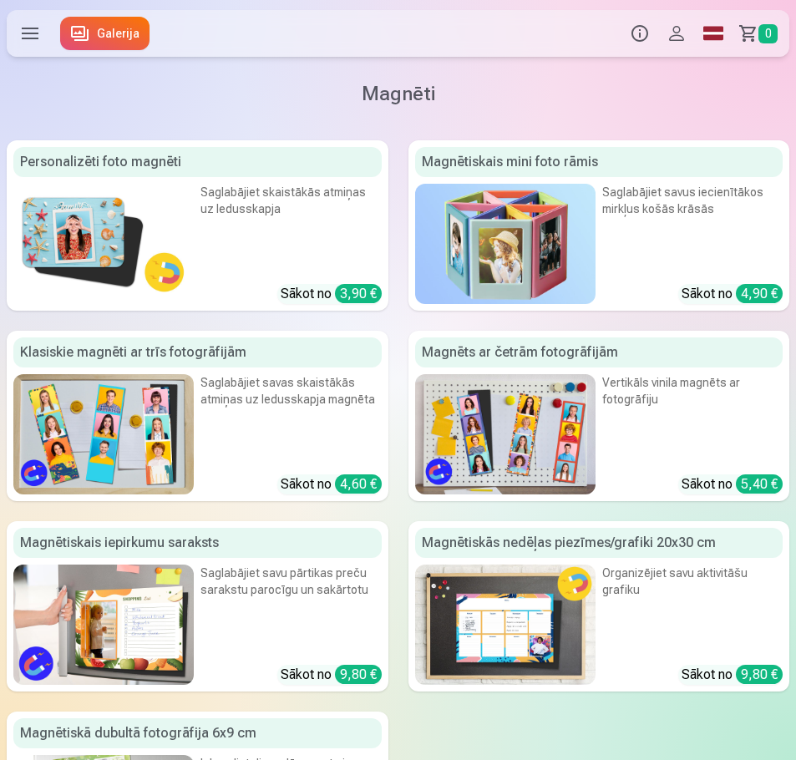
click at [41, 225] on img at bounding box center [103, 244] width 180 height 120
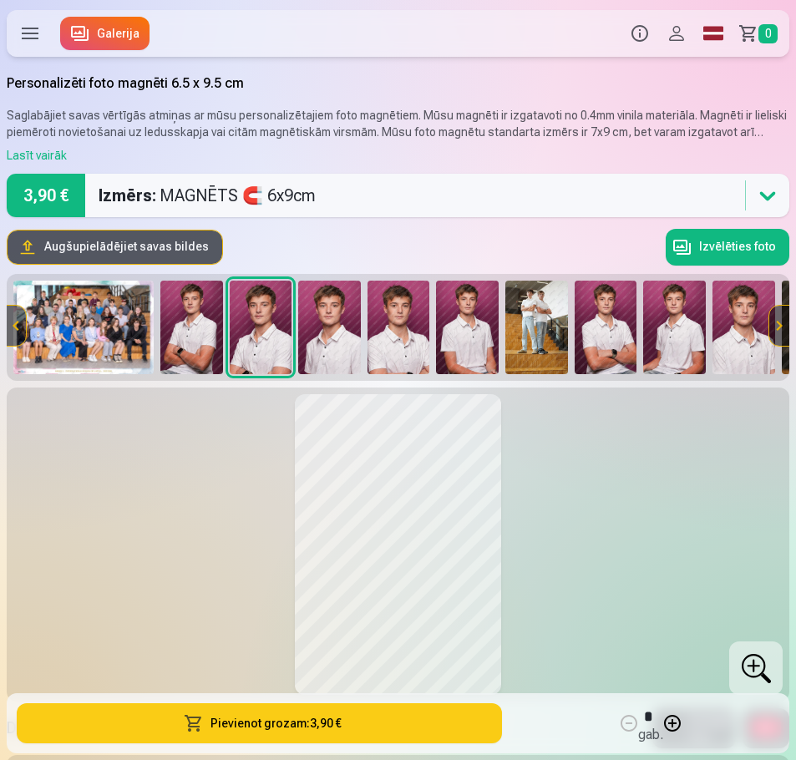
click at [771, 192] on icon at bounding box center [767, 195] width 27 height 27
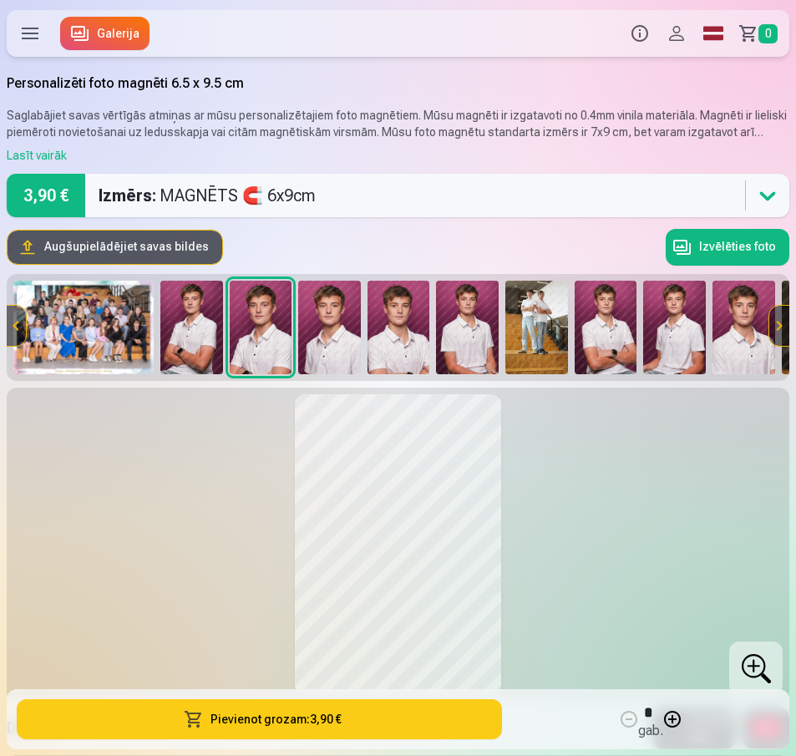
click at [33, 149] on div "Lasīt vairāk" at bounding box center [398, 155] width 782 height 17
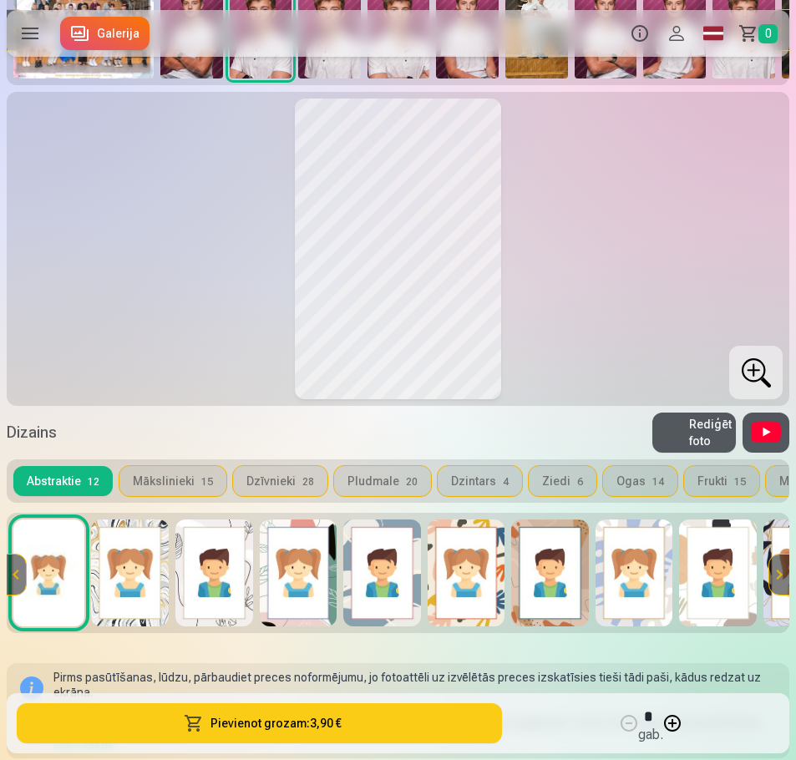
scroll to position [12, 0]
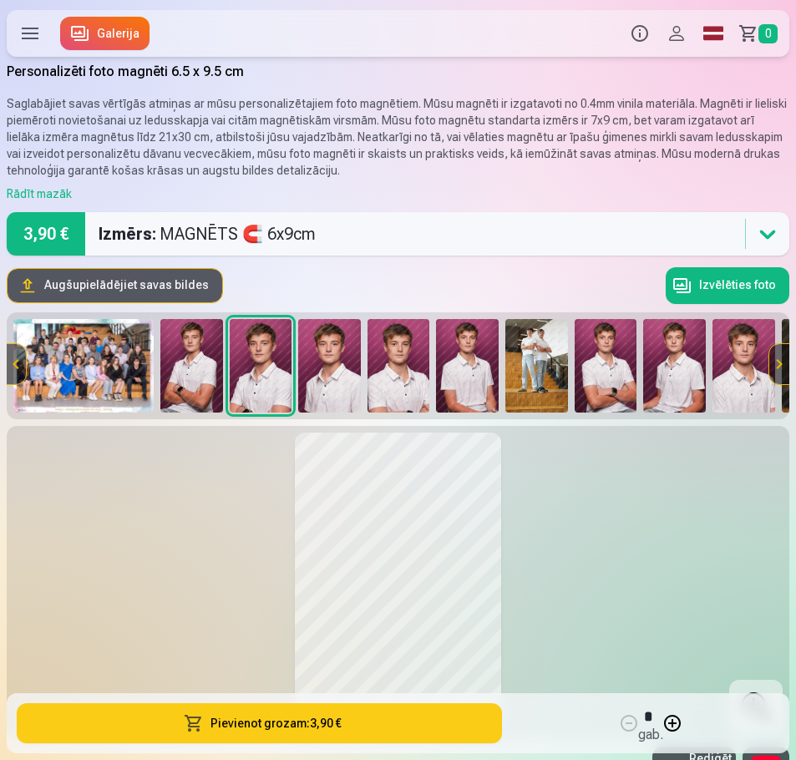
click at [462, 357] on img at bounding box center [467, 366] width 63 height 94
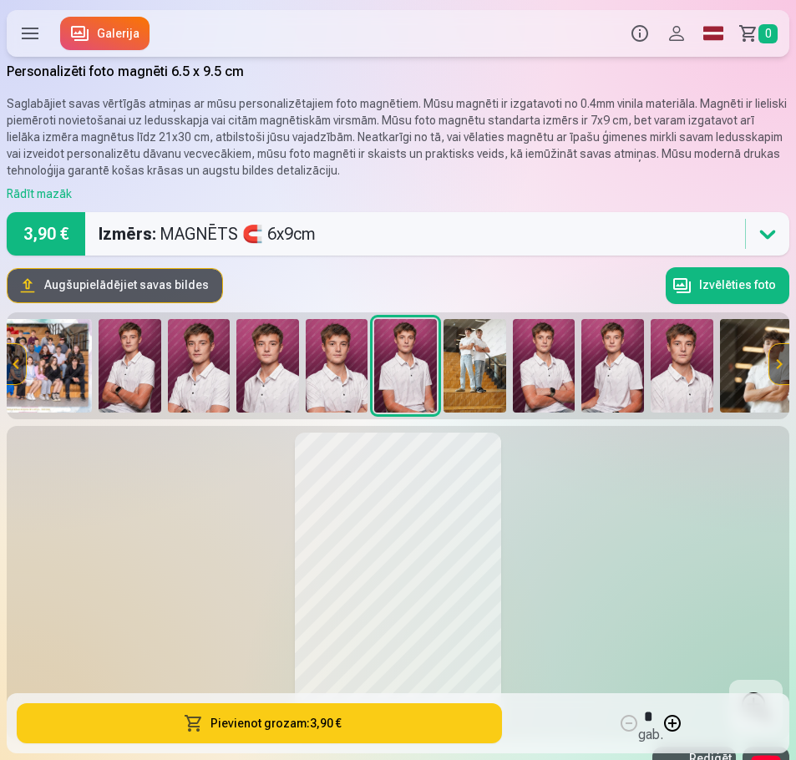
scroll to position [0, 69]
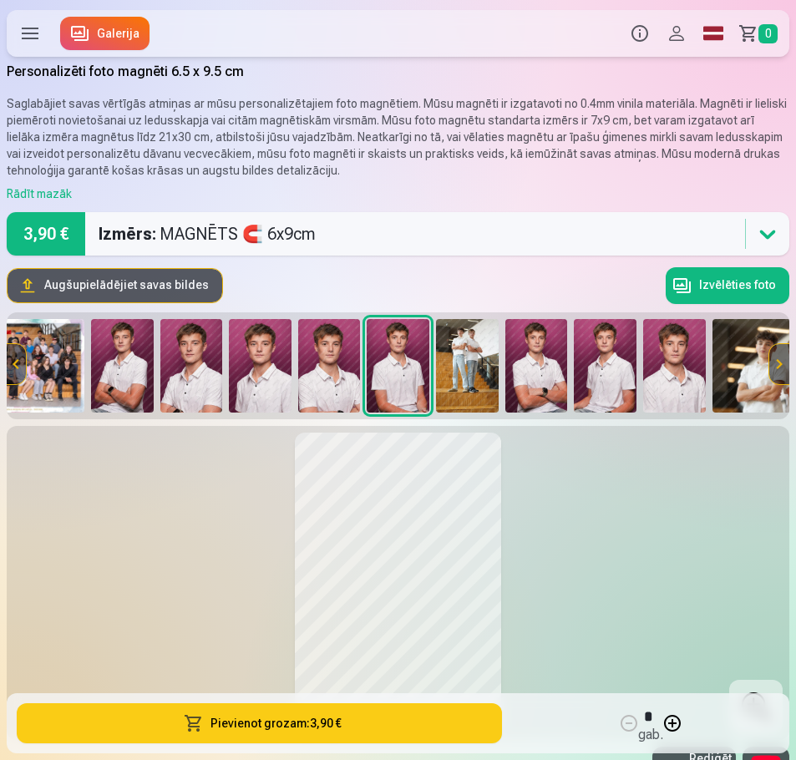
click at [665, 384] on img at bounding box center [674, 366] width 63 height 94
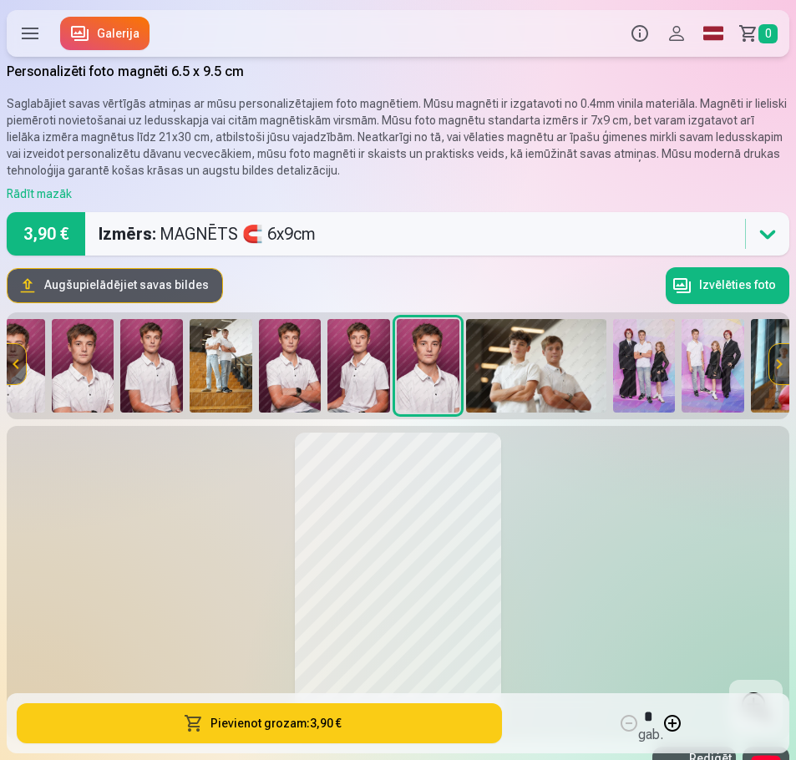
scroll to position [0, 346]
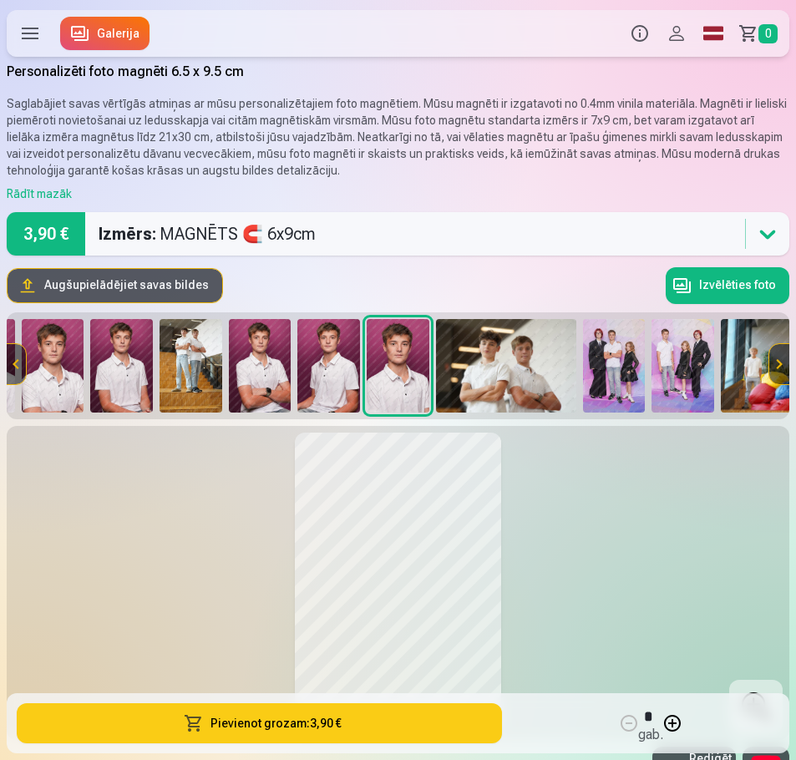
click at [342, 378] on img at bounding box center [328, 366] width 63 height 94
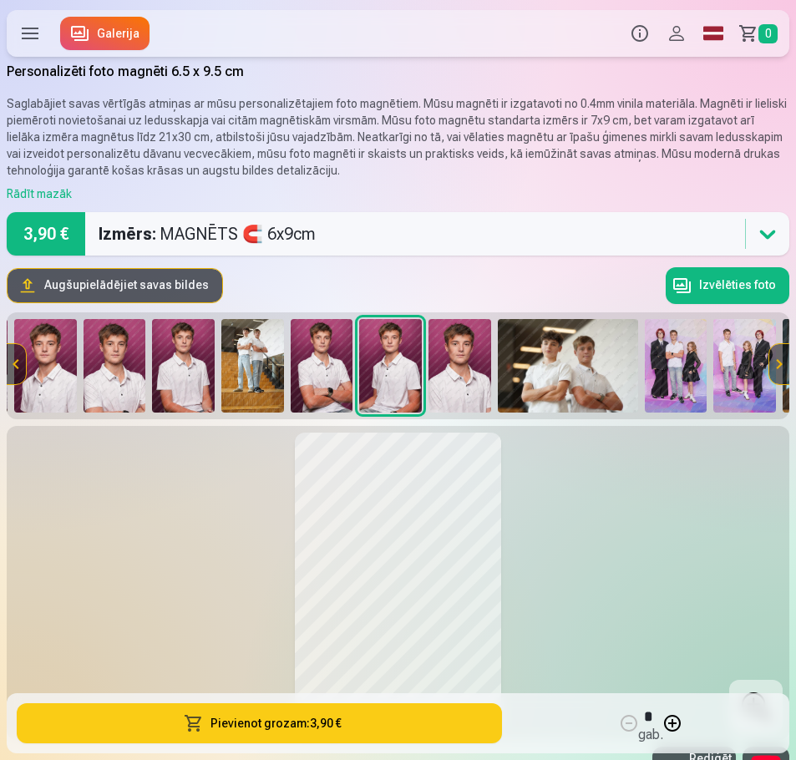
scroll to position [0, 276]
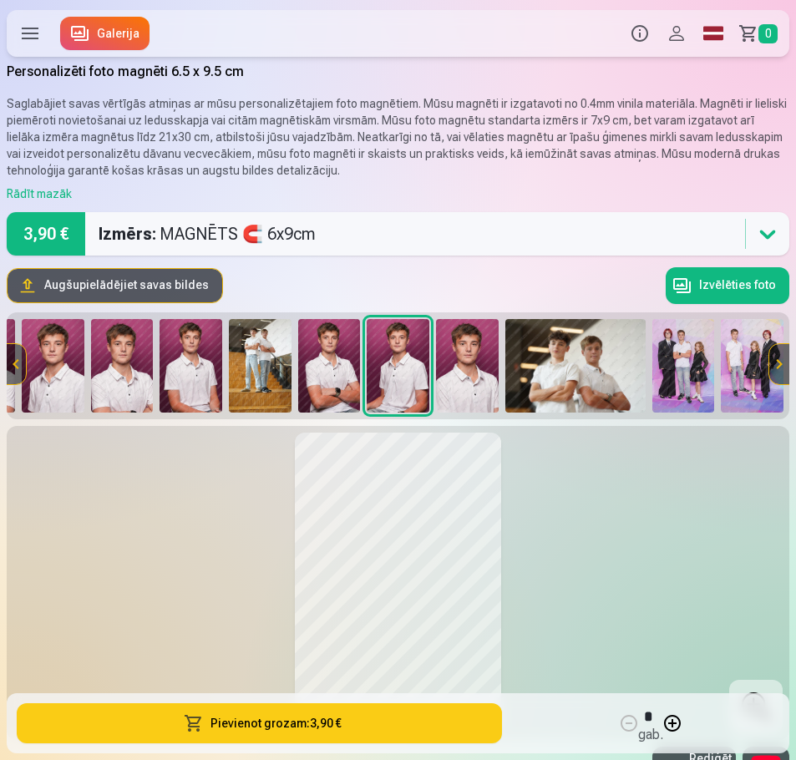
click at [298, 372] on img at bounding box center [329, 366] width 63 height 94
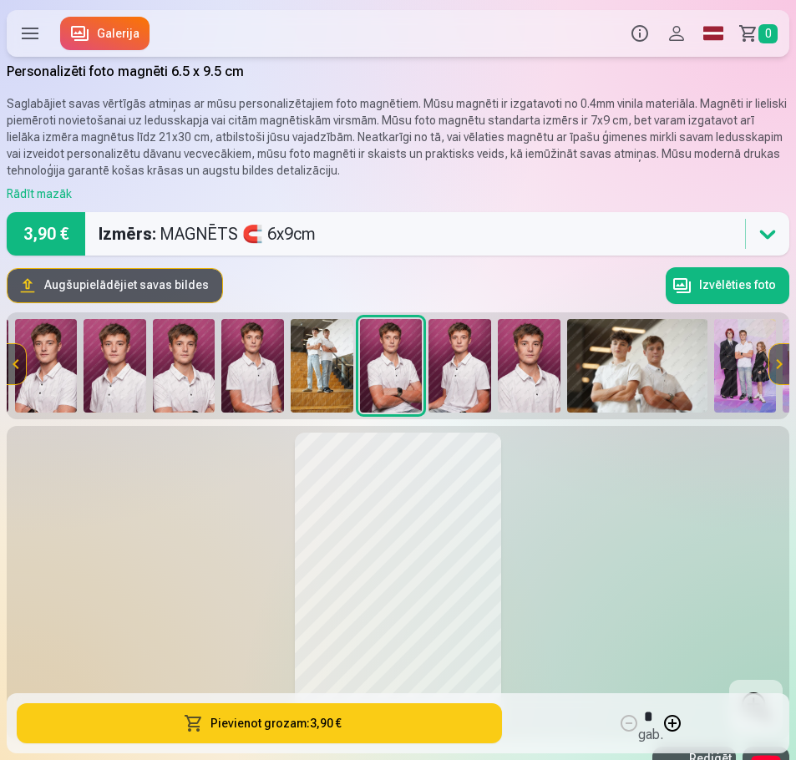
scroll to position [0, 207]
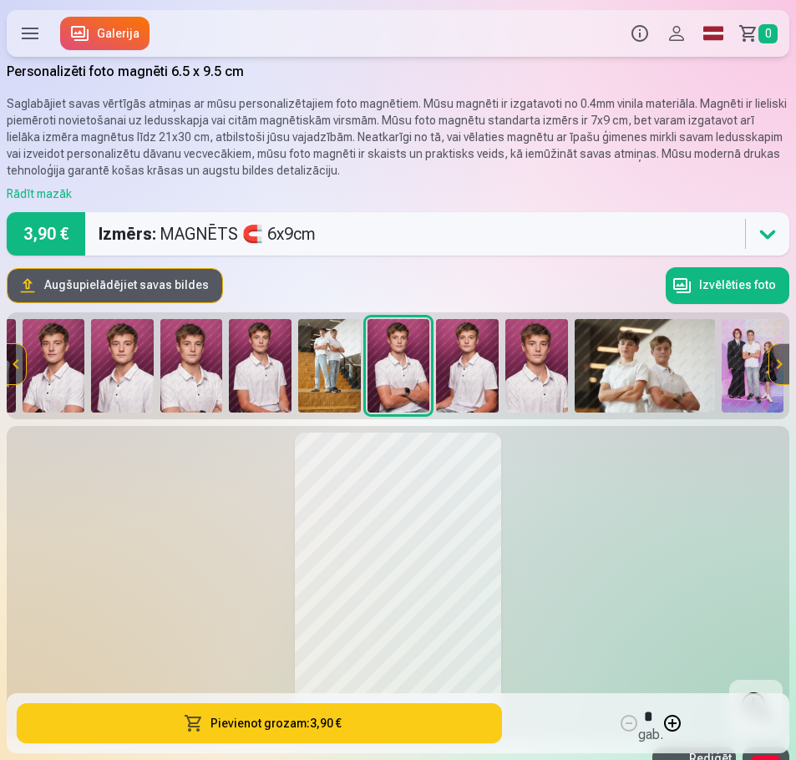
click at [25, 369] on button at bounding box center [16, 364] width 20 height 40
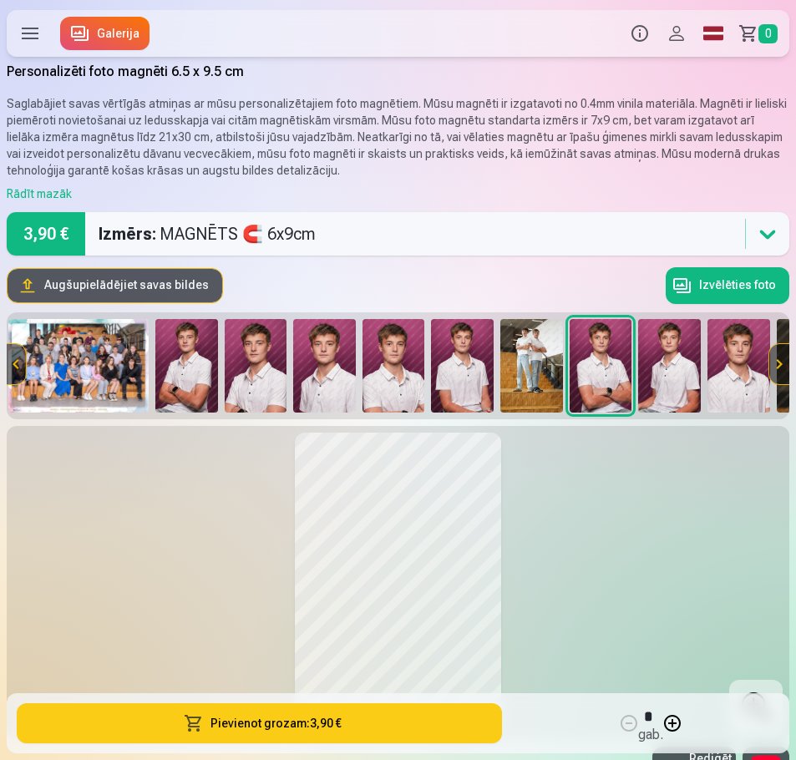
scroll to position [0, 0]
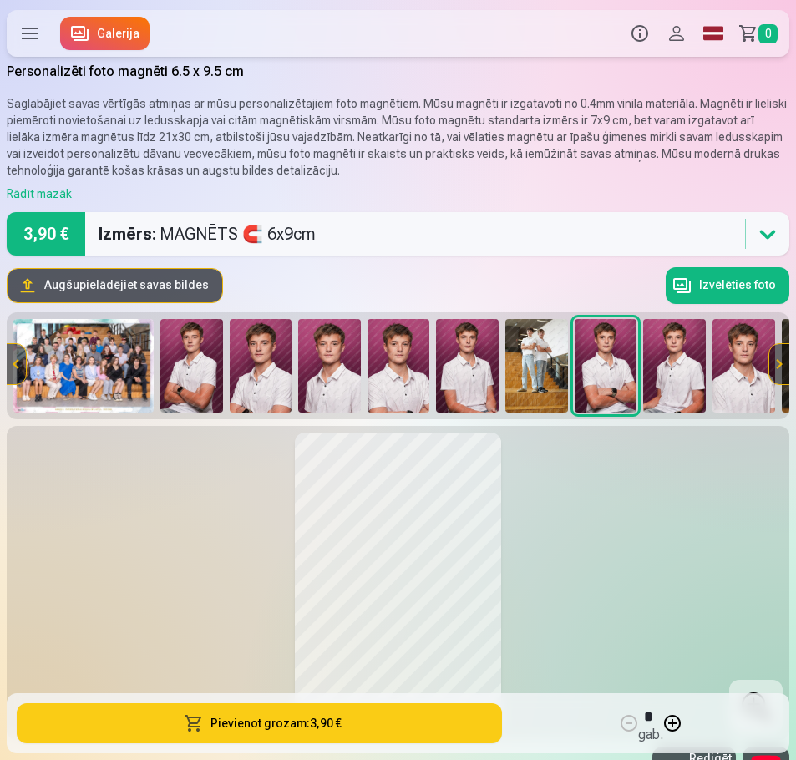
click at [188, 370] on img at bounding box center [191, 366] width 63 height 94
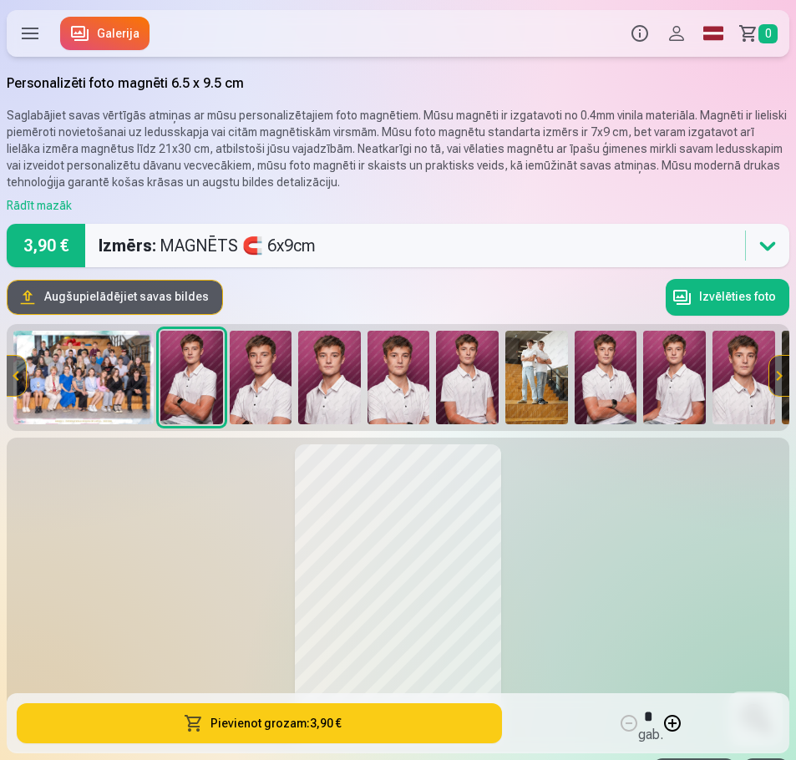
click at [28, 39] on label at bounding box center [30, 33] width 47 height 47
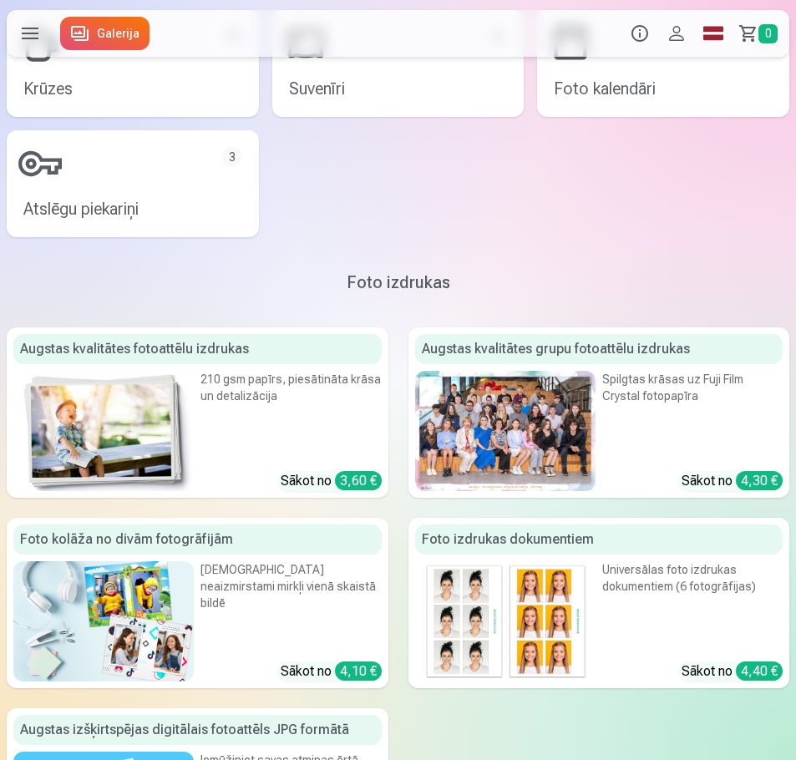
scroll to position [417, 0]
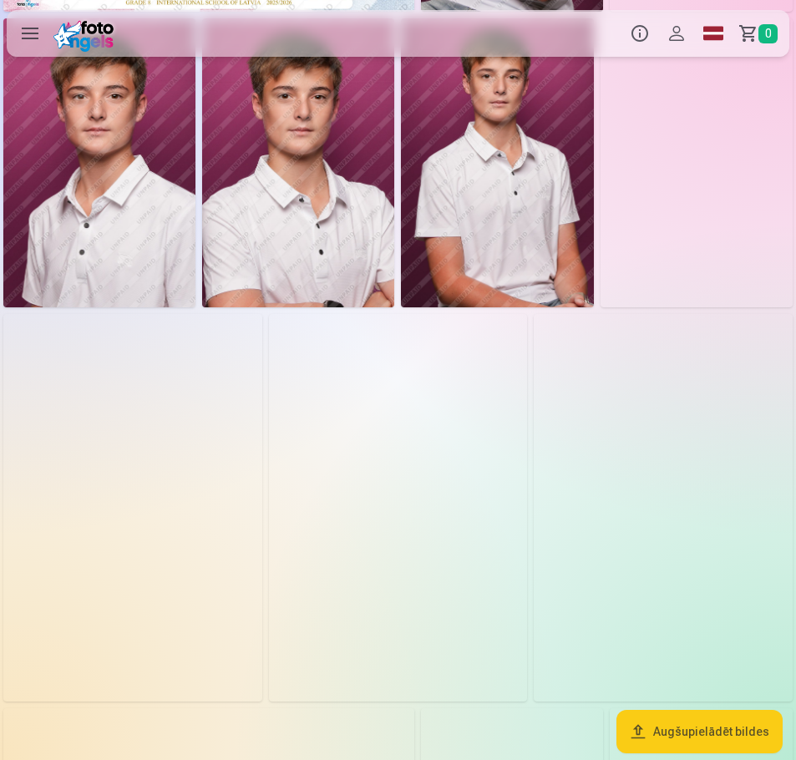
scroll to position [334, 0]
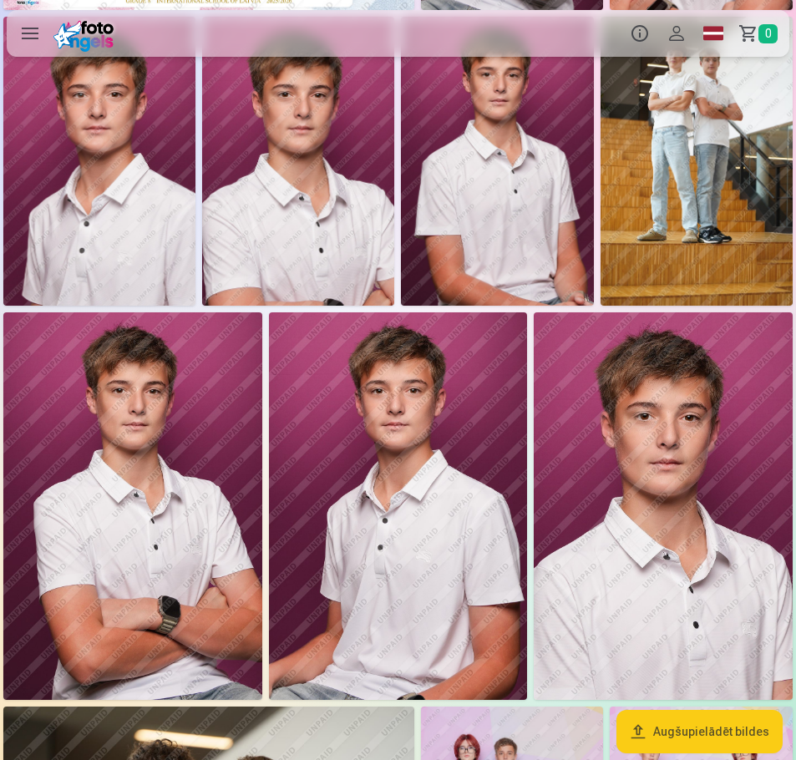
click at [700, 737] on button "Augšupielādēt bildes" at bounding box center [699, 731] width 166 height 43
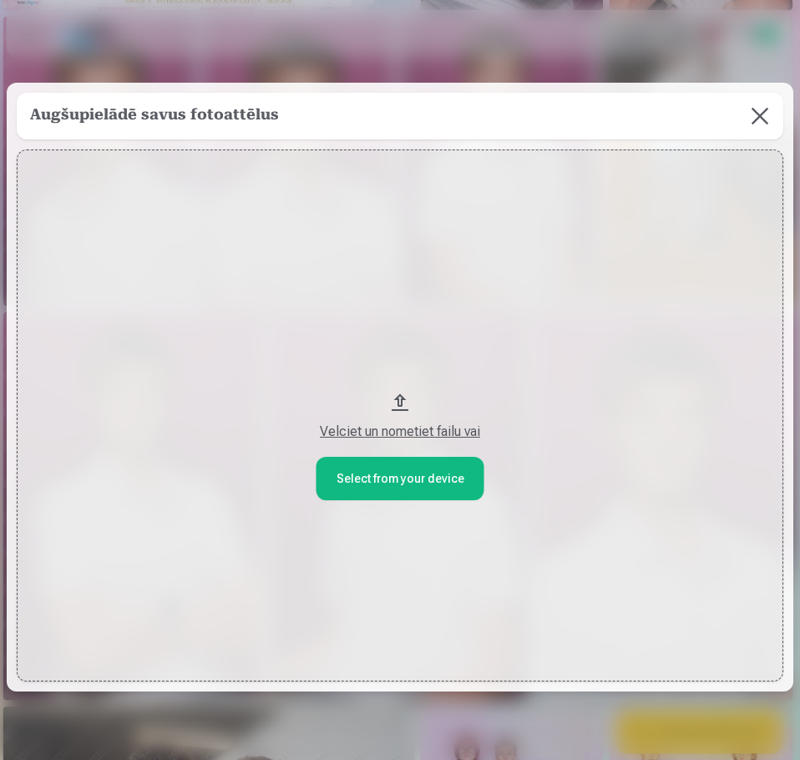
click at [386, 433] on div "Velciet un nometiet failu vai" at bounding box center [399, 432] width 733 height 20
click at [756, 118] on button at bounding box center [759, 116] width 47 height 47
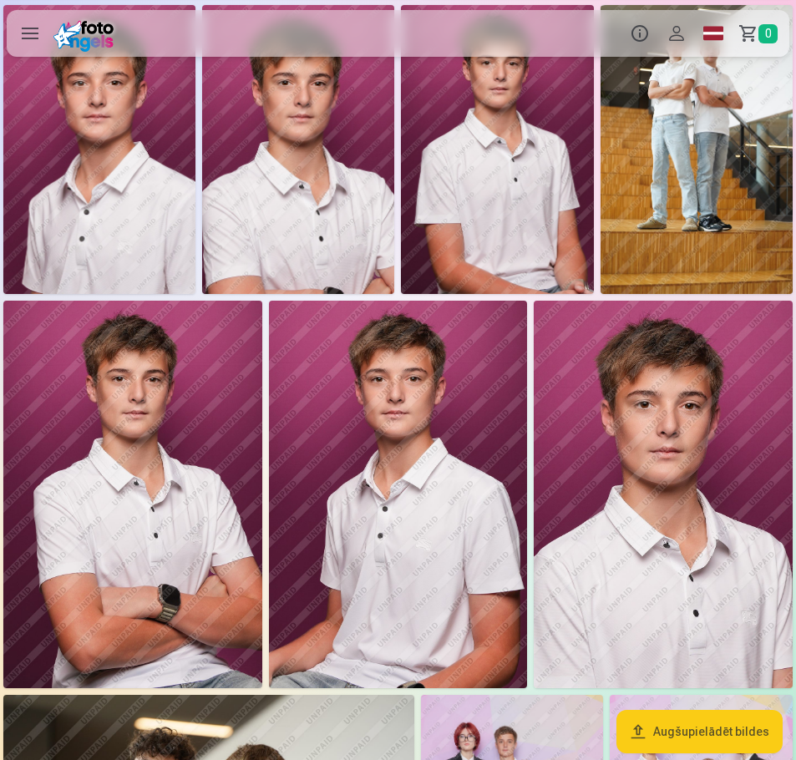
scroll to position [668, 0]
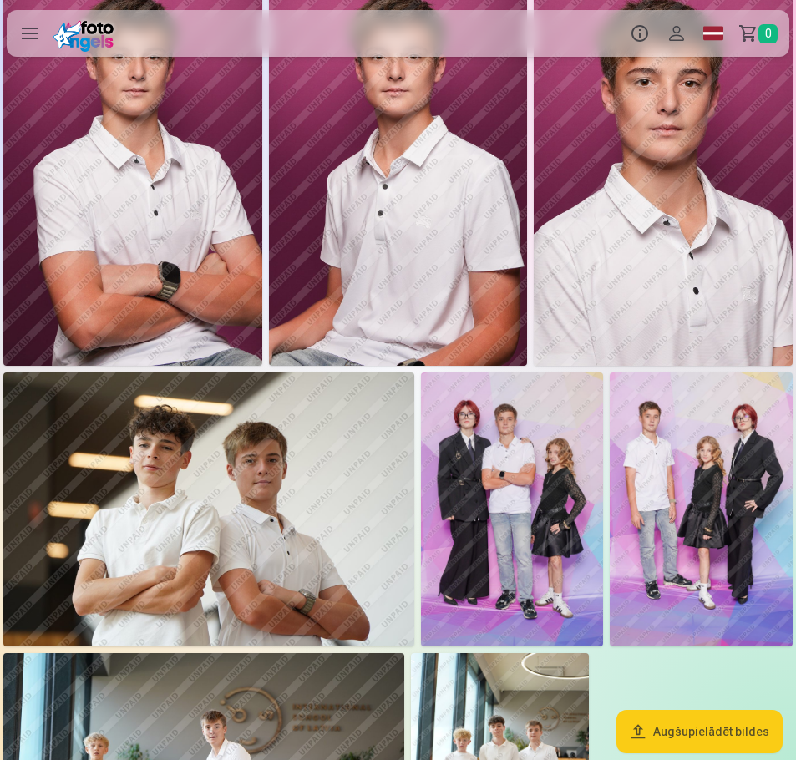
click at [249, 516] on img at bounding box center [208, 509] width 411 height 274
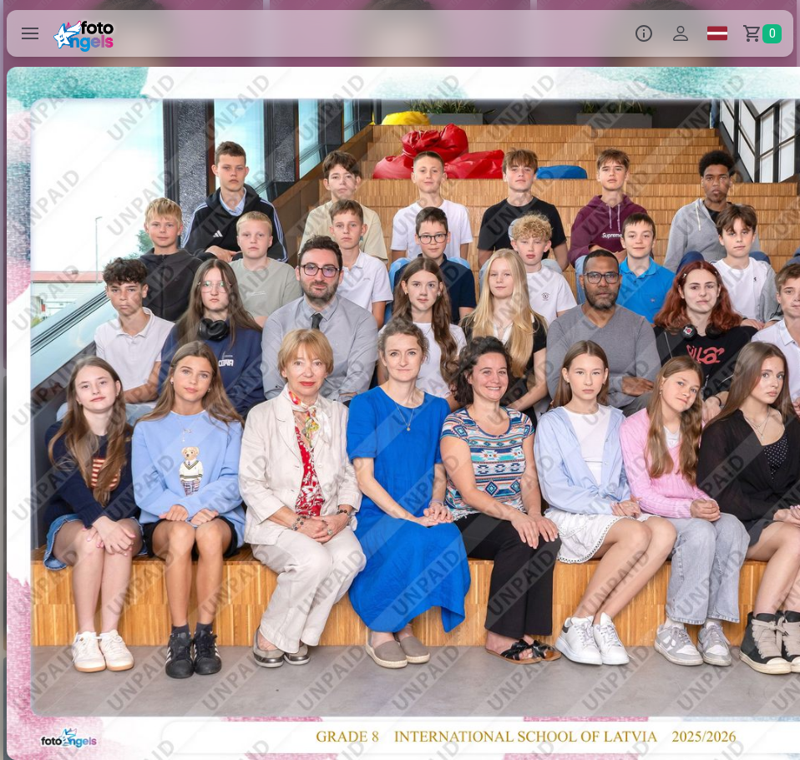
scroll to position [0, 7998]
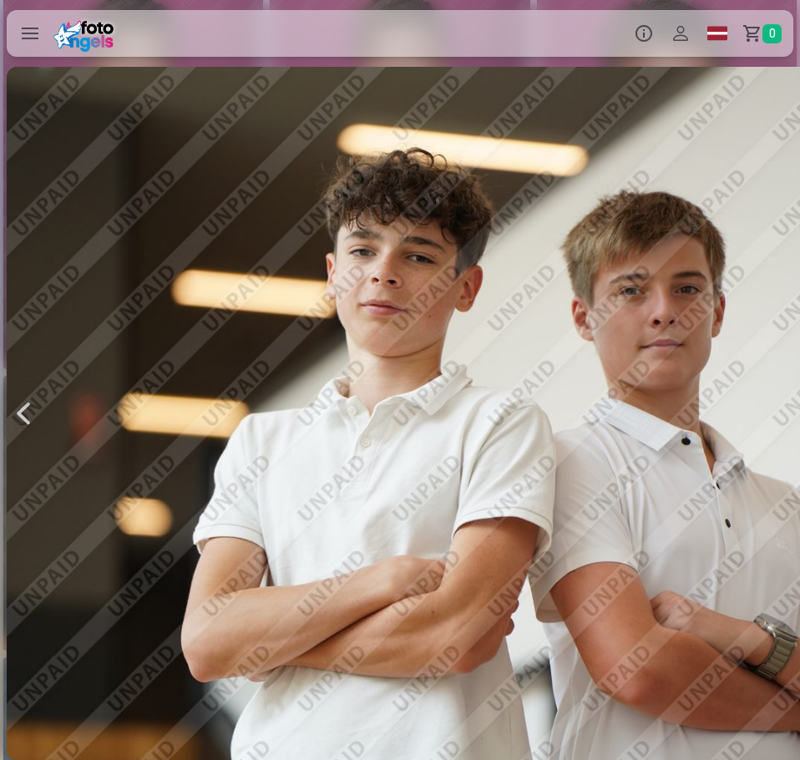
click at [389, 421] on div at bounding box center [526, 413] width 1039 height 693
click at [410, 453] on div at bounding box center [526, 413] width 1039 height 693
click at [31, 35] on label at bounding box center [30, 33] width 47 height 47
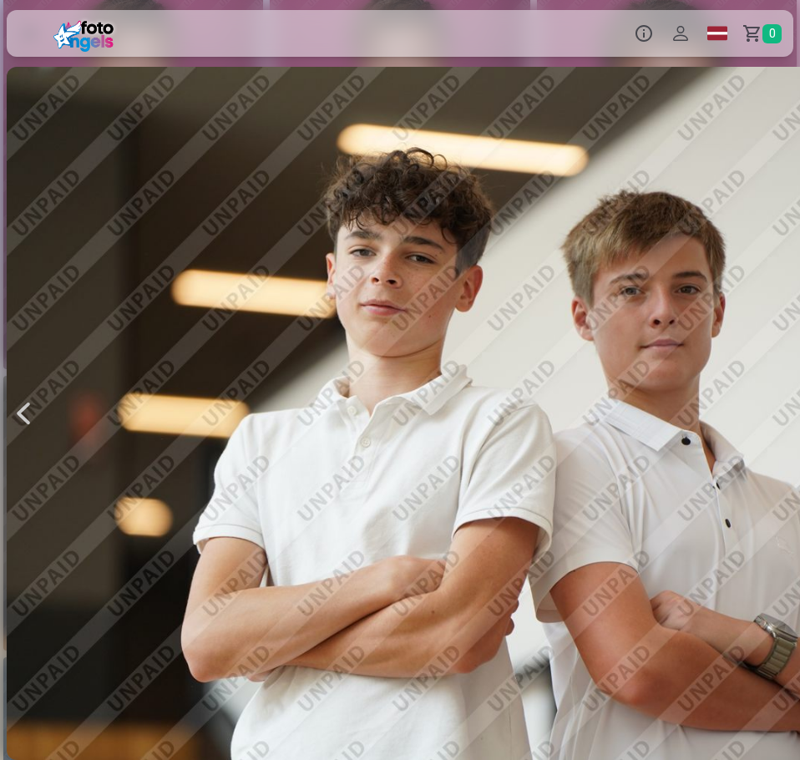
click at [33, 32] on label at bounding box center [30, 33] width 47 height 47
click at [18, 412] on div at bounding box center [23, 413] width 33 height 693
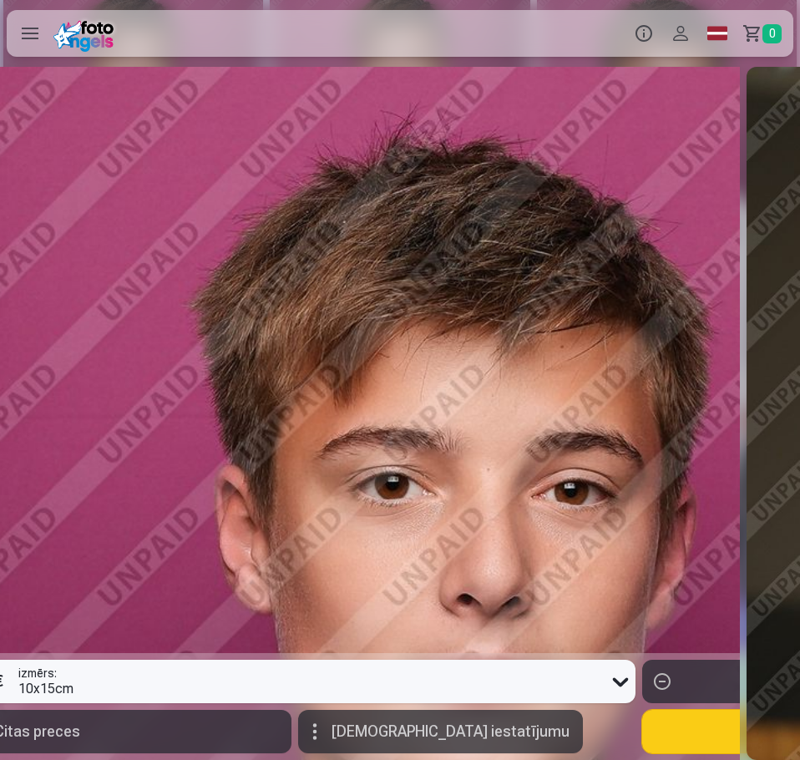
scroll to position [0, 7198]
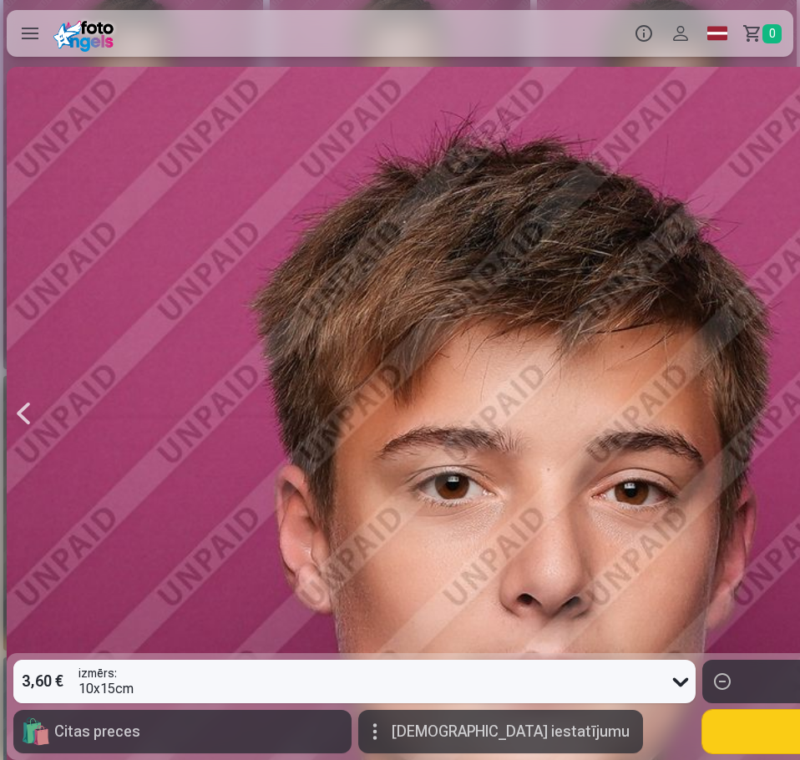
click at [22, 28] on label at bounding box center [30, 33] width 47 height 47
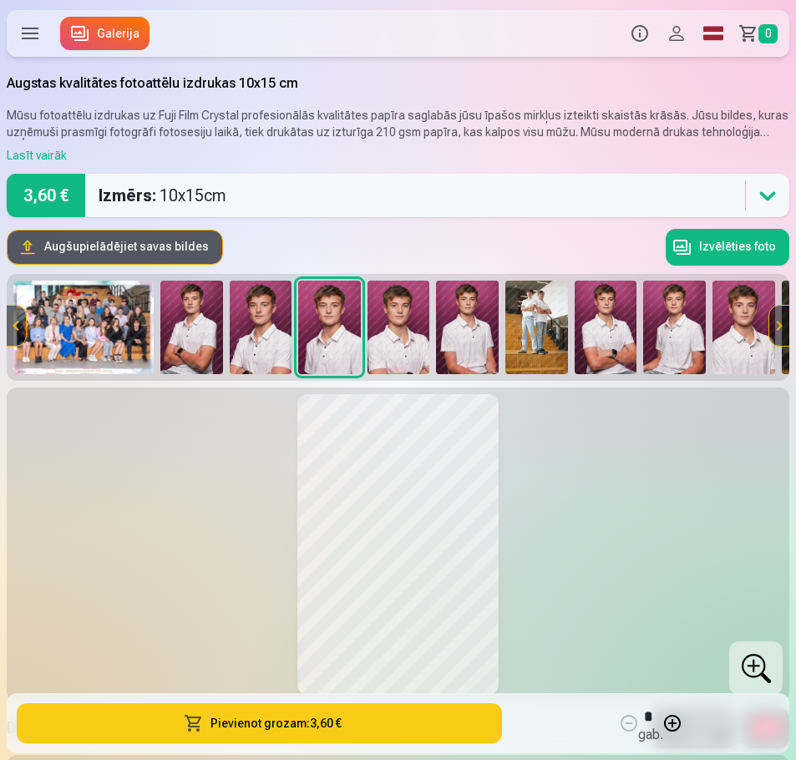
click at [784, 325] on button at bounding box center [779, 326] width 20 height 40
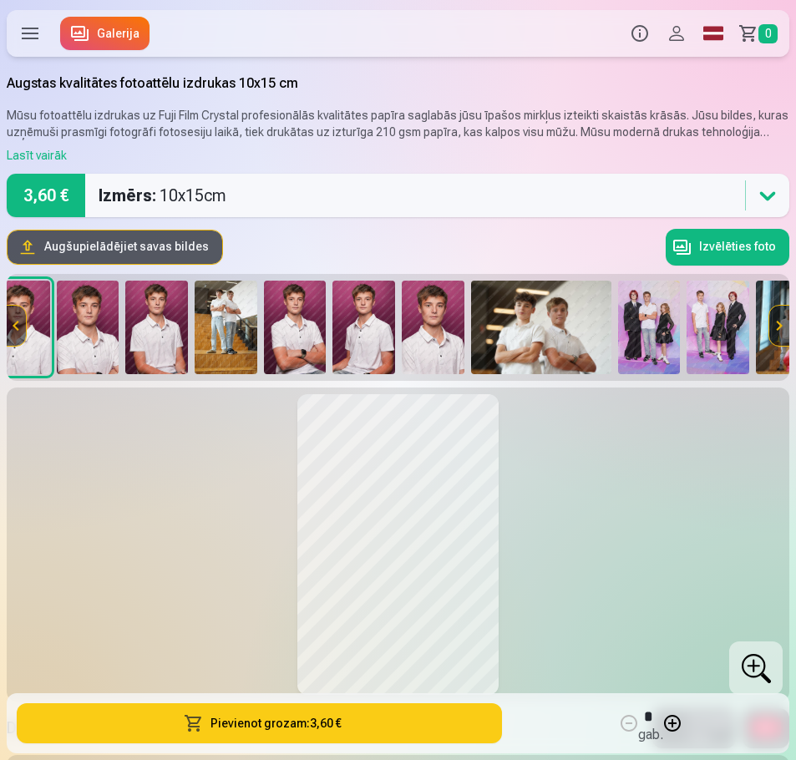
click at [784, 325] on button at bounding box center [779, 326] width 20 height 40
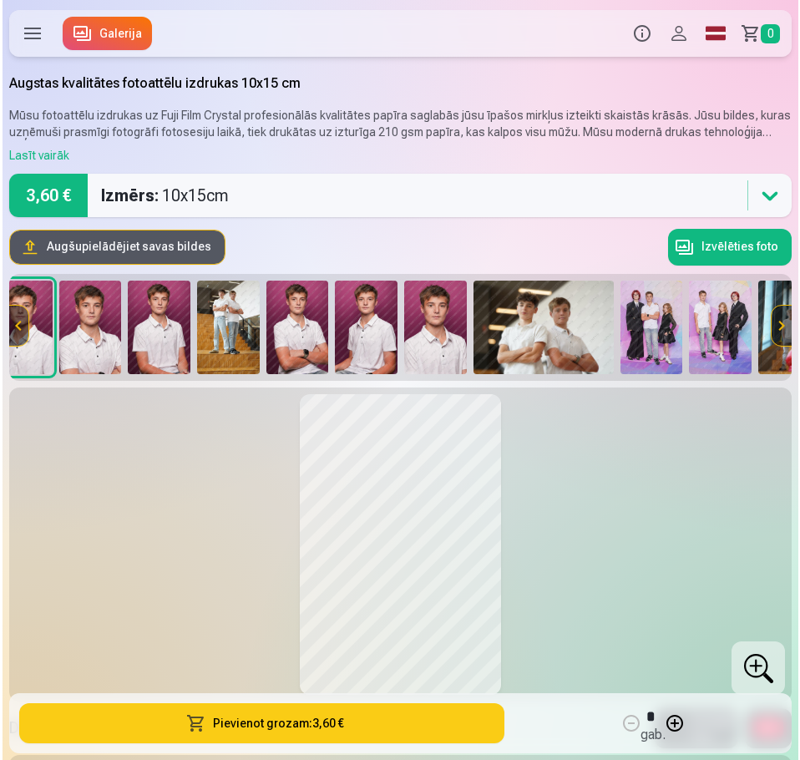
scroll to position [0, 493]
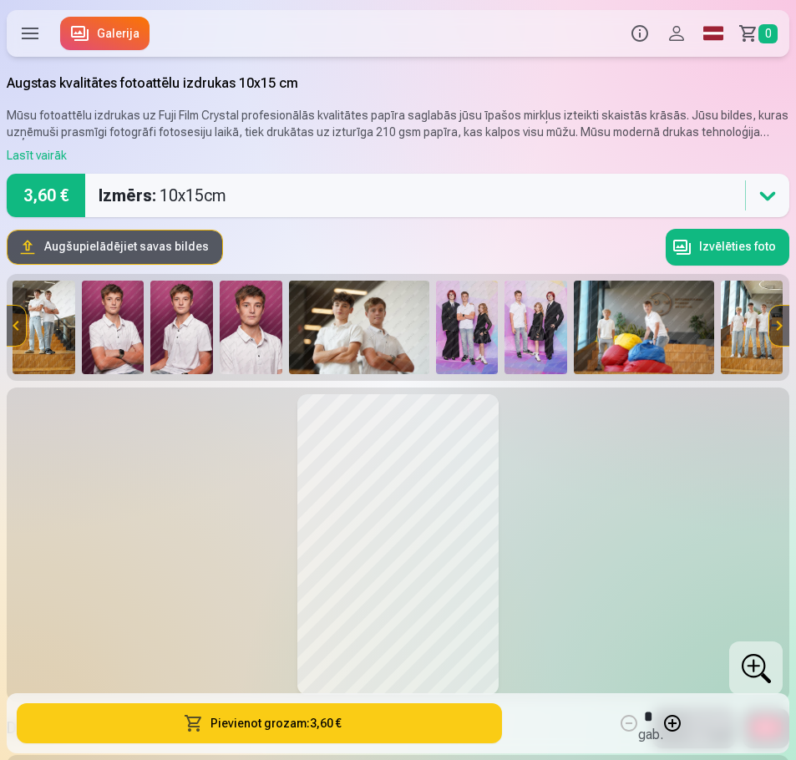
click at [784, 325] on button at bounding box center [779, 326] width 20 height 40
click at [483, 324] on img at bounding box center [467, 328] width 63 height 94
click at [447, 479] on button at bounding box center [398, 545] width 198 height 296
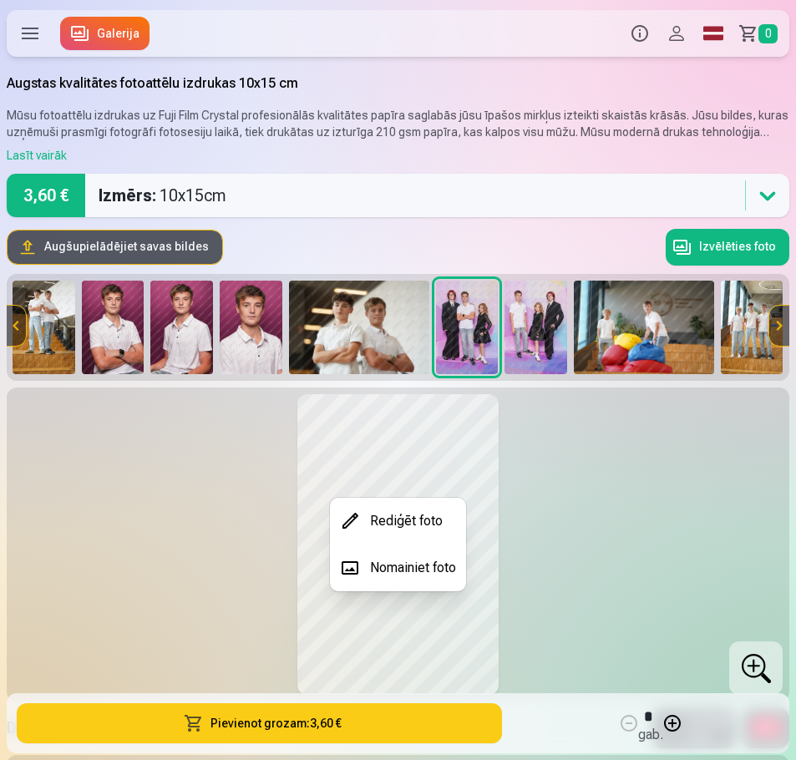
click at [751, 655] on div at bounding box center [398, 380] width 796 height 760
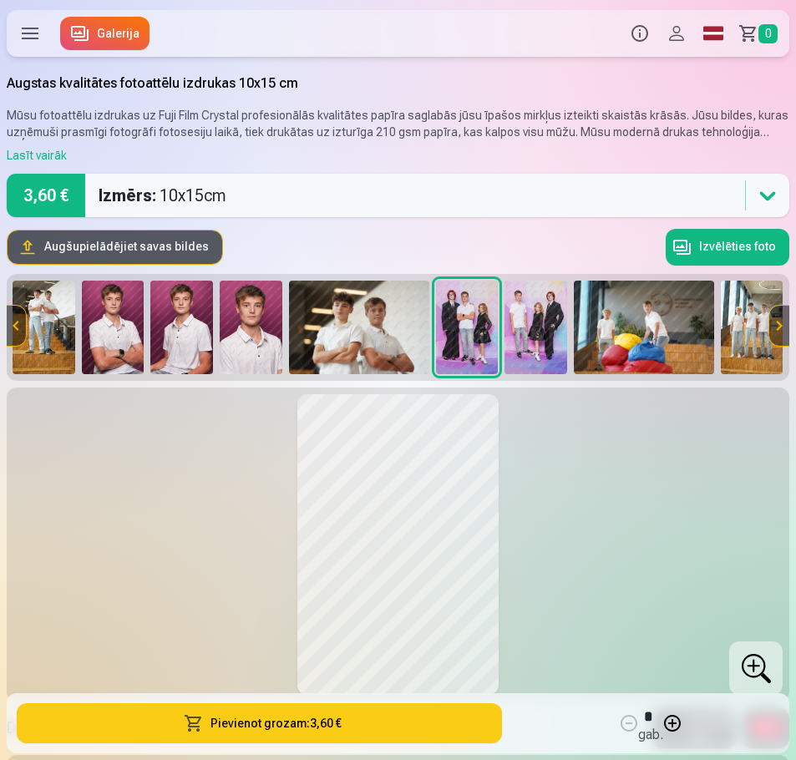
click at [760, 674] on div at bounding box center [755, 667] width 53 height 53
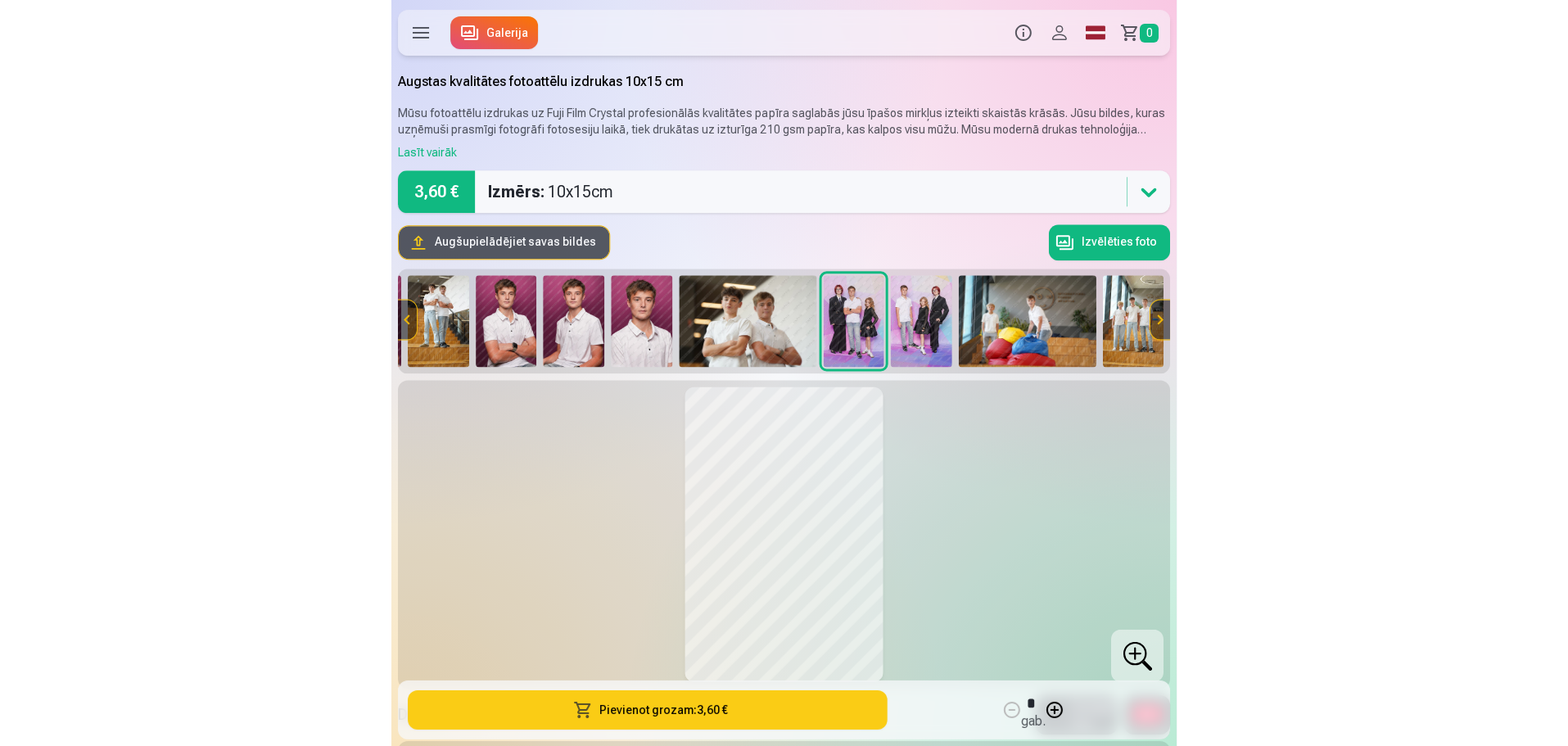
scroll to position [0, 479]
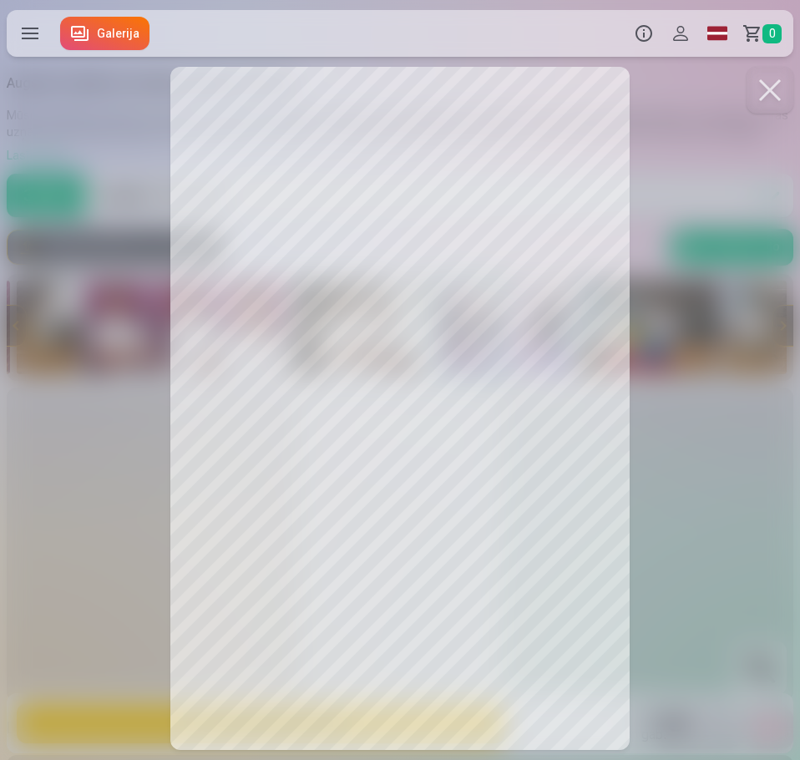
click at [757, 665] on div at bounding box center [400, 380] width 800 height 760
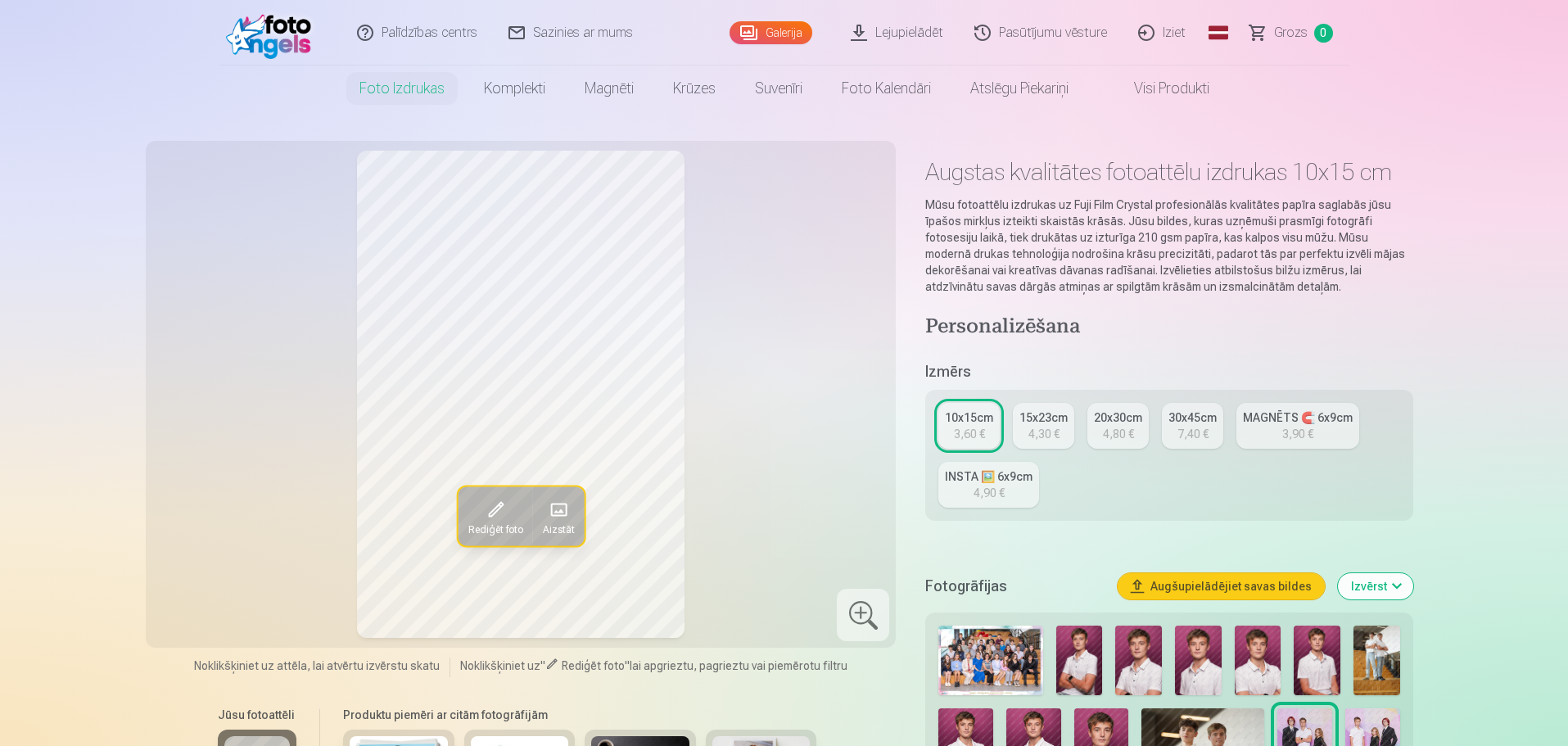
click at [780, 622] on div at bounding box center [862, 614] width 52 height 52
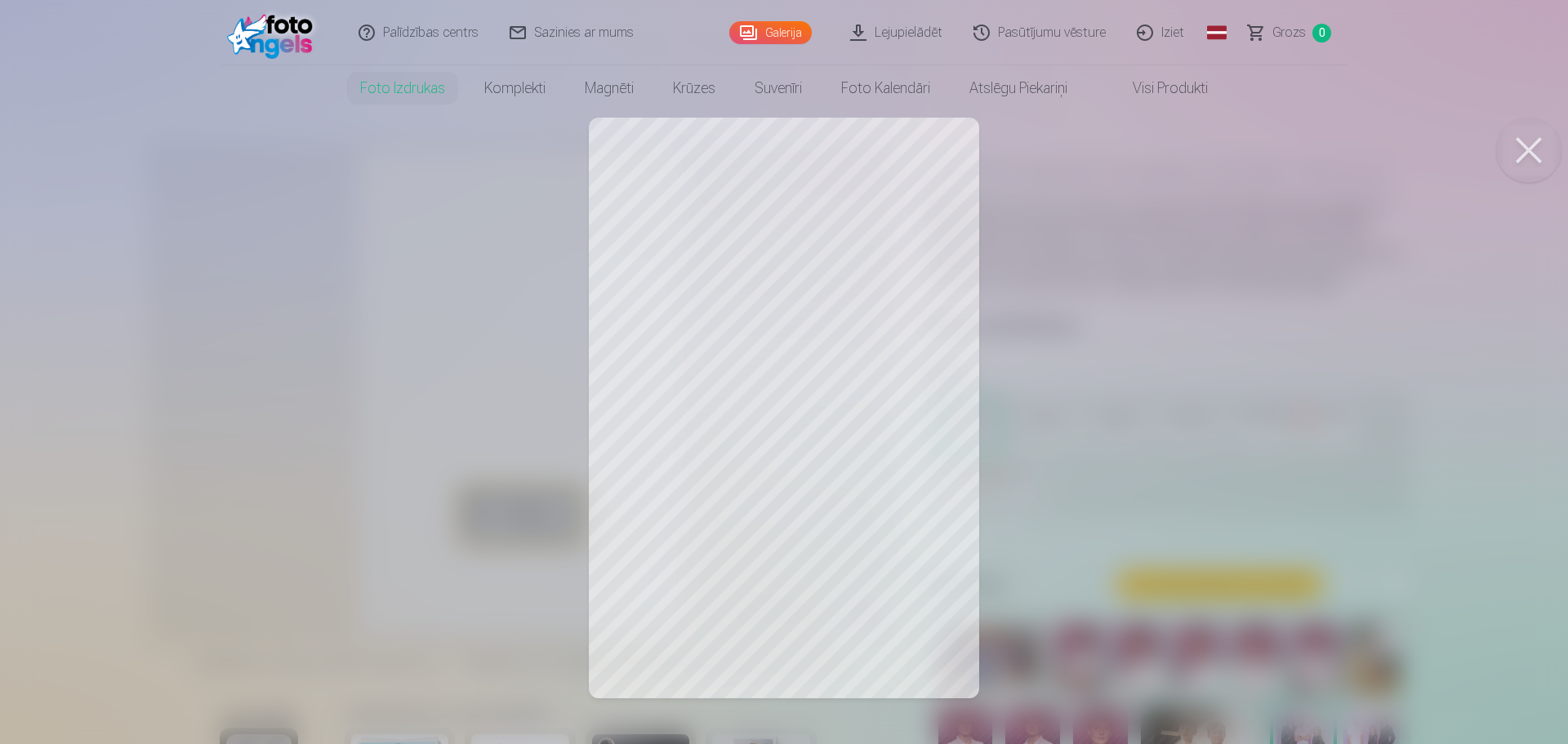
click at [778, 147] on button at bounding box center [1528, 150] width 66 height 66
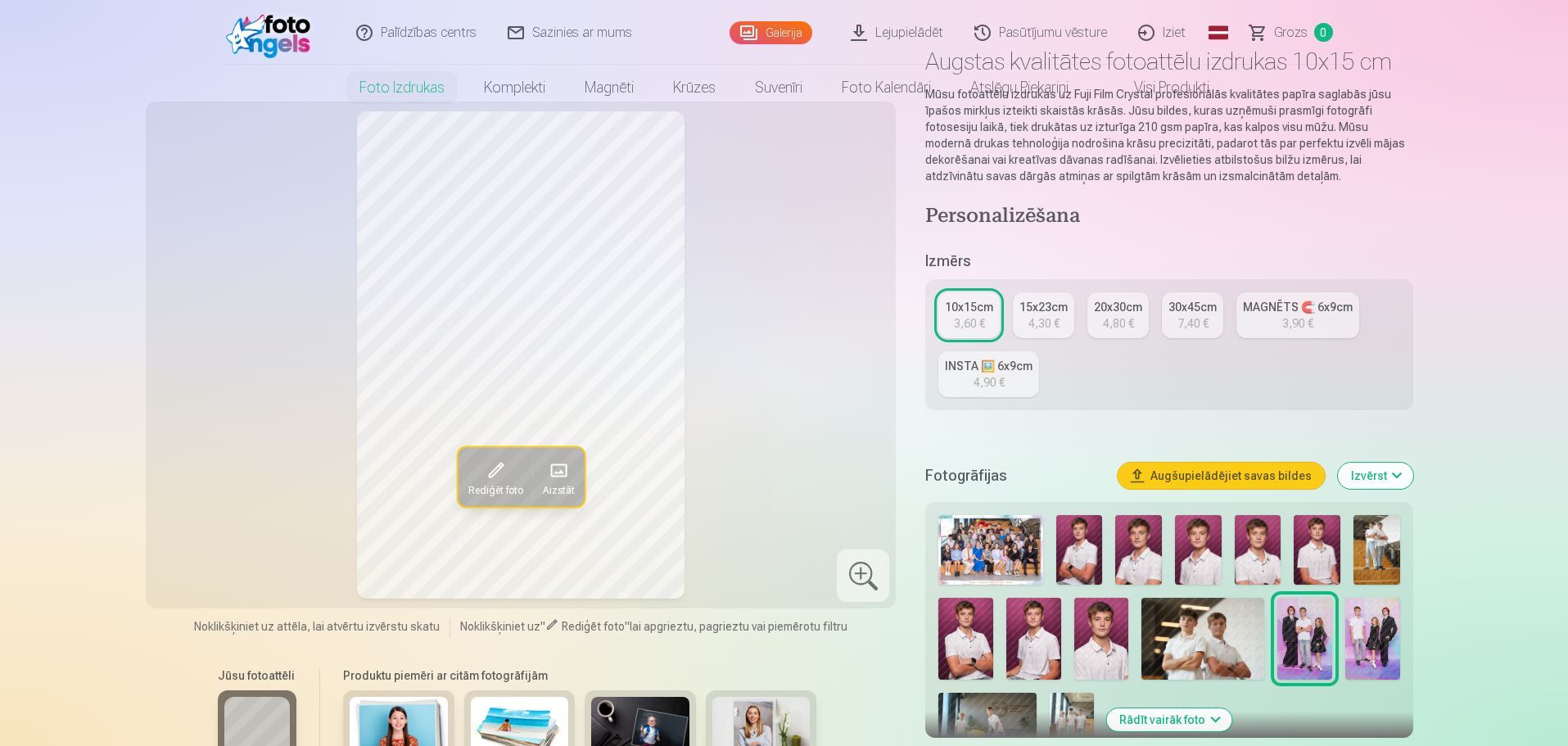
scroll to position [245, 0]
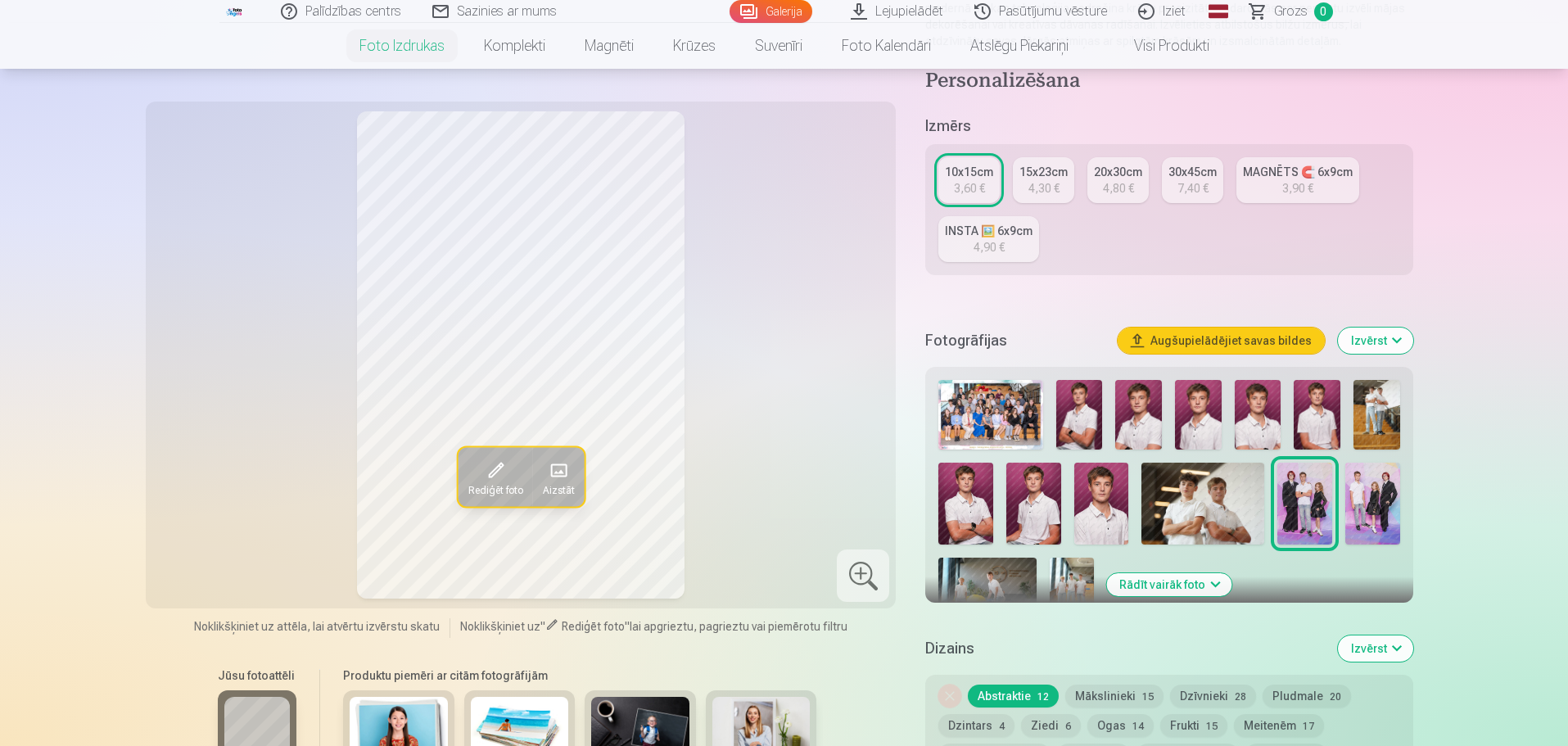
click at [780, 496] on img at bounding box center [1373, 503] width 55 height 81
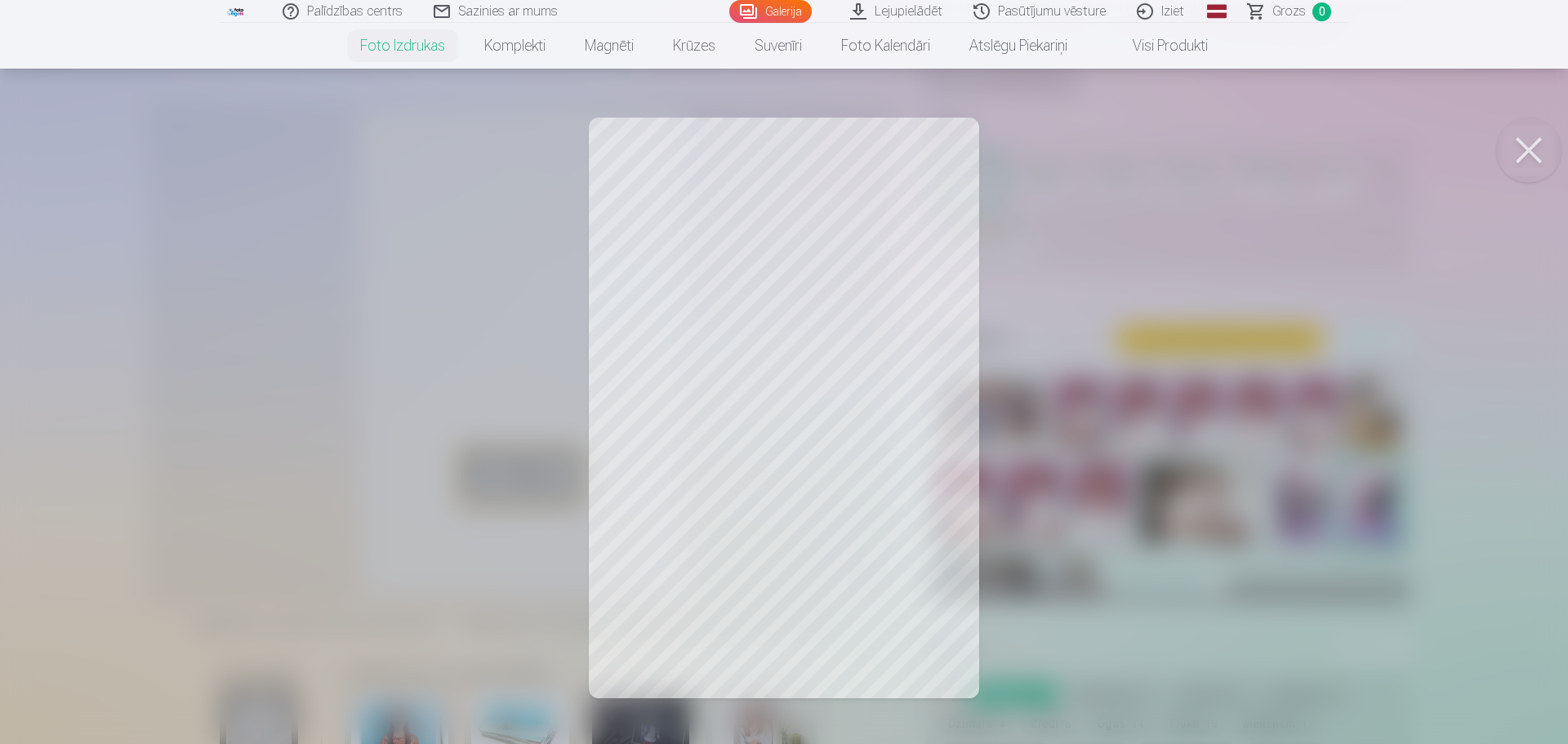
click at [760, 310] on div at bounding box center [784, 372] width 1568 height 744
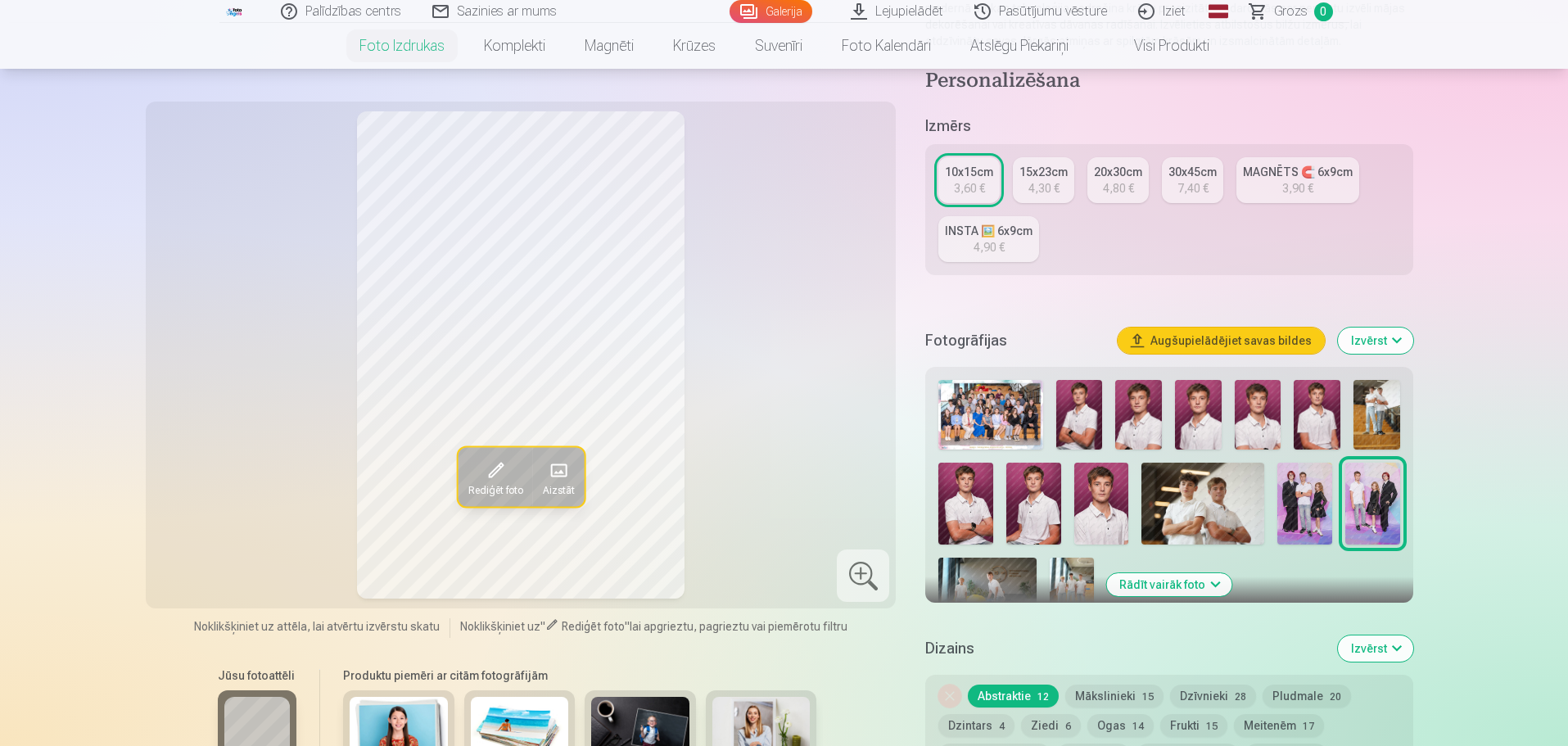
click at [762, 311] on div "Rediģēt foto Aizstāt" at bounding box center [522, 355] width 732 height 487
click at [780, 572] on div at bounding box center [862, 574] width 52 height 52
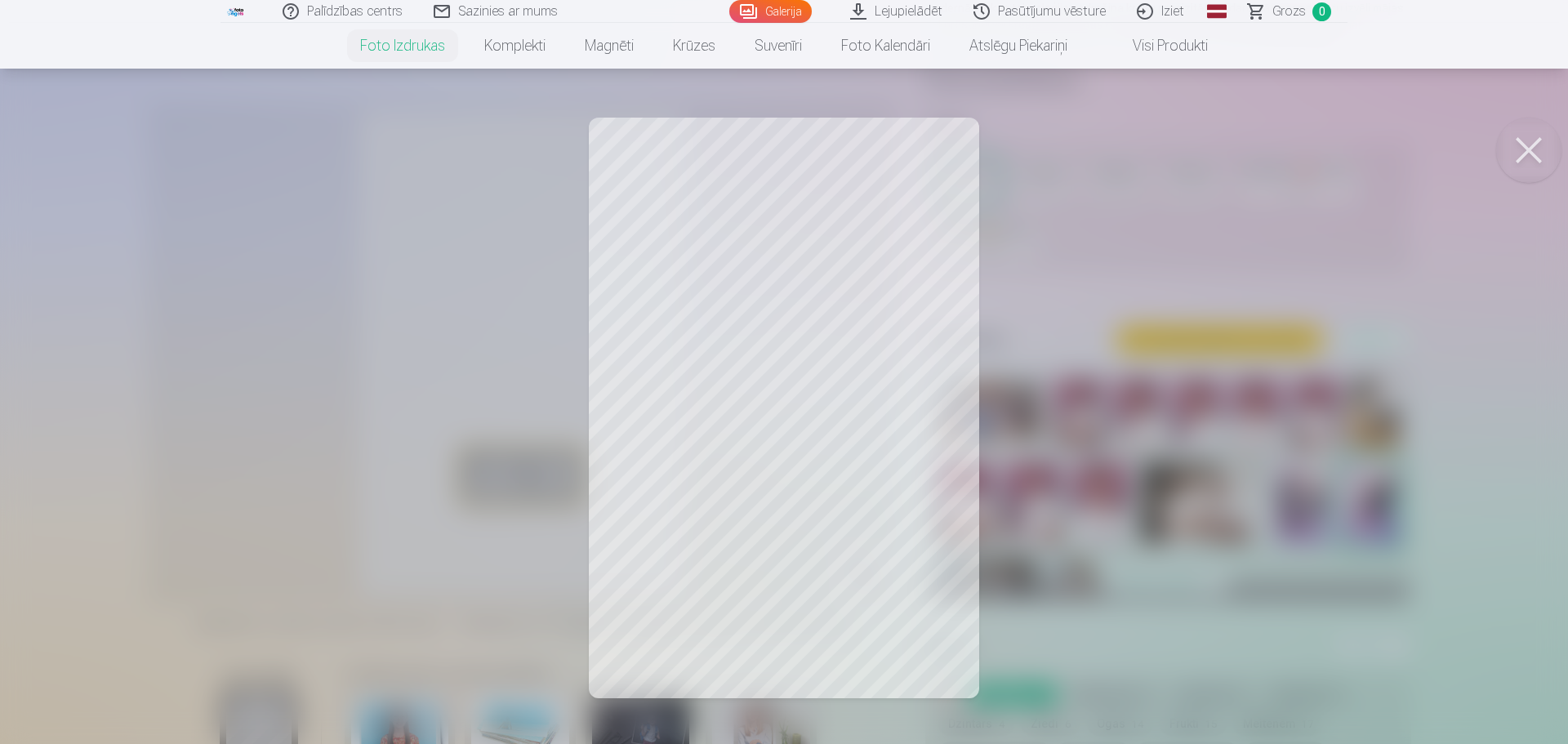
click at [778, 571] on div at bounding box center [784, 372] width 1568 height 744
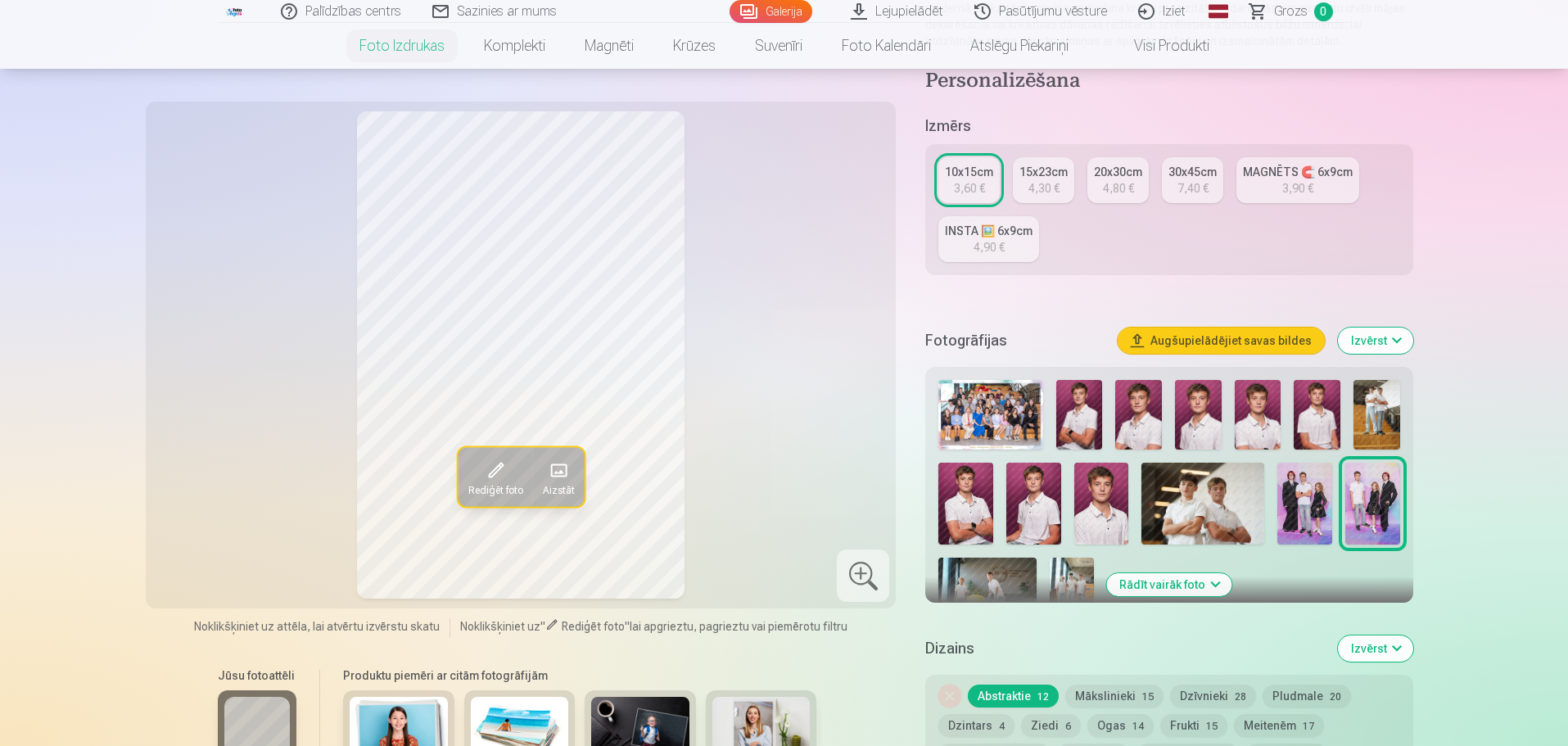
click at [780, 181] on link "20x30cm 4,80 €" at bounding box center [1118, 179] width 62 height 46
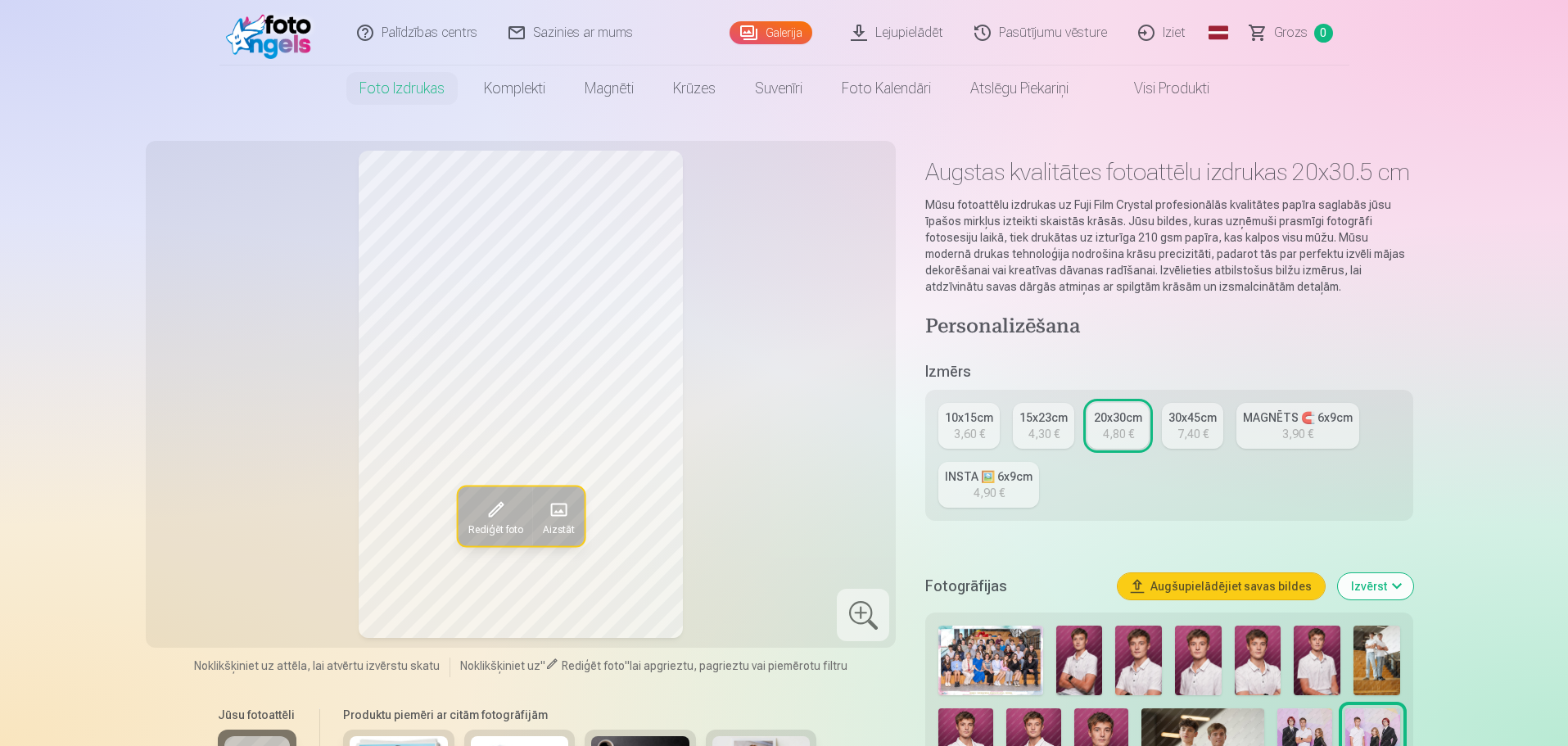
click at [780, 617] on div at bounding box center [862, 614] width 52 height 52
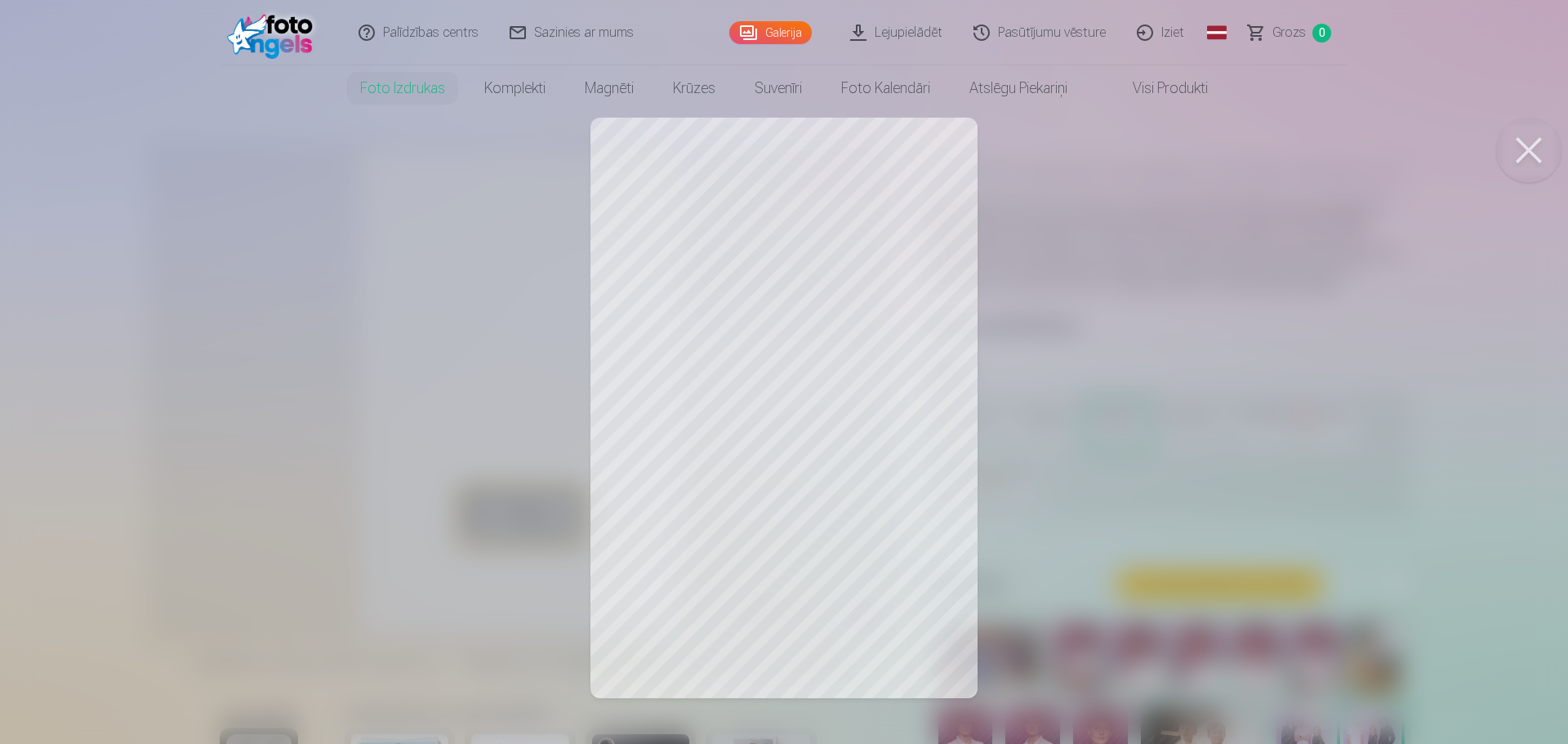
click at [778, 342] on div at bounding box center [784, 372] width 1568 height 744
